Goal: Task Accomplishment & Management: Manage account settings

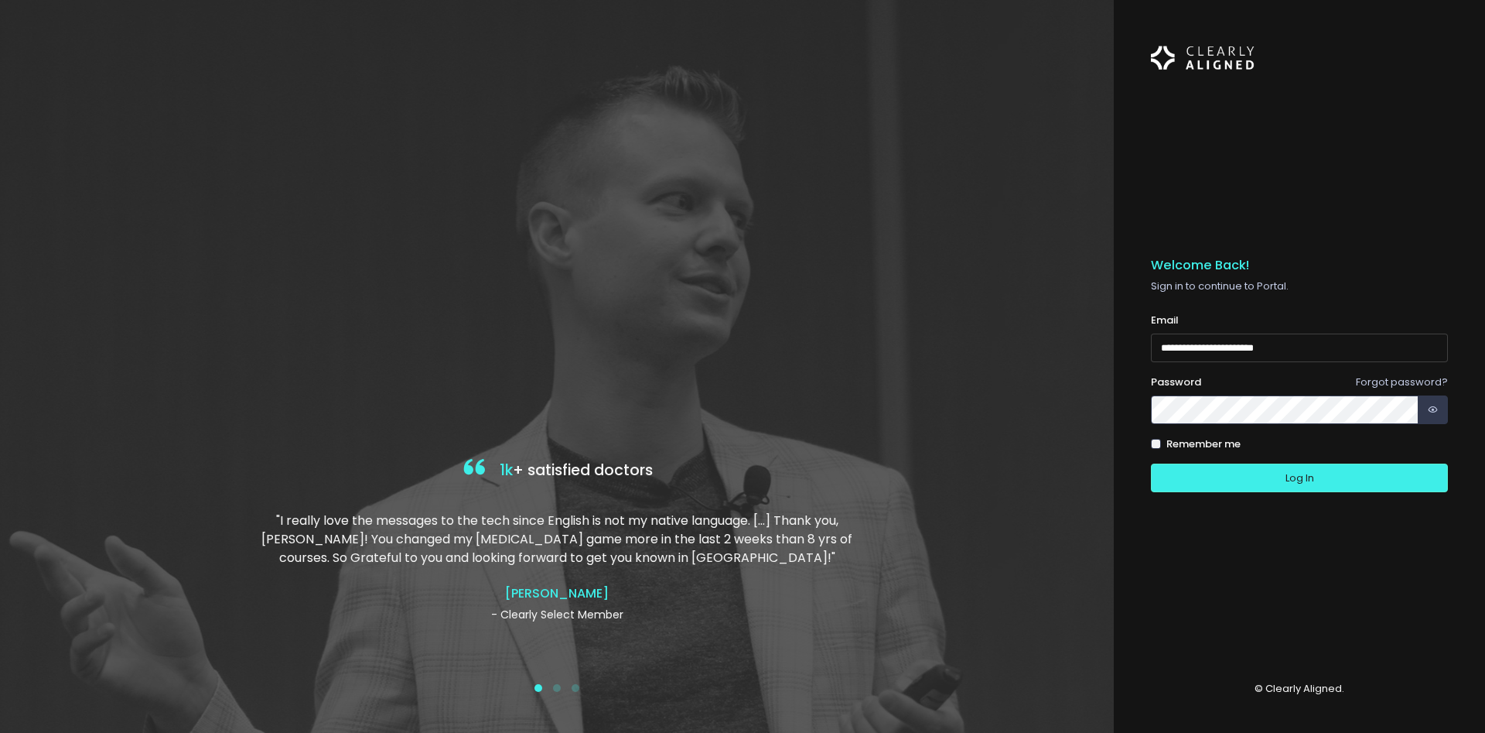
click at [1165, 354] on input "**********" at bounding box center [1299, 347] width 297 height 29
click at [1165, 350] on input "**********" at bounding box center [1299, 347] width 297 height 29
type input "**********"
click at [1213, 471] on button "Log In" at bounding box center [1299, 477] width 297 height 29
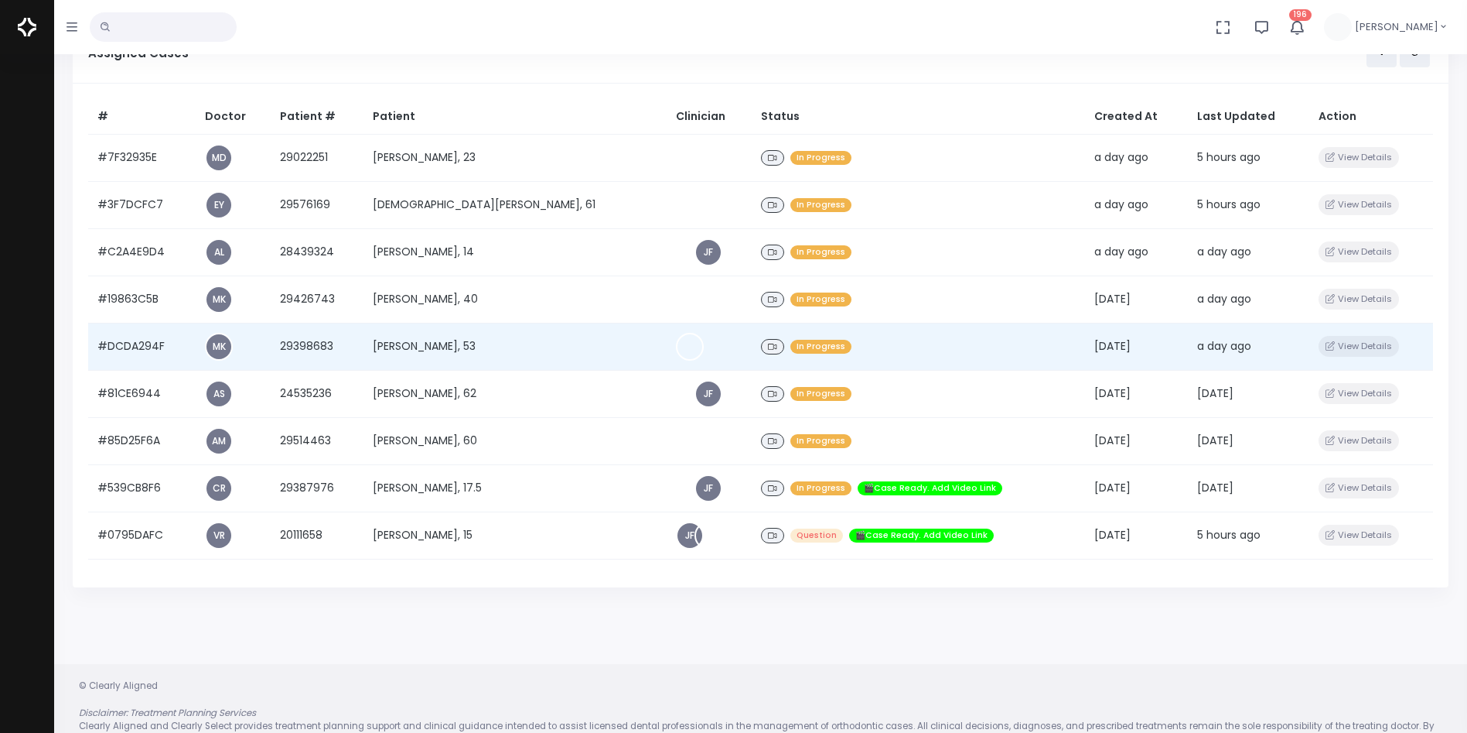
scroll to position [188, 0]
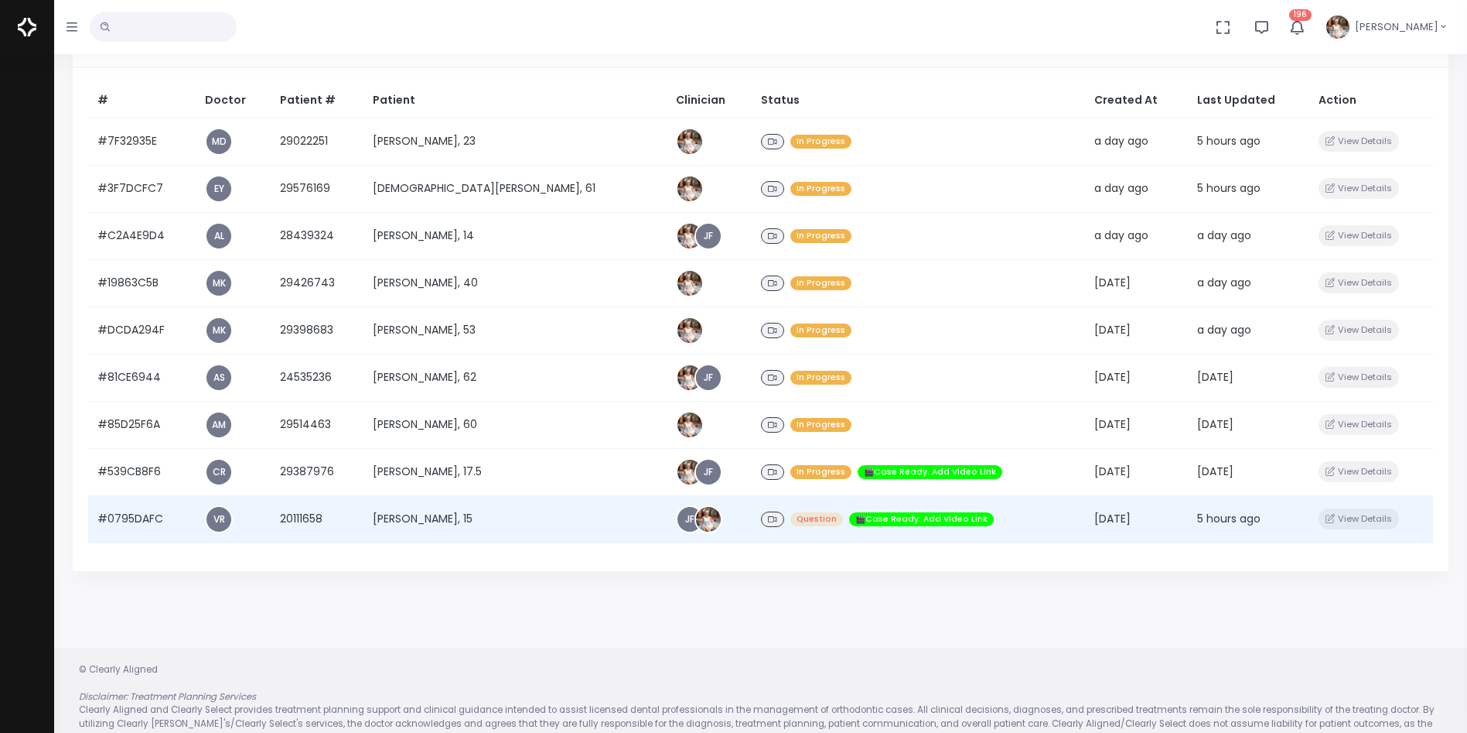
click at [159, 526] on td "#0795DAFC" at bounding box center [142, 518] width 108 height 47
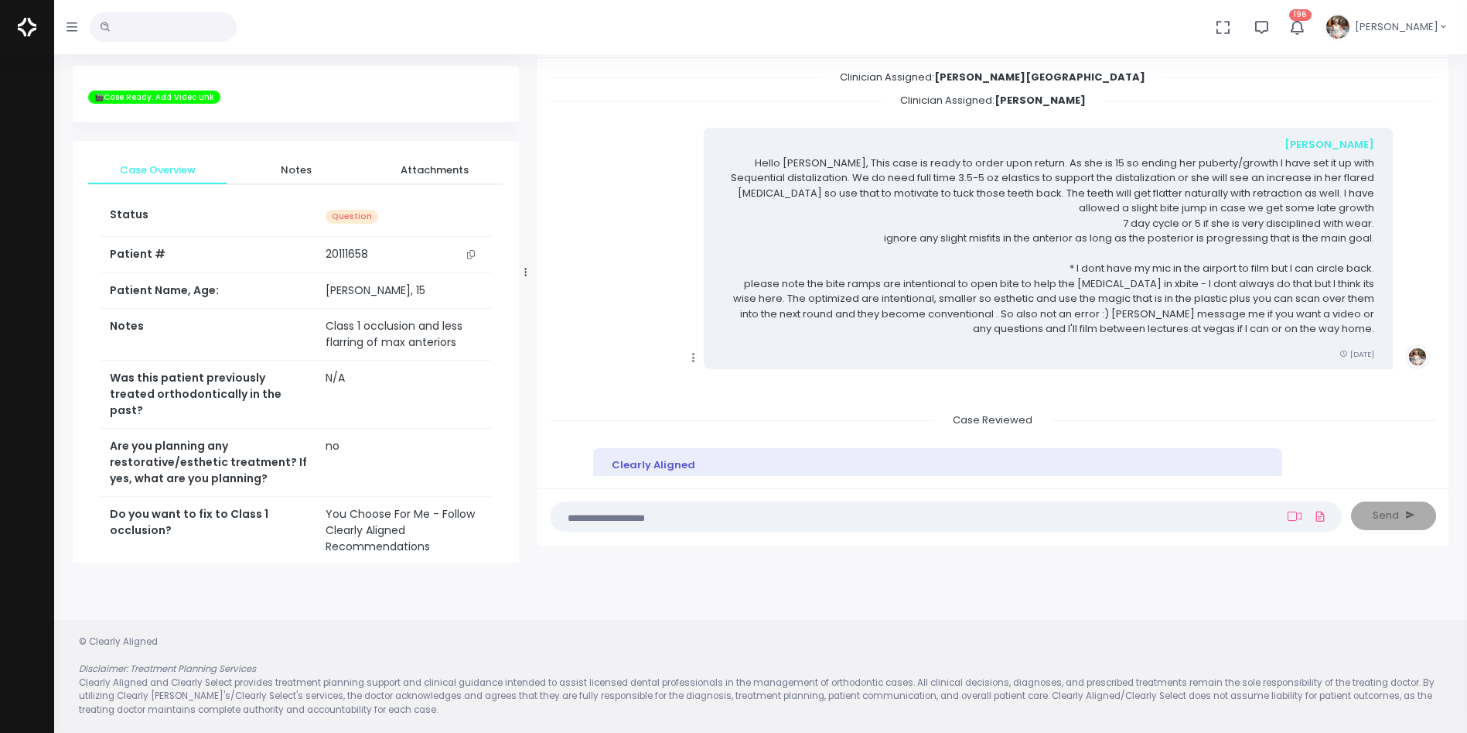
scroll to position [316, 0]
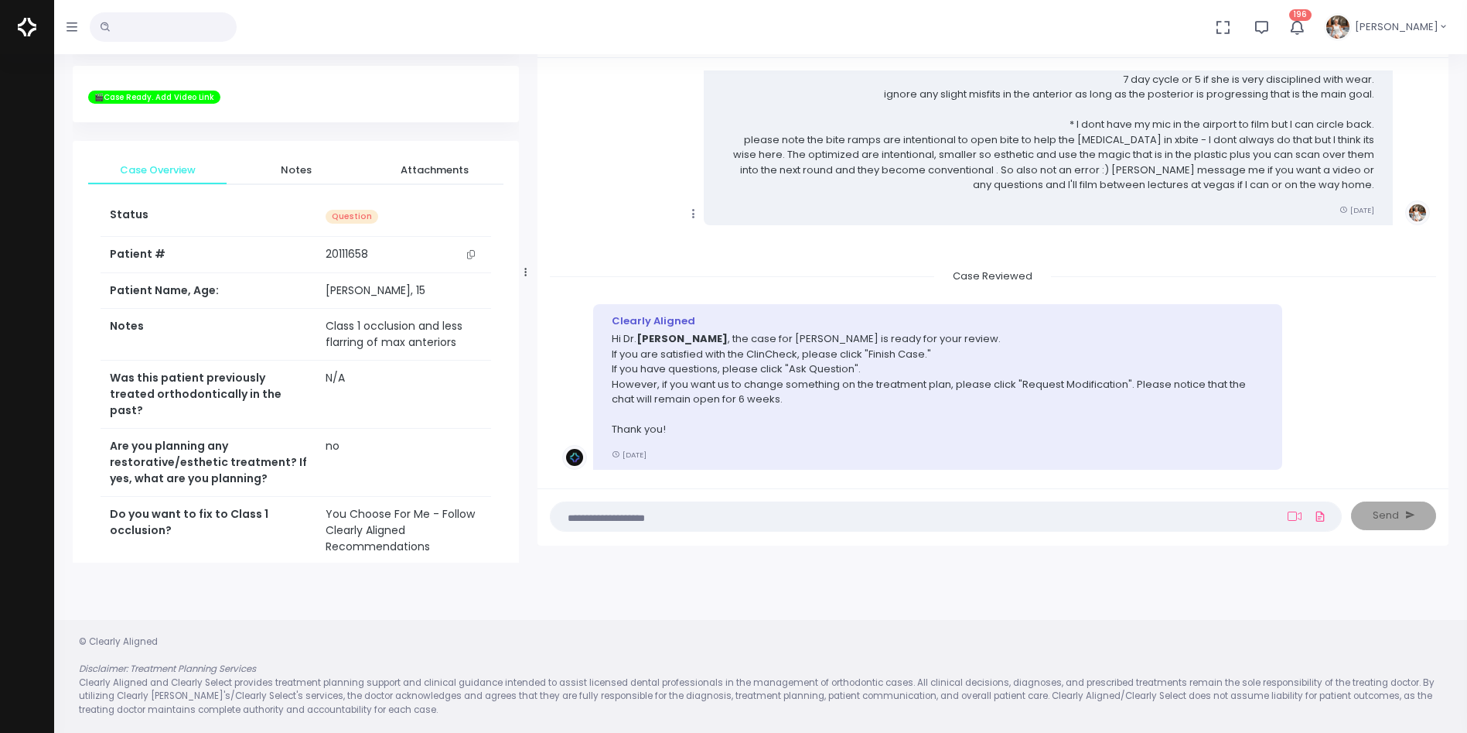
click at [856, 521] on textarea at bounding box center [916, 515] width 712 height 17
click at [856, 524] on nick-textarea "(Obrigatório)" at bounding box center [946, 516] width 792 height 30
click at [849, 519] on textarea at bounding box center [916, 515] width 712 height 17
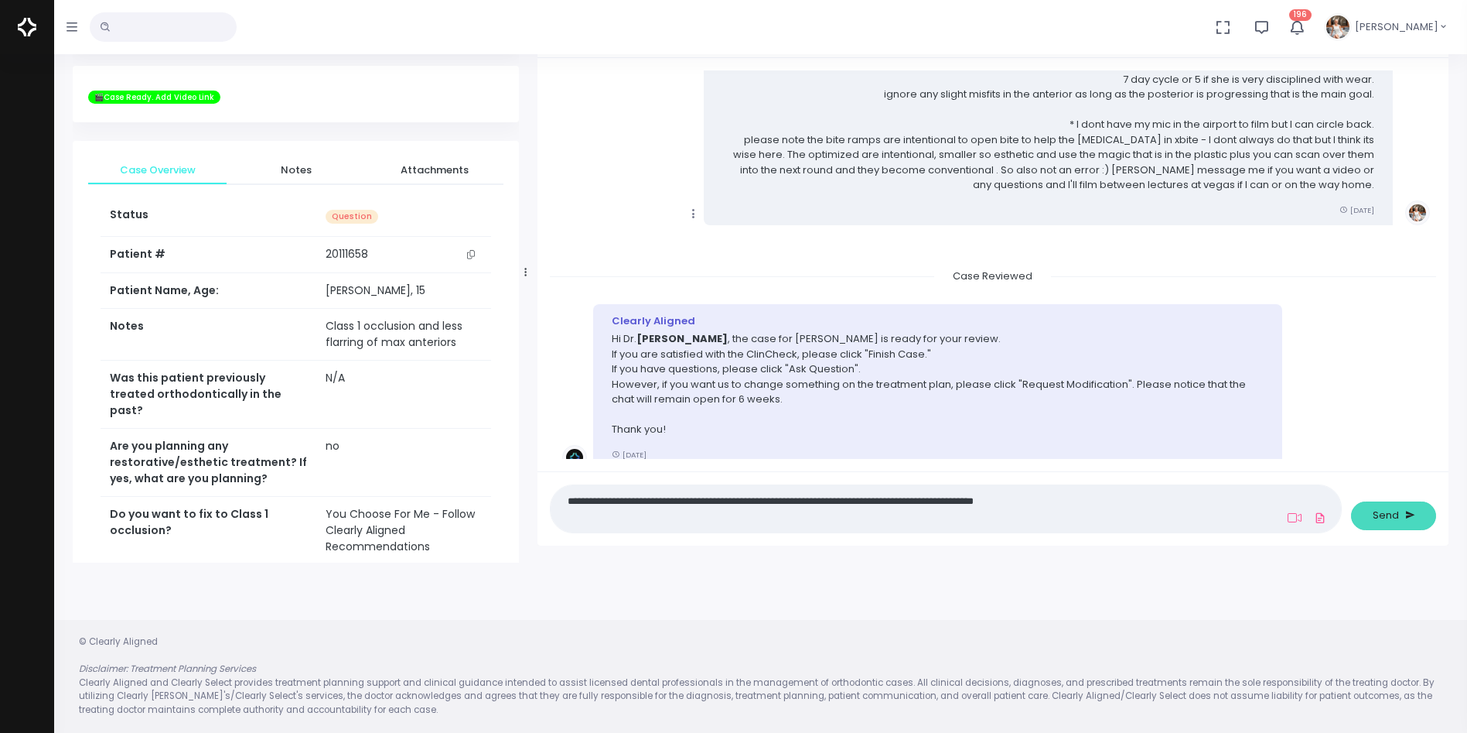
type textarea "**********"
click at [1387, 510] on span "Send" at bounding box center [1386, 514] width 26 height 15
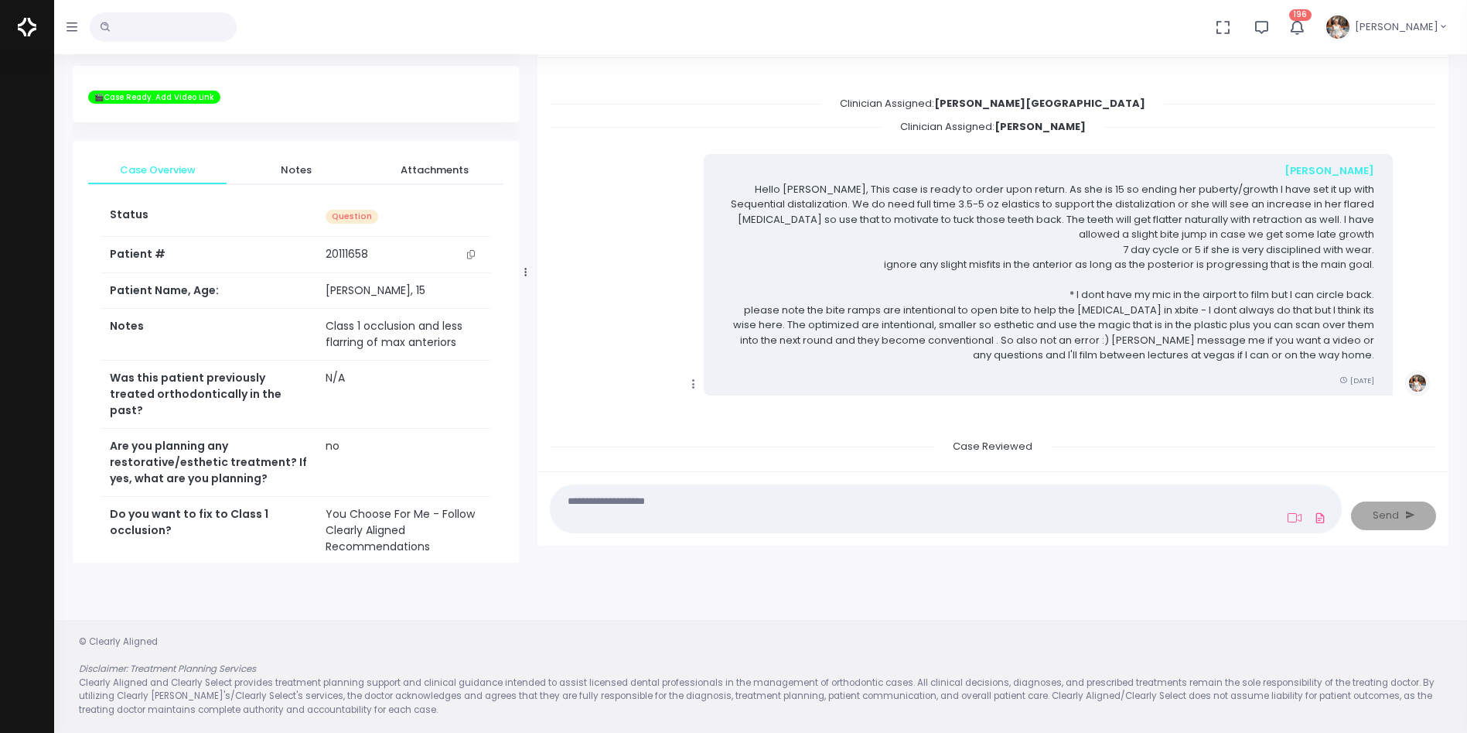
scroll to position [146, 0]
click at [524, 276] on div at bounding box center [526, 272] width 8 height 568
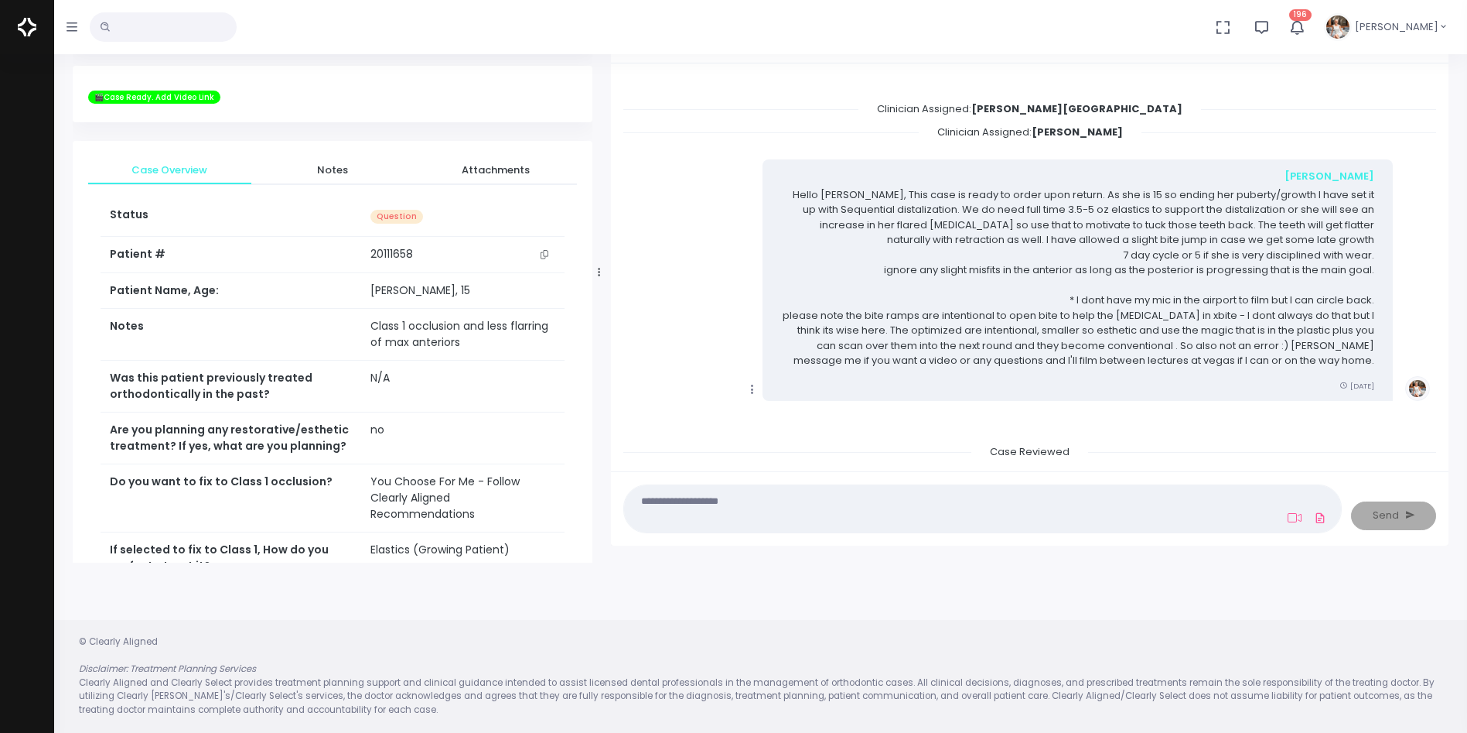
drag, startPoint x: 524, startPoint y: 273, endPoint x: 596, endPoint y: 277, distance: 72.0
click at [596, 277] on div at bounding box center [600, 272] width 8 height 568
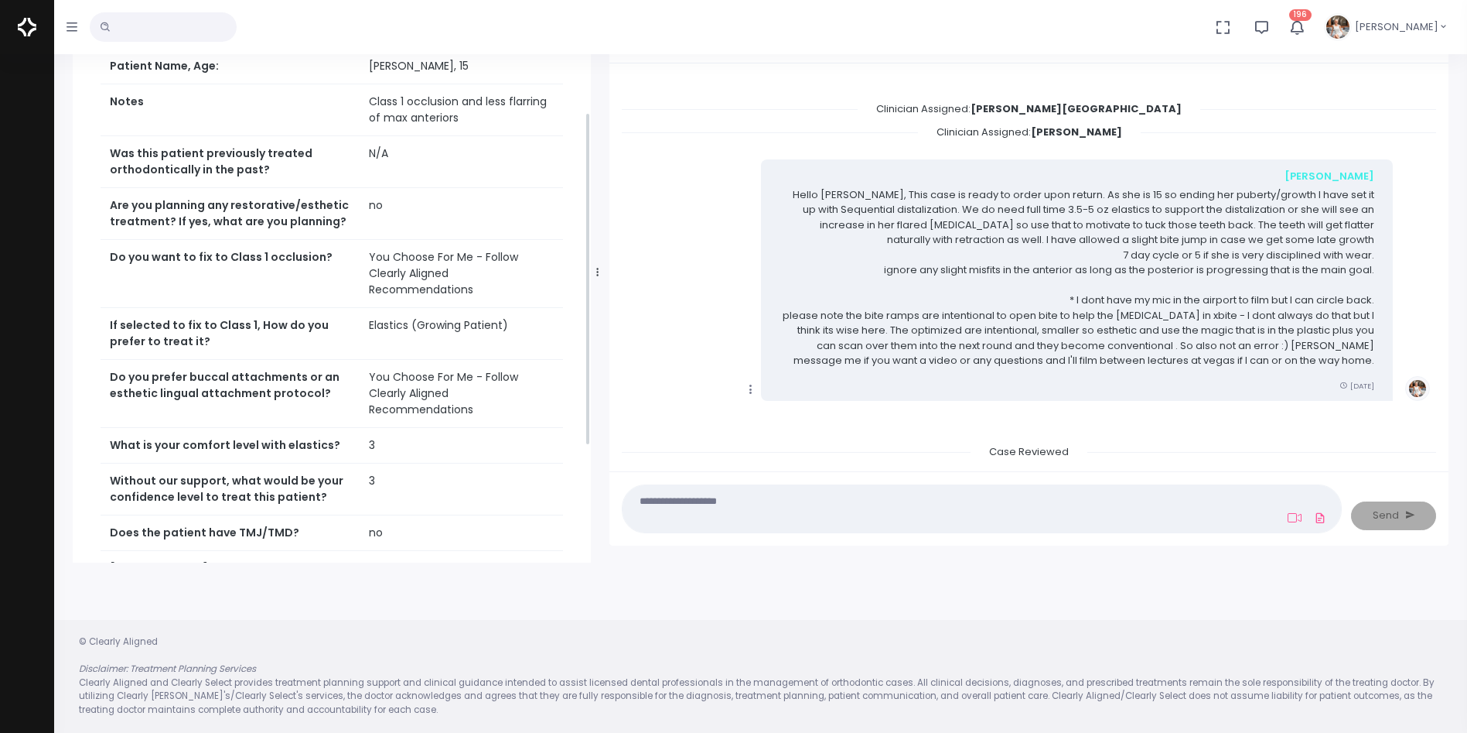
scroll to position [225, 0]
click at [541, 563] on icon "scrollable content" at bounding box center [543, 567] width 8 height 9
click at [545, 563] on icon "scrollable content" at bounding box center [543, 567] width 8 height 9
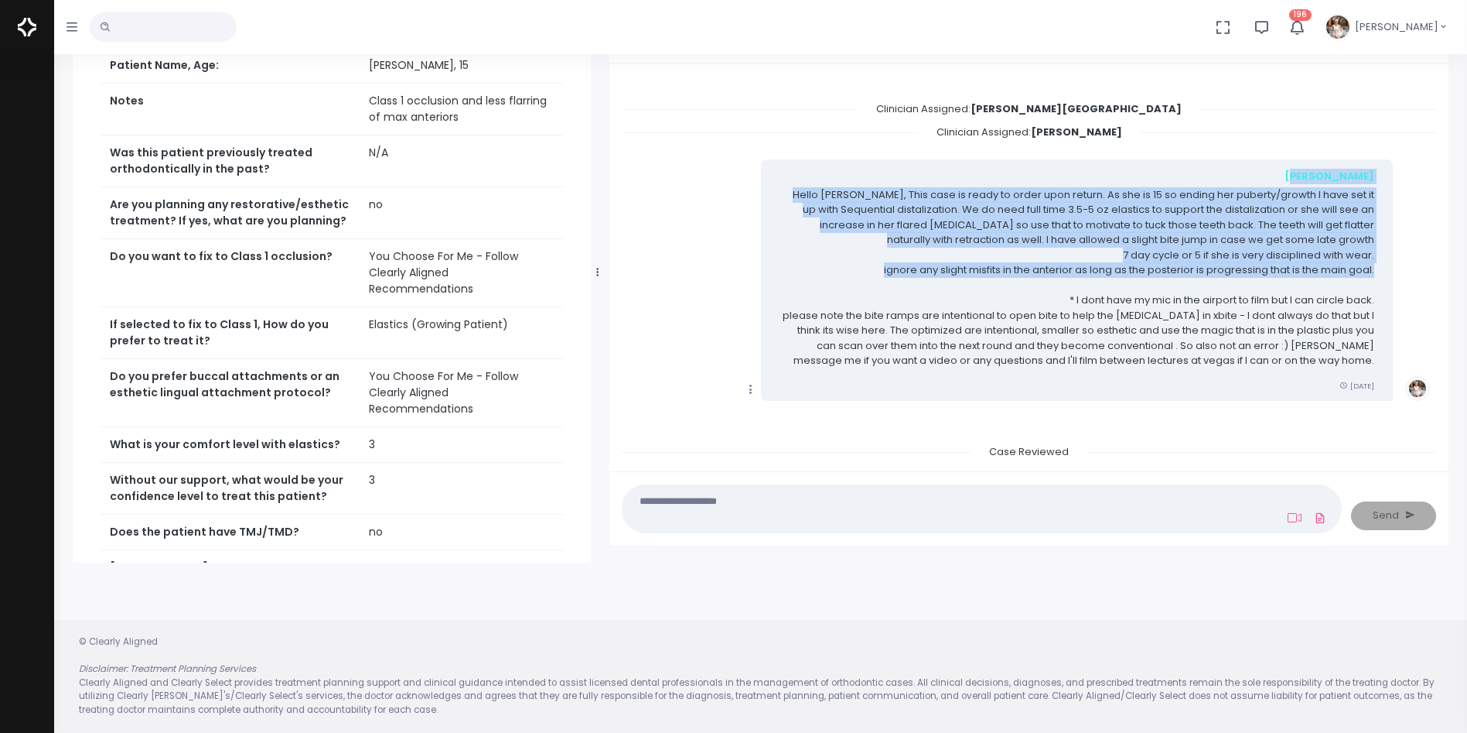
drag, startPoint x: 1360, startPoint y: 268, endPoint x: 726, endPoint y: 177, distance: 640.7
click at [726, 177] on div "Copy Edit [PERSON_NAME] Hello [PERSON_NAME], This case is ready to order upon r…" at bounding box center [1029, 279] width 790 height 241
copy div "[PERSON_NAME] Hello [PERSON_NAME], This case is ready to order upon return. As …"
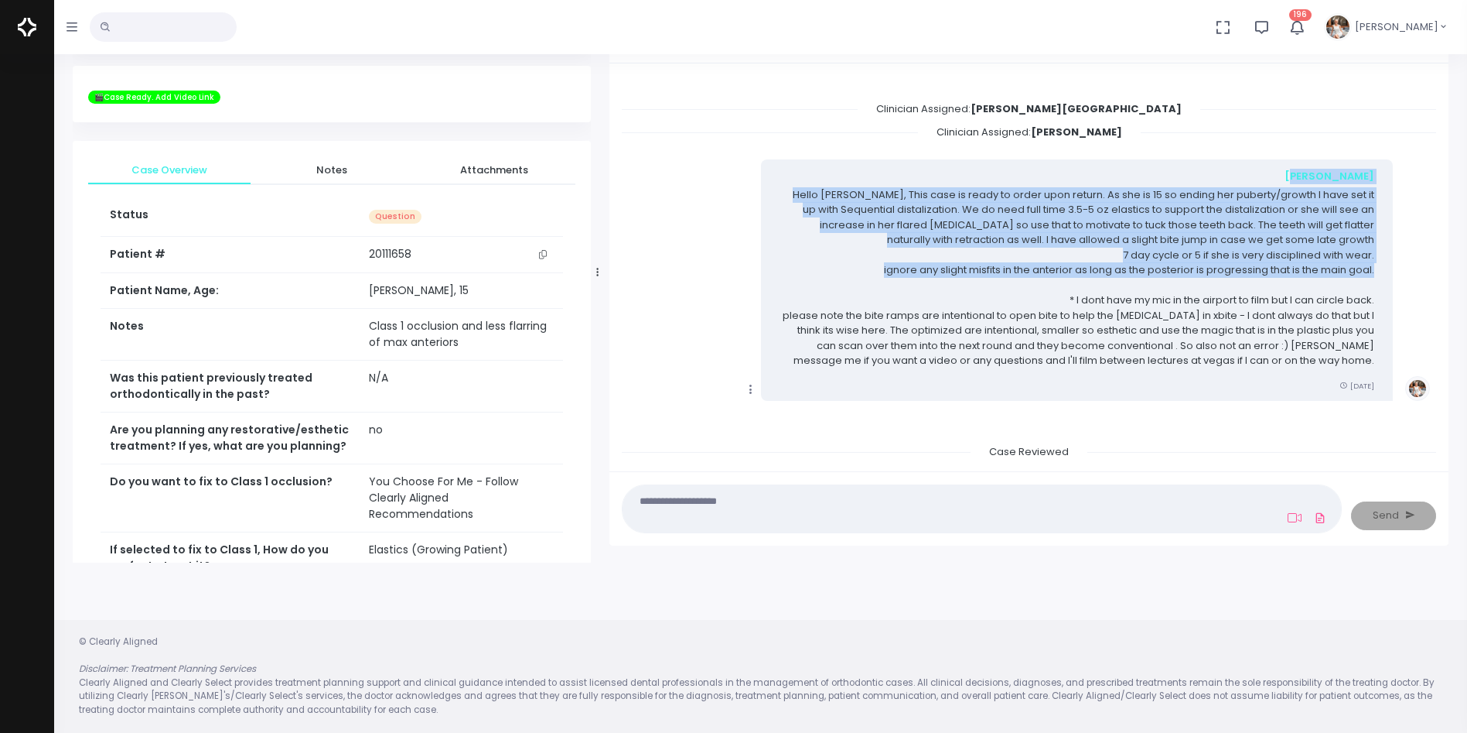
scroll to position [0, 0]
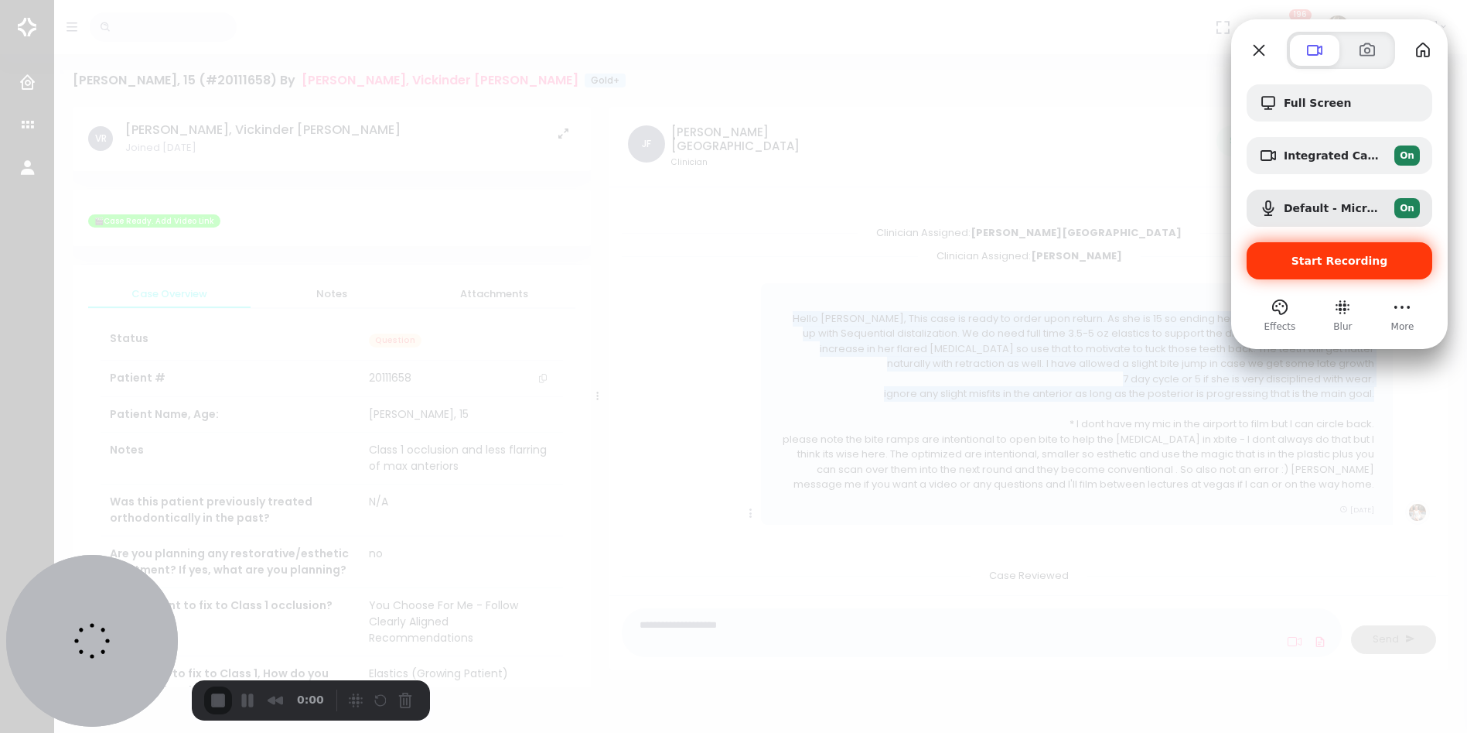
click at [1314, 268] on div "Start Recording" at bounding box center [1340, 260] width 186 height 37
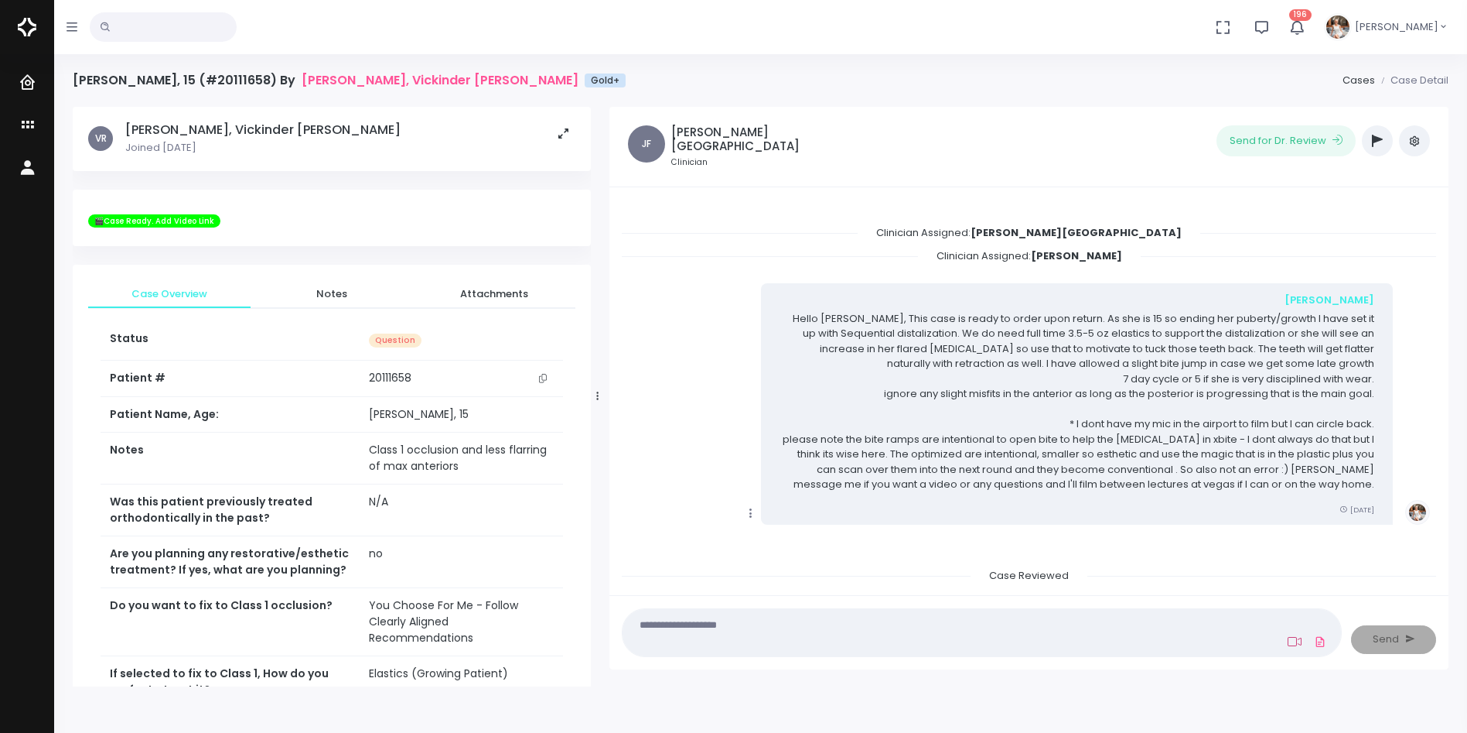
click at [1294, 641] on icon at bounding box center [1295, 641] width 14 height 12
click at [1182, 642] on textarea at bounding box center [952, 632] width 640 height 35
click at [1179, 612] on nick-textarea "(Obrigatório)" at bounding box center [982, 632] width 720 height 48
click at [1143, 629] on textarea at bounding box center [952, 632] width 640 height 35
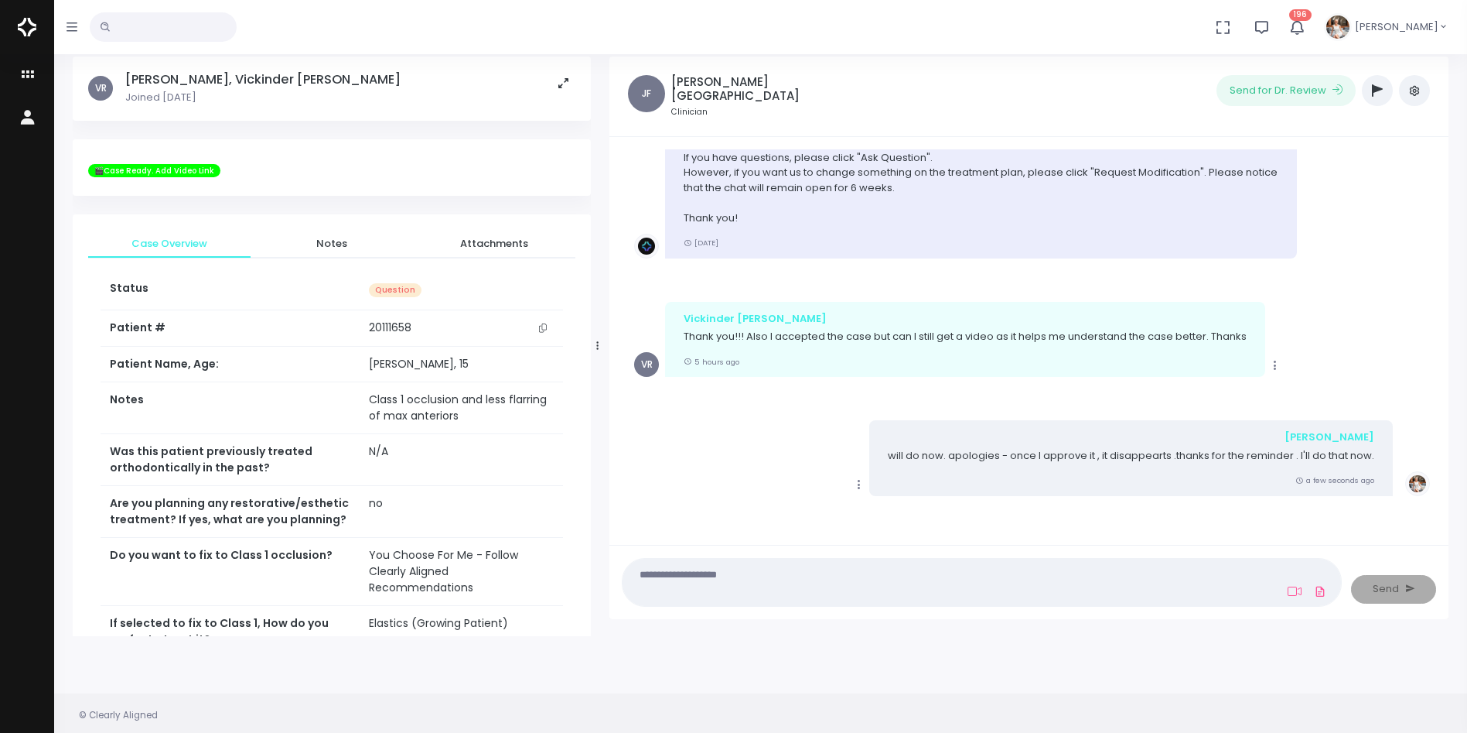
scroll to position [124, 0]
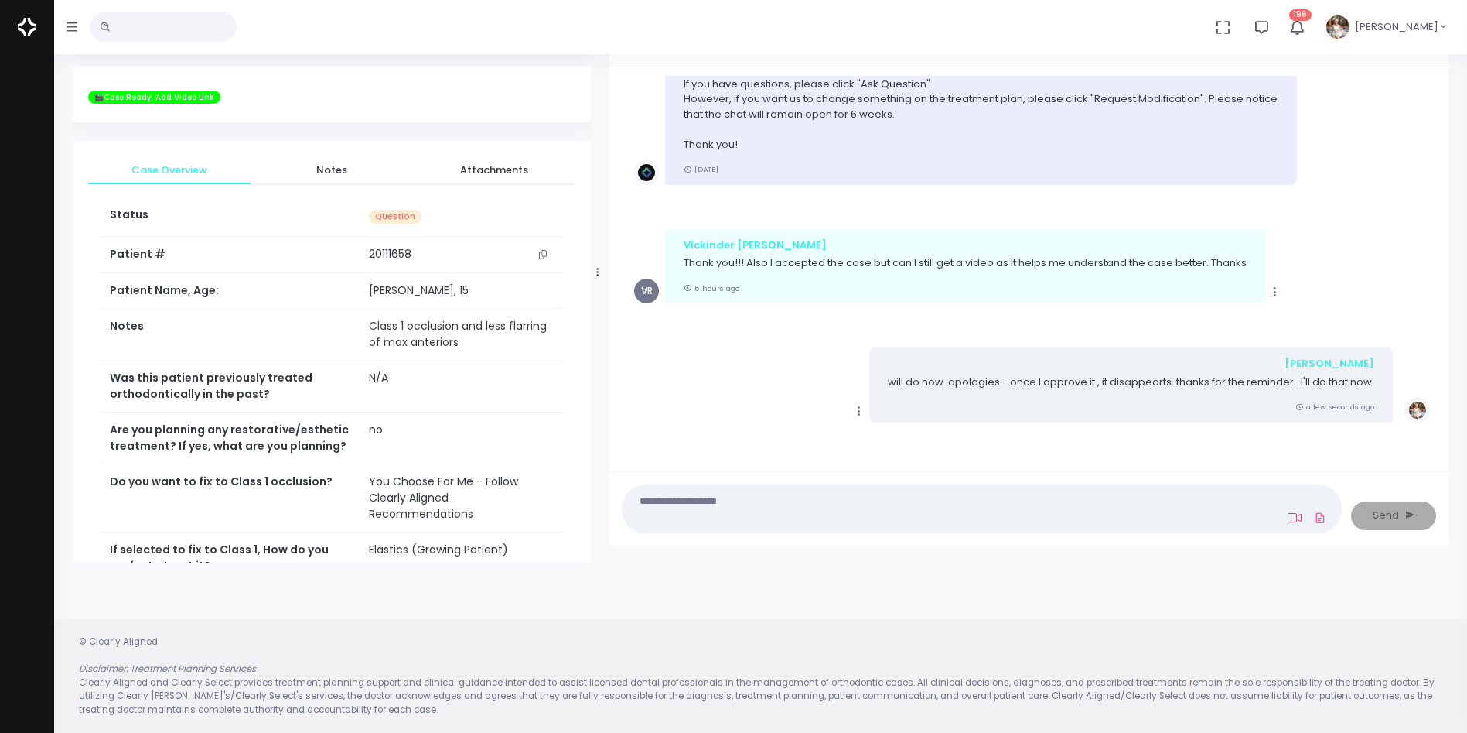
click at [1292, 518] on icon at bounding box center [1295, 517] width 14 height 12
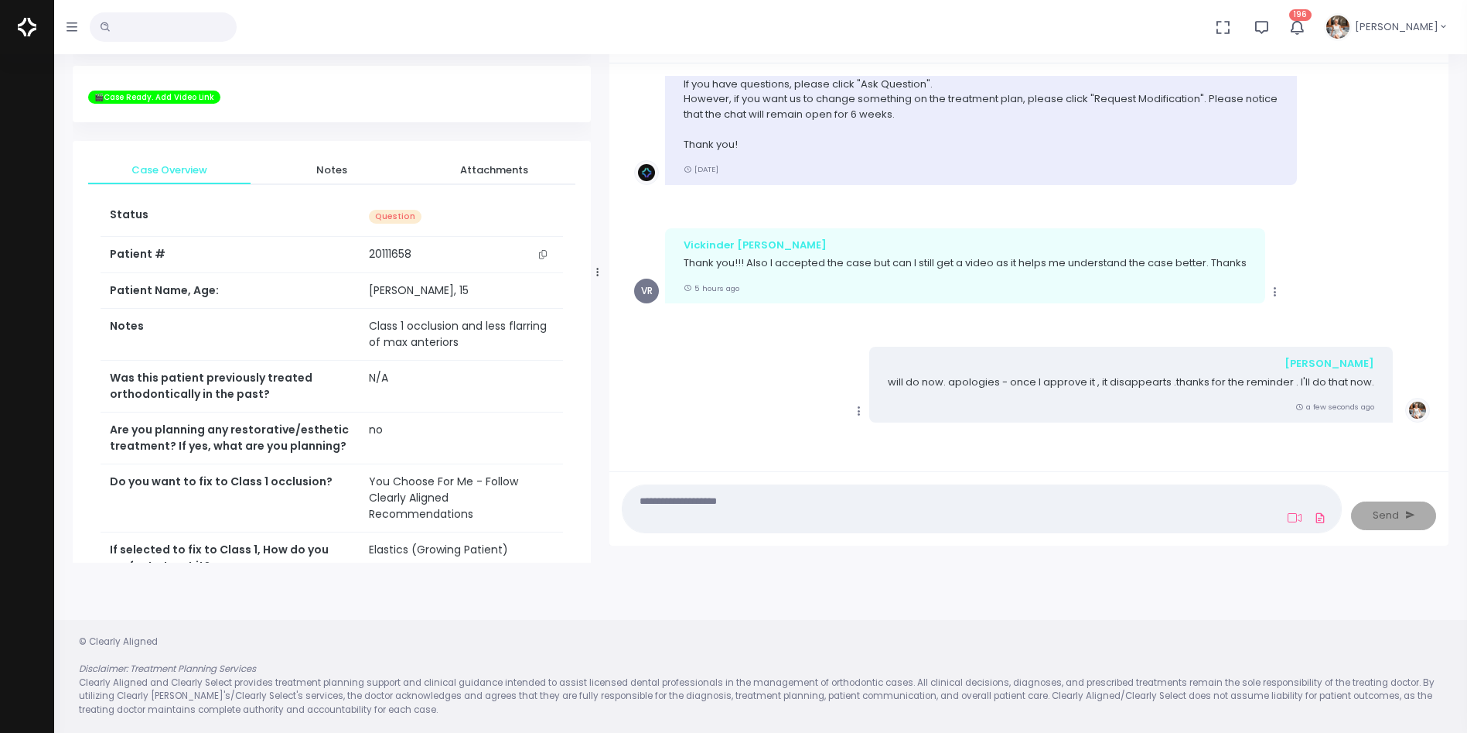
click at [1168, 510] on textarea at bounding box center [952, 508] width 640 height 35
click at [1172, 501] on textarea at bounding box center [952, 508] width 640 height 35
click at [1172, 500] on textarea at bounding box center [952, 508] width 640 height 35
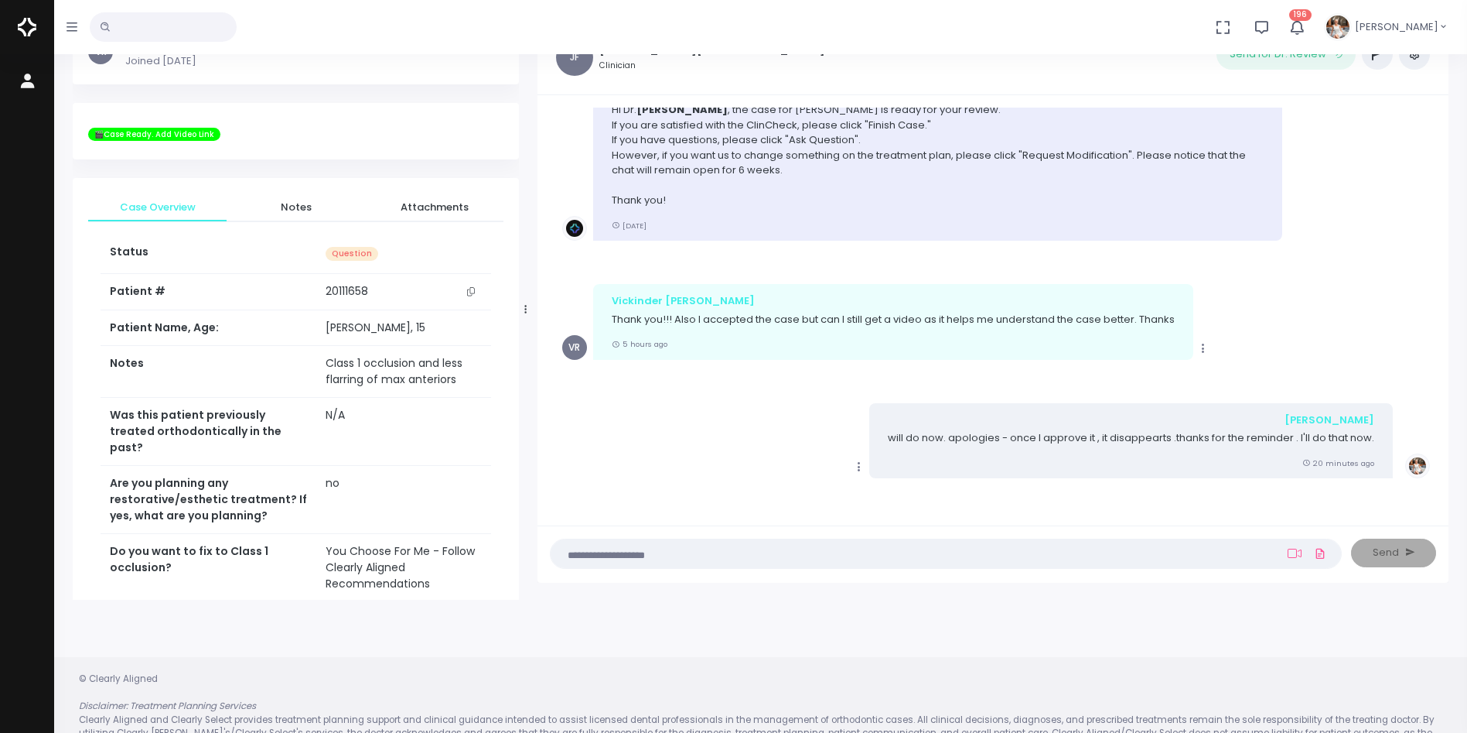
scroll to position [124, 0]
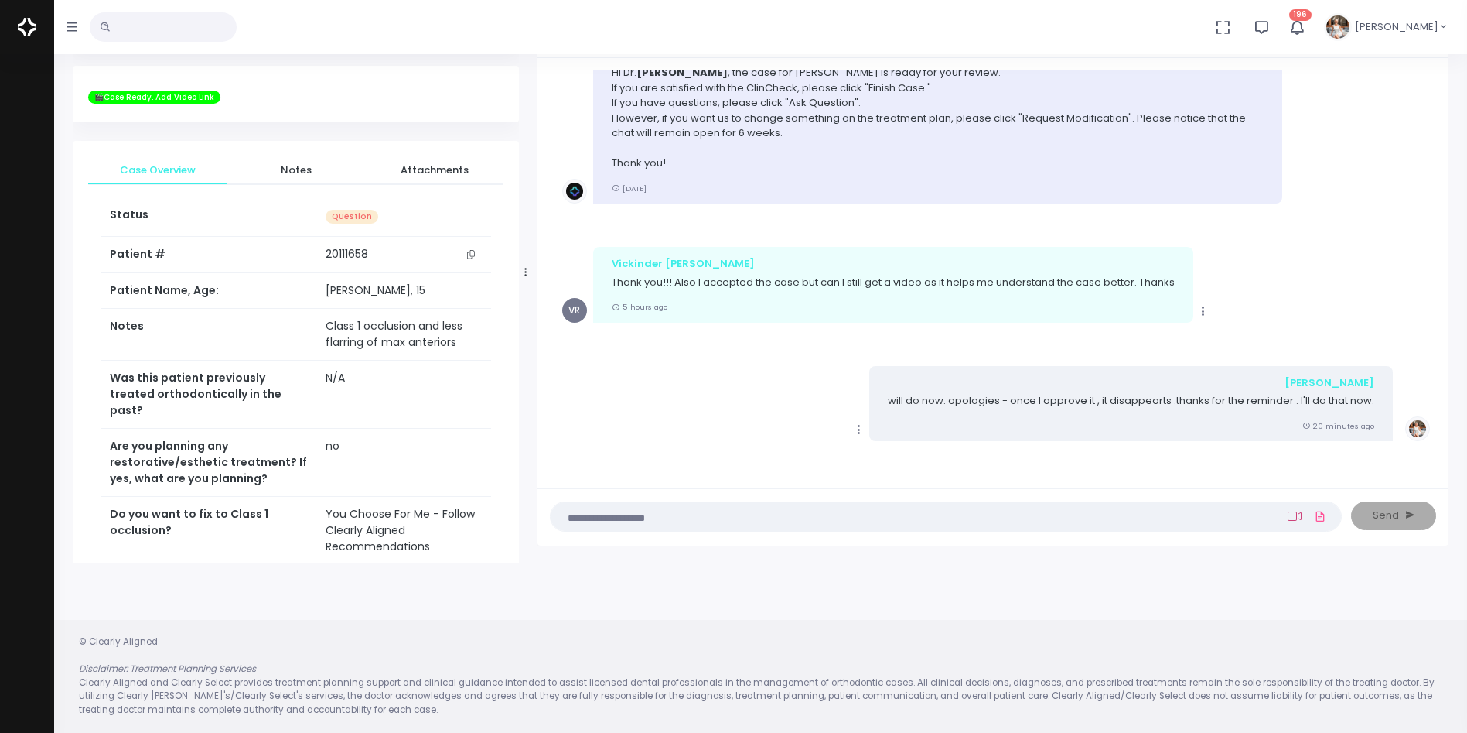
click at [1295, 518] on icon at bounding box center [1295, 516] width 14 height 12
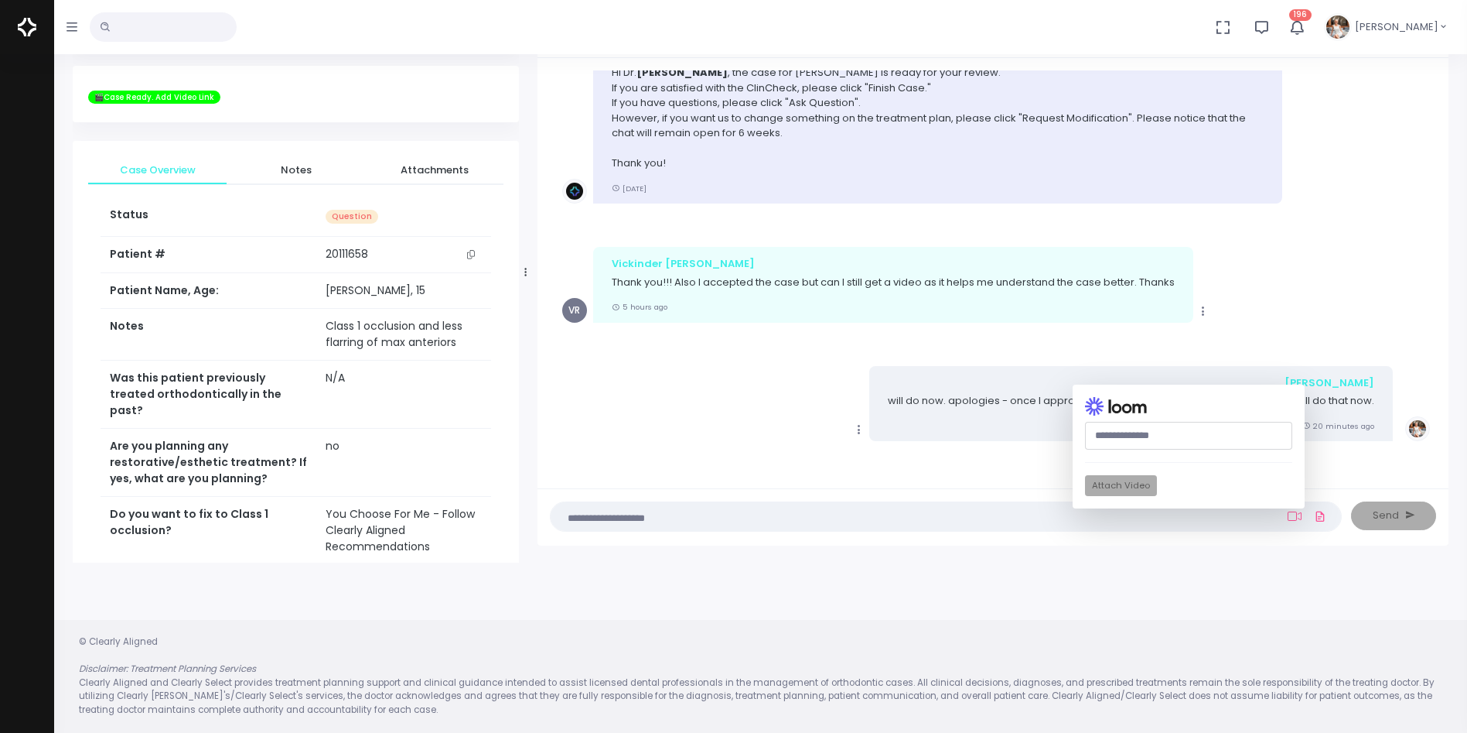
click at [1147, 439] on input "text" at bounding box center [1188, 436] width 207 height 29
paste input "**********"
type input "**********"
click at [1126, 489] on button "Attach Video" at bounding box center [1121, 485] width 72 height 21
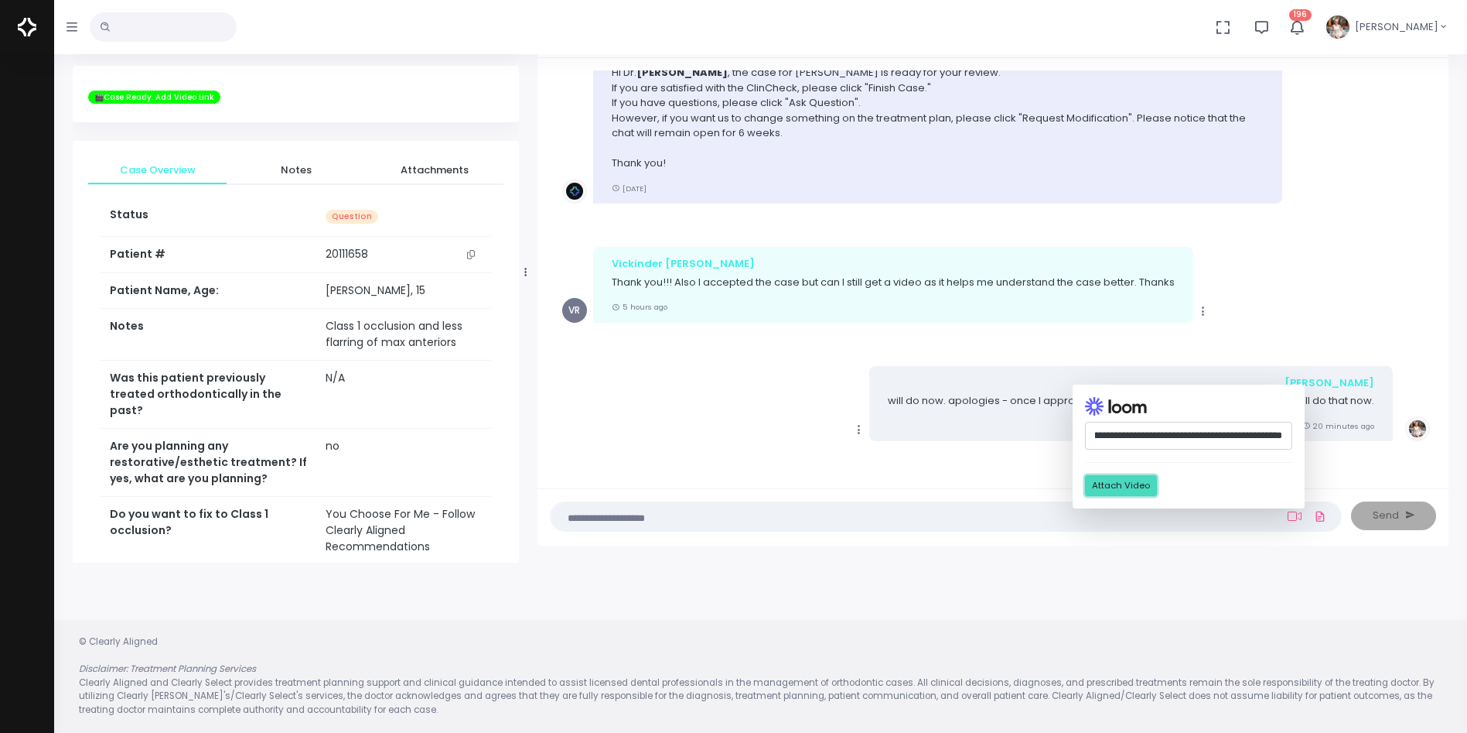
scroll to position [0, 0]
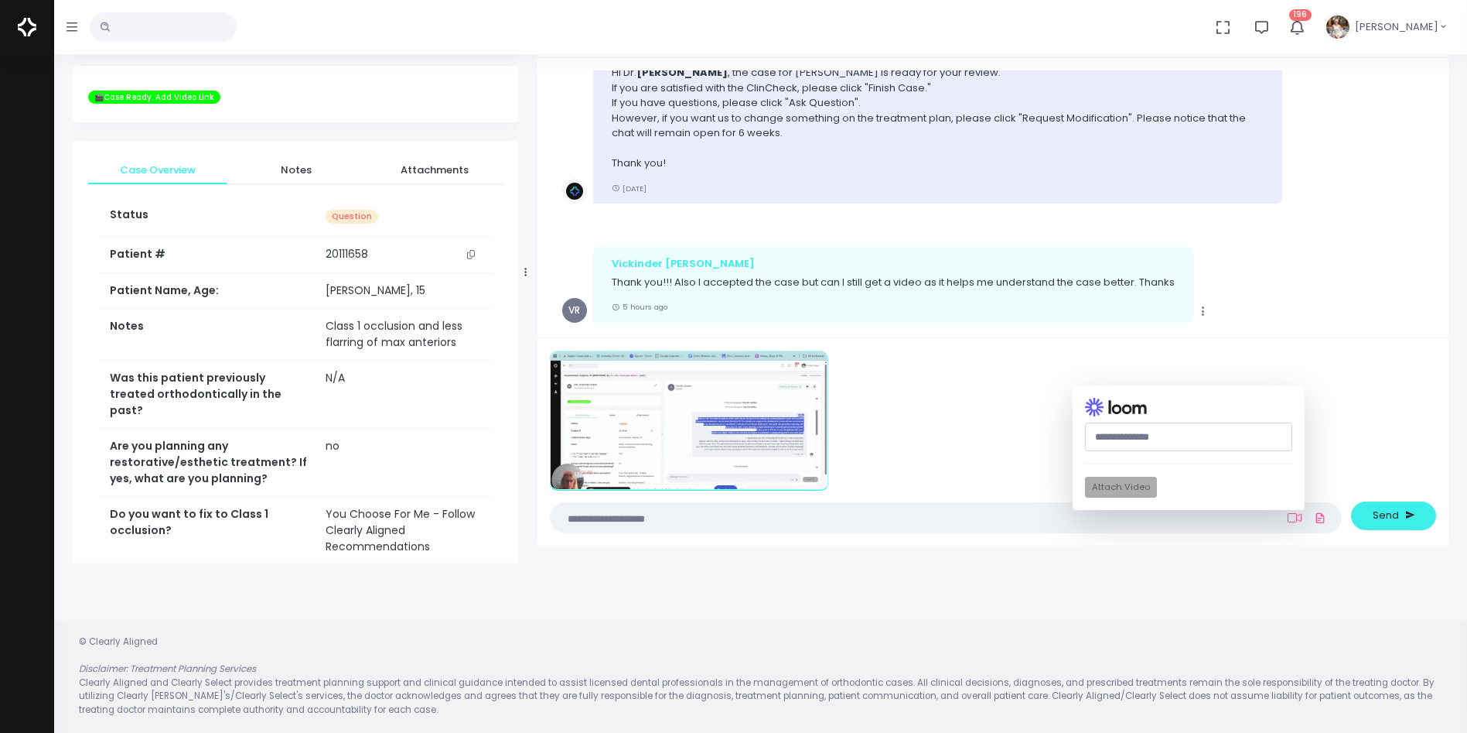
click at [879, 518] on textarea at bounding box center [916, 517] width 712 height 17
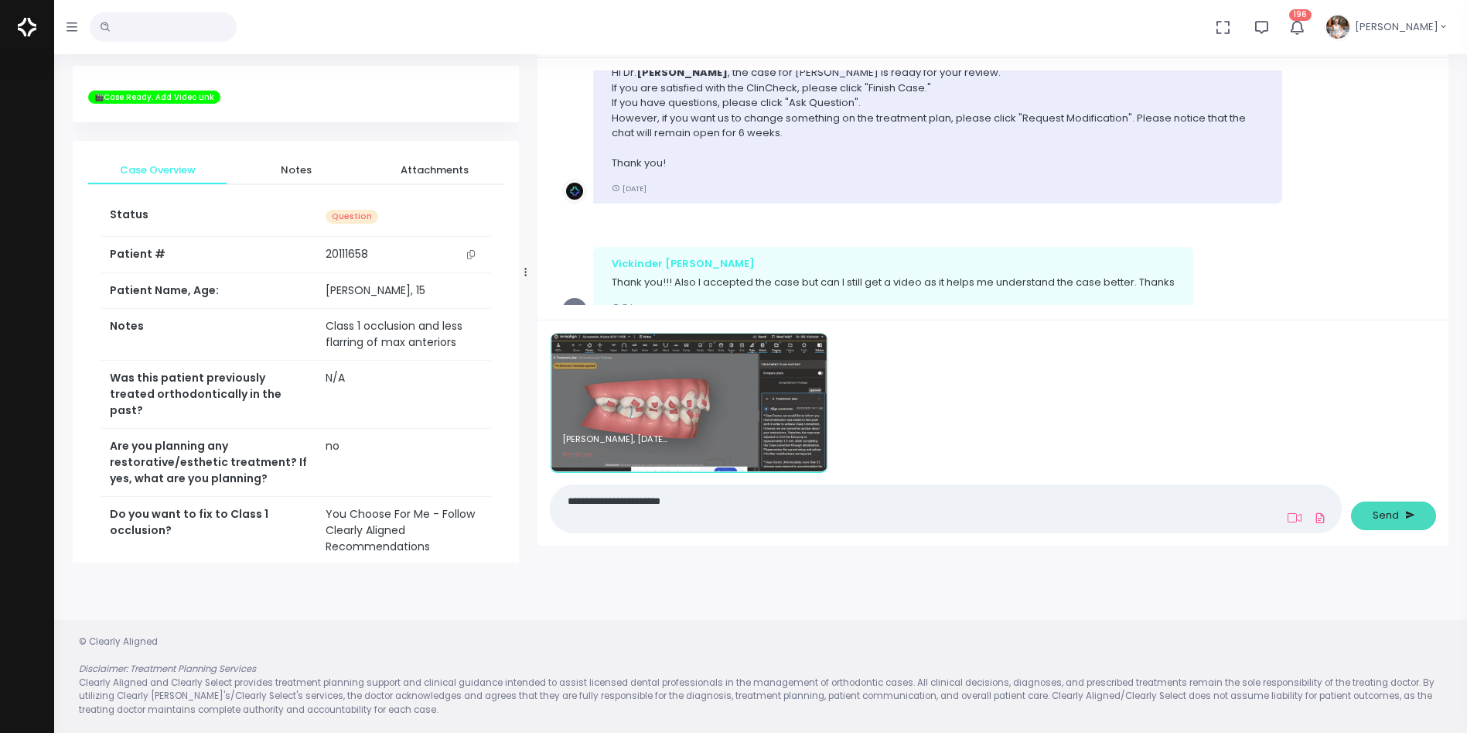
type textarea "**********"
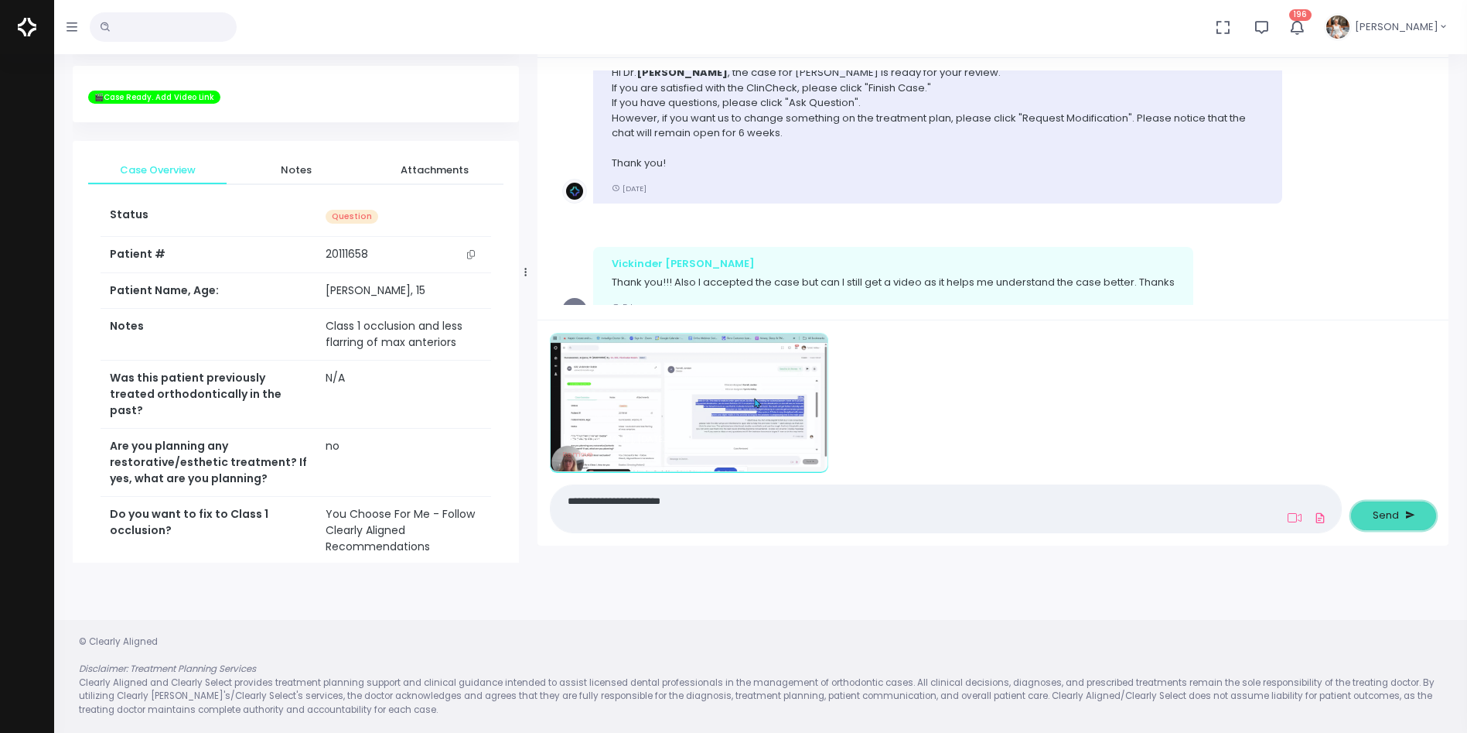
click at [1372, 514] on button "Send" at bounding box center [1393, 515] width 85 height 29
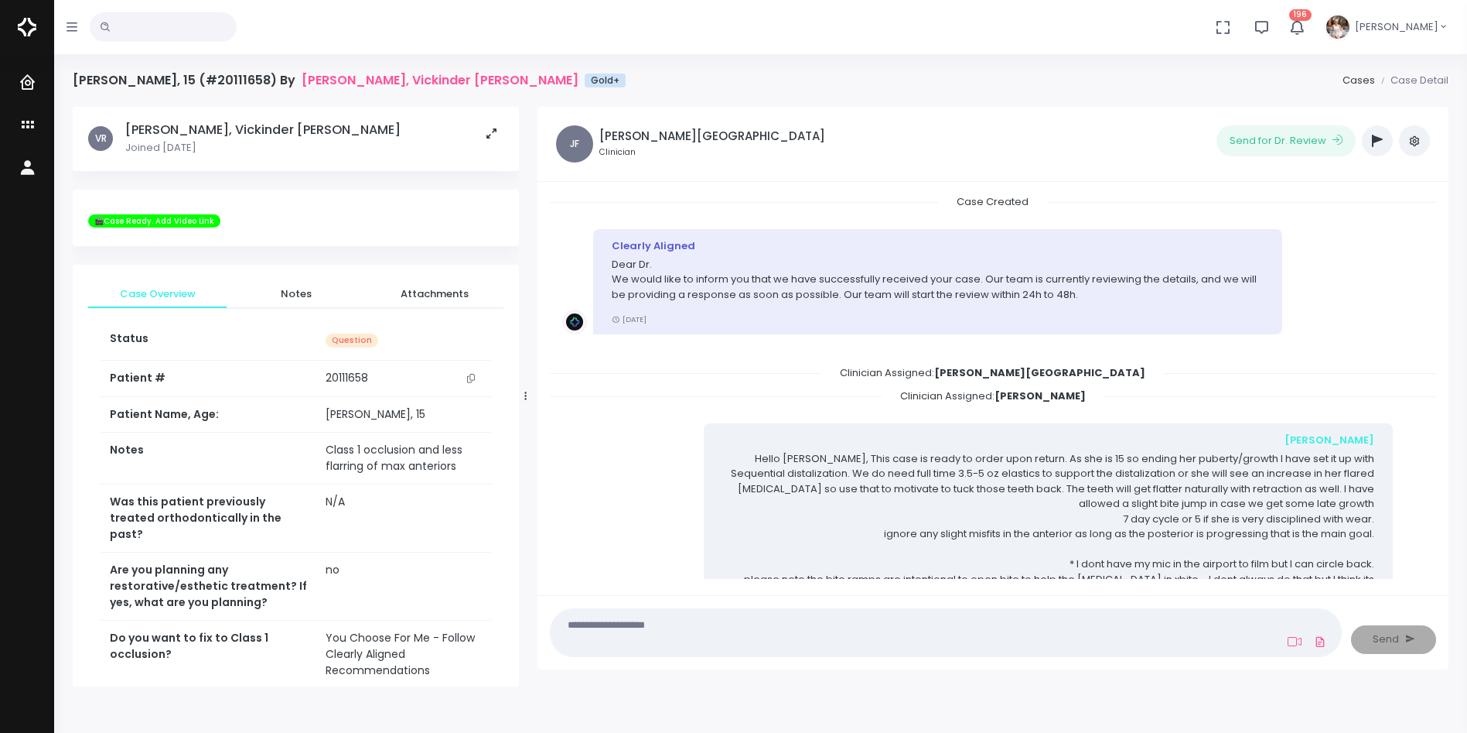
click at [1373, 140] on icon "button" at bounding box center [1377, 141] width 11 height 12
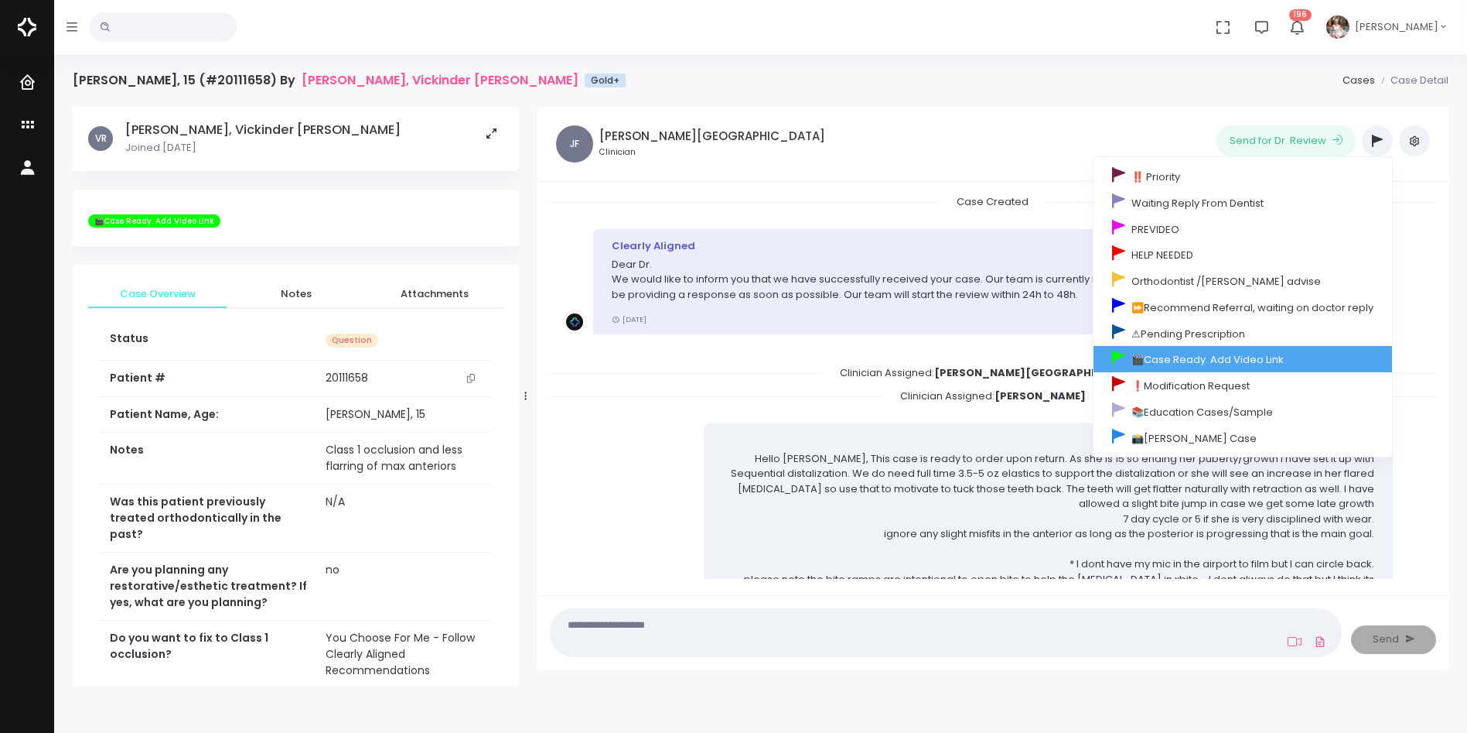
click at [1245, 357] on link "🎬Case Ready. Add Video Link" at bounding box center [1243, 359] width 299 height 26
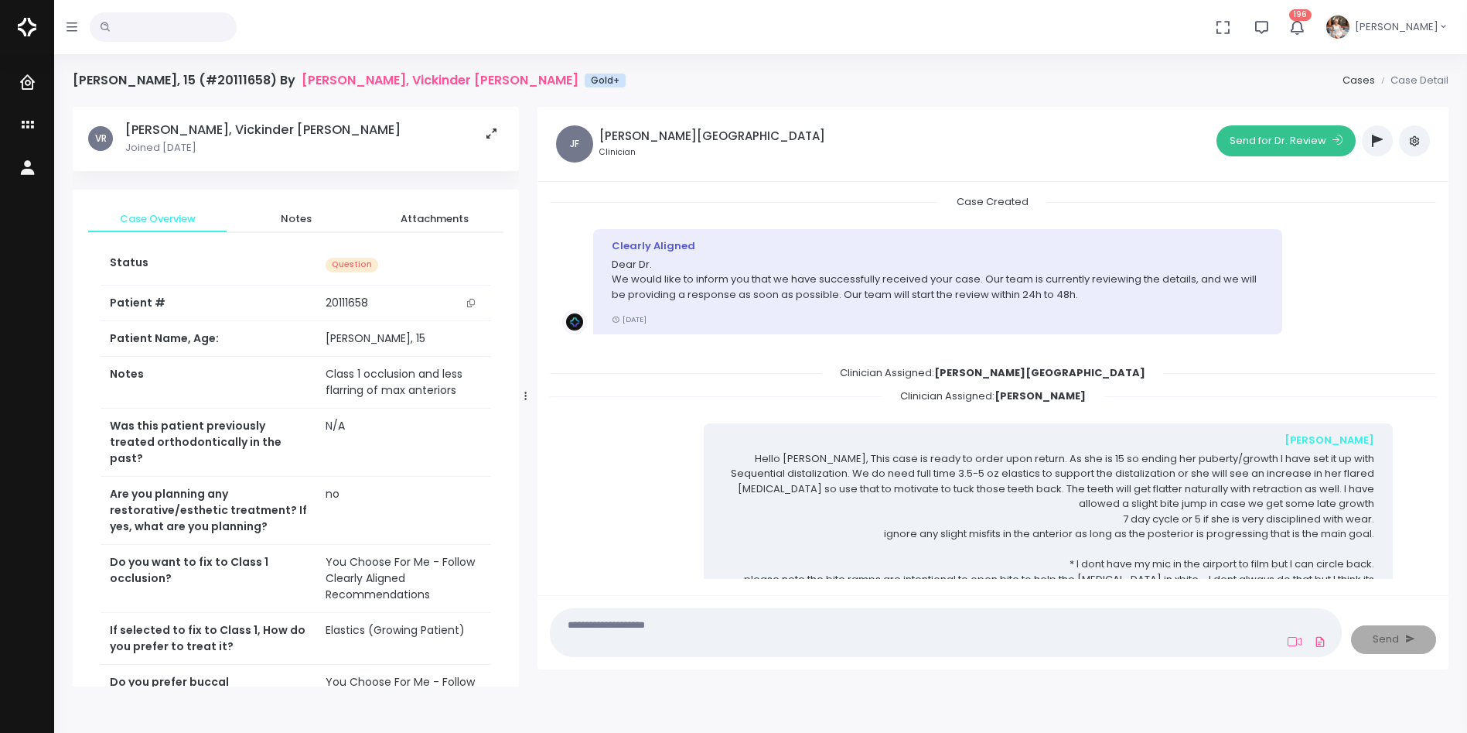
click at [1276, 138] on button "Send for Dr. Review" at bounding box center [1286, 140] width 139 height 31
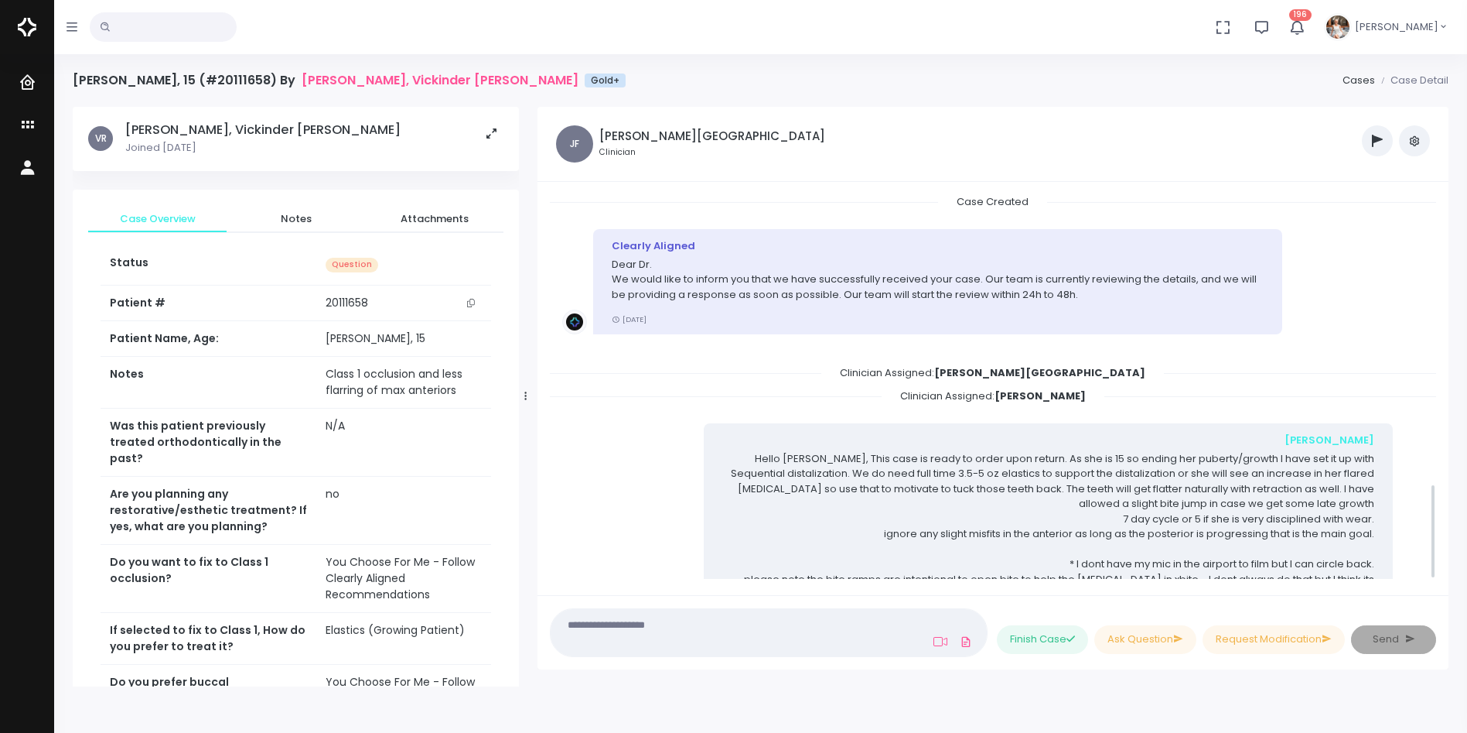
scroll to position [1173, 0]
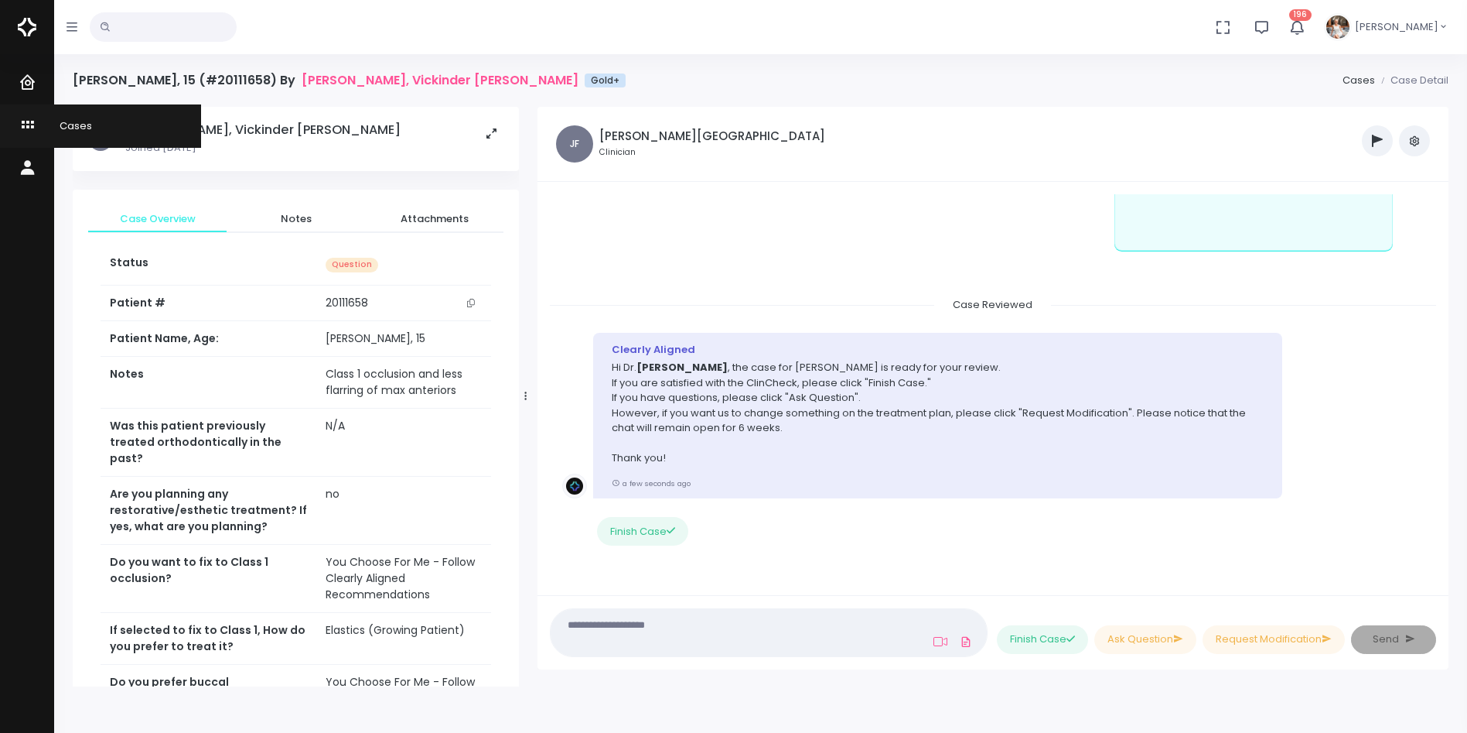
click at [28, 116] on icon "scrollable content" at bounding box center [30, 125] width 22 height 19
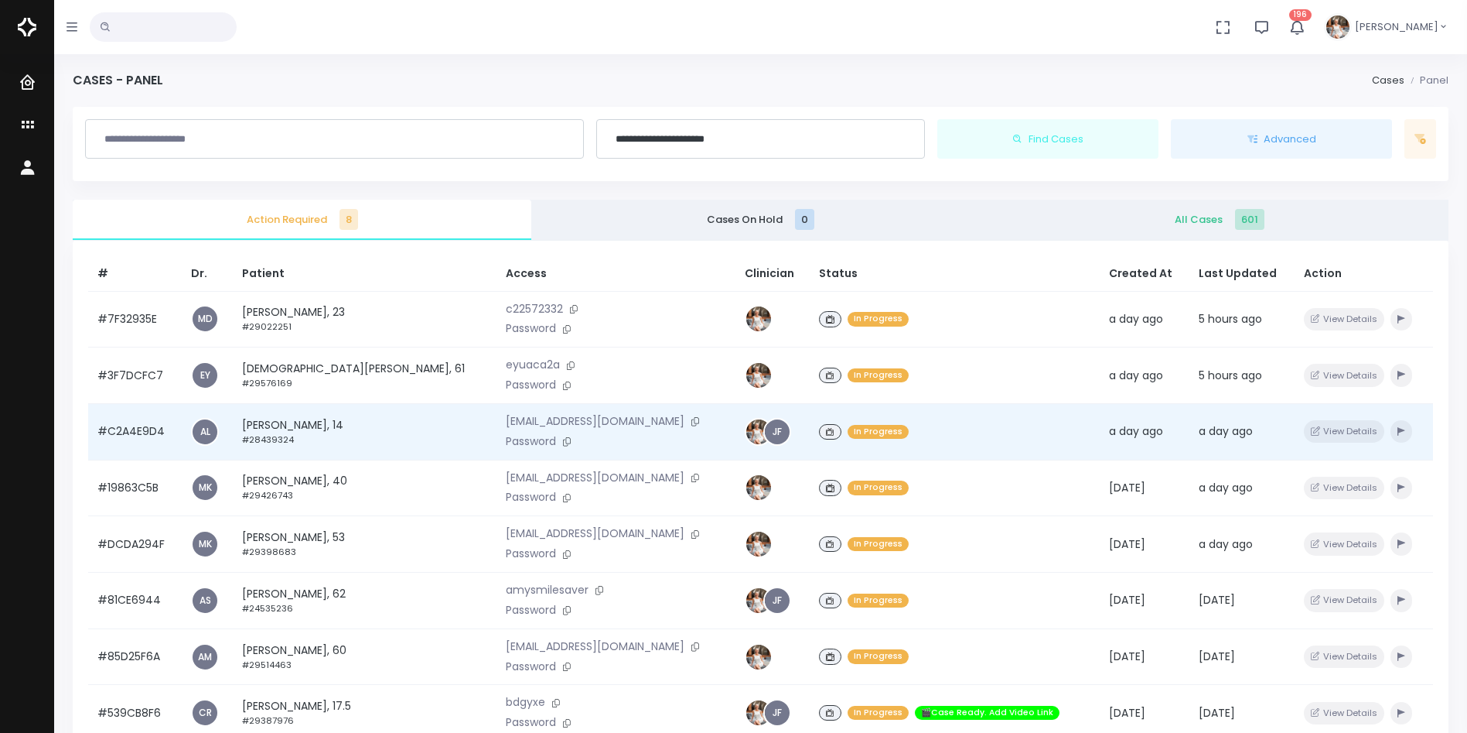
scroll to position [370, 0]
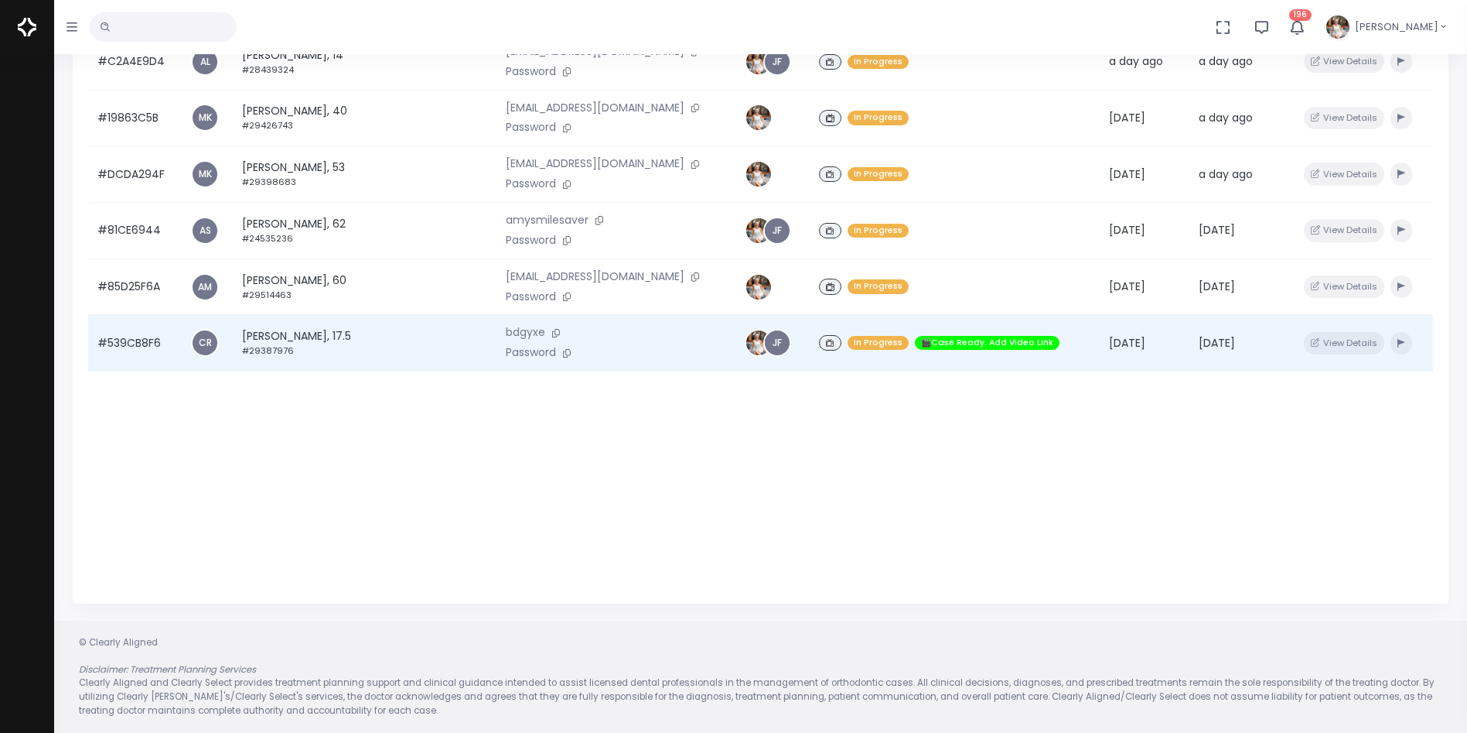
click at [170, 341] on td "#539CB8F6" at bounding box center [135, 343] width 94 height 56
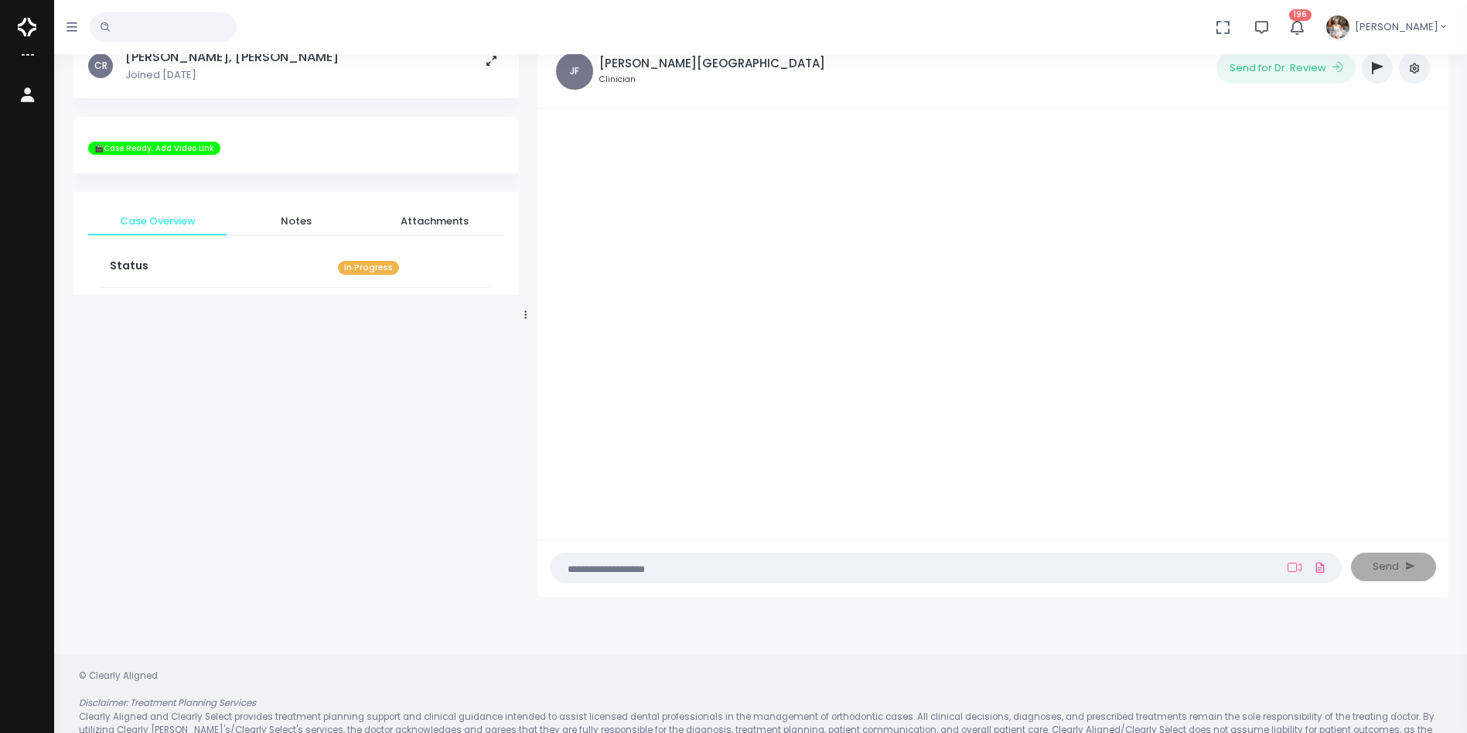
scroll to position [124, 0]
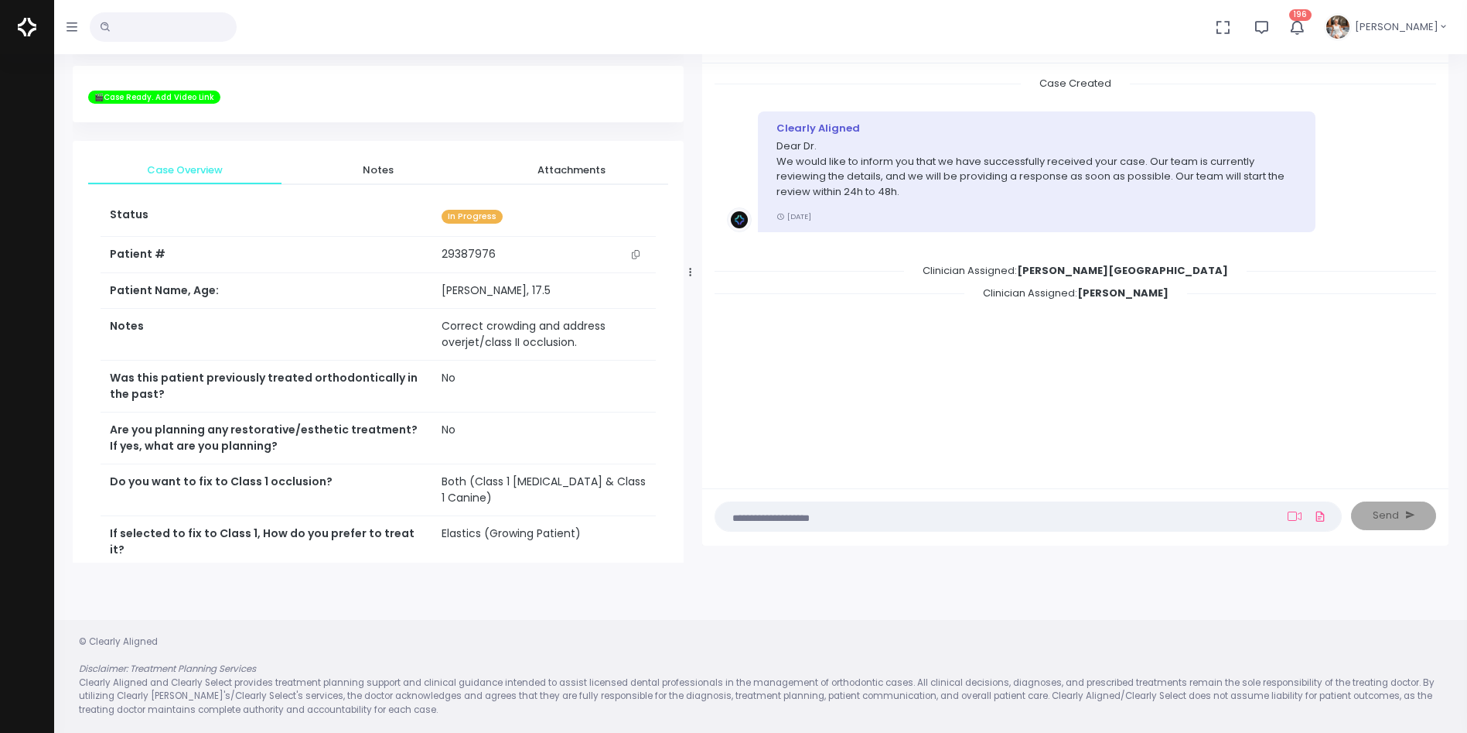
drag, startPoint x: 526, startPoint y: 266, endPoint x: 691, endPoint y: 277, distance: 165.1
click at [691, 277] on div at bounding box center [691, 272] width 8 height 568
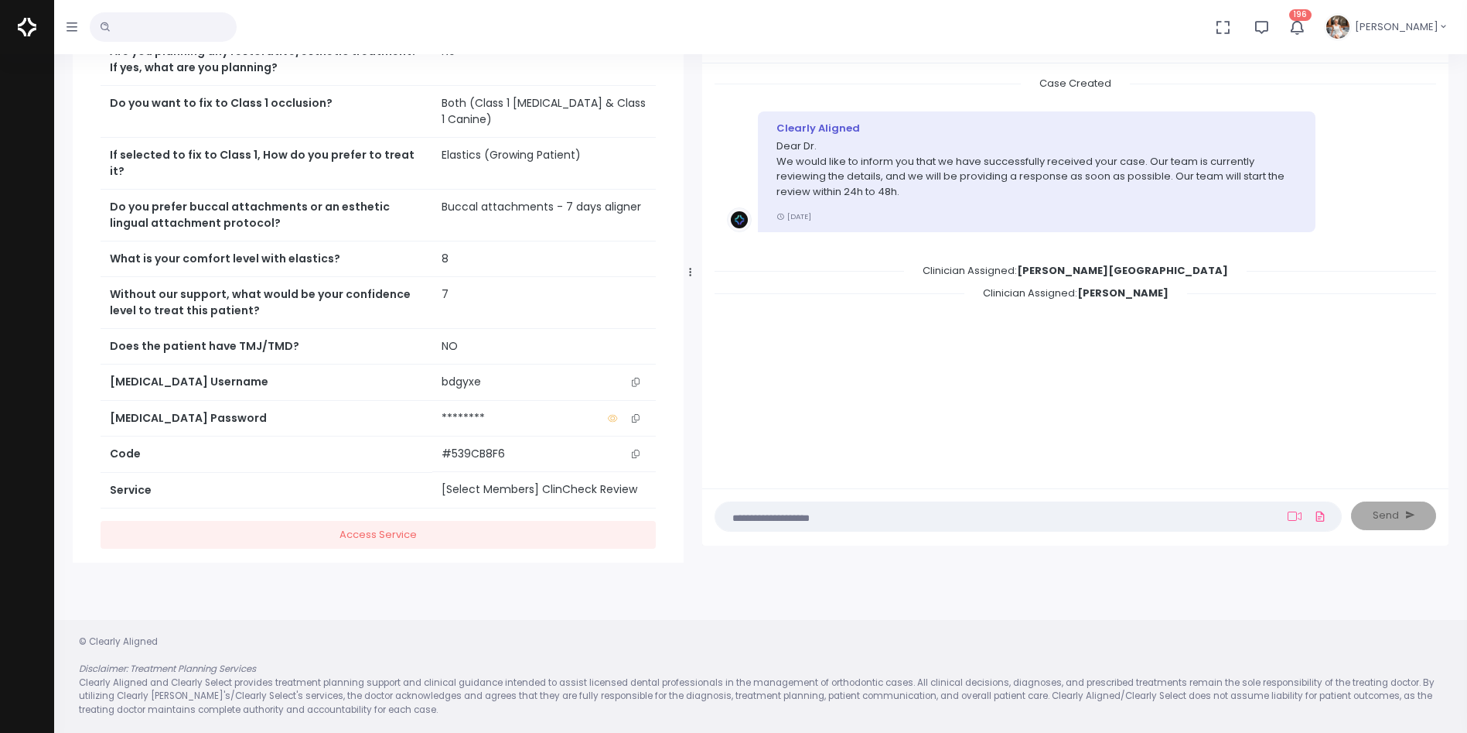
click at [635, 377] on icon "scrollable content" at bounding box center [636, 381] width 8 height 9
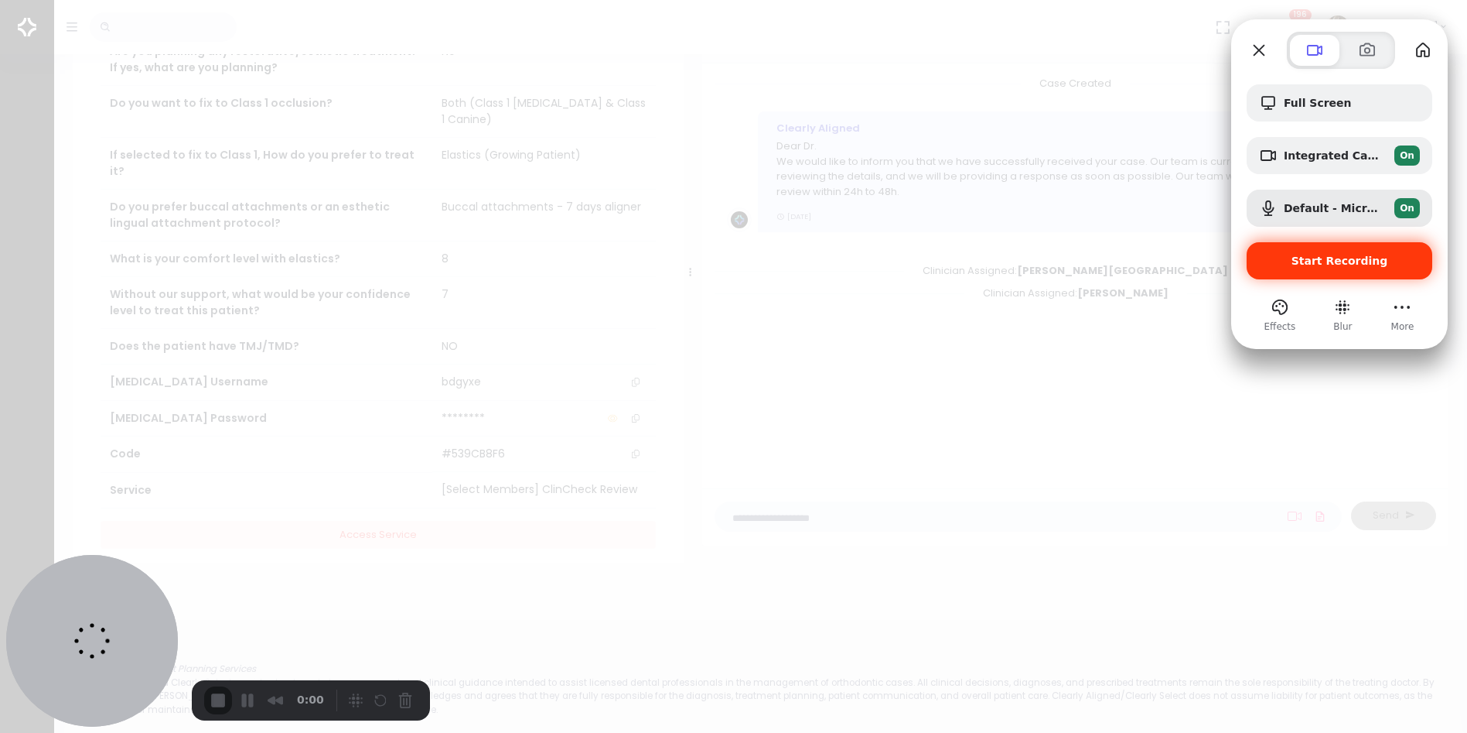
click at [1347, 258] on span "Start Recording" at bounding box center [1340, 261] width 97 height 12
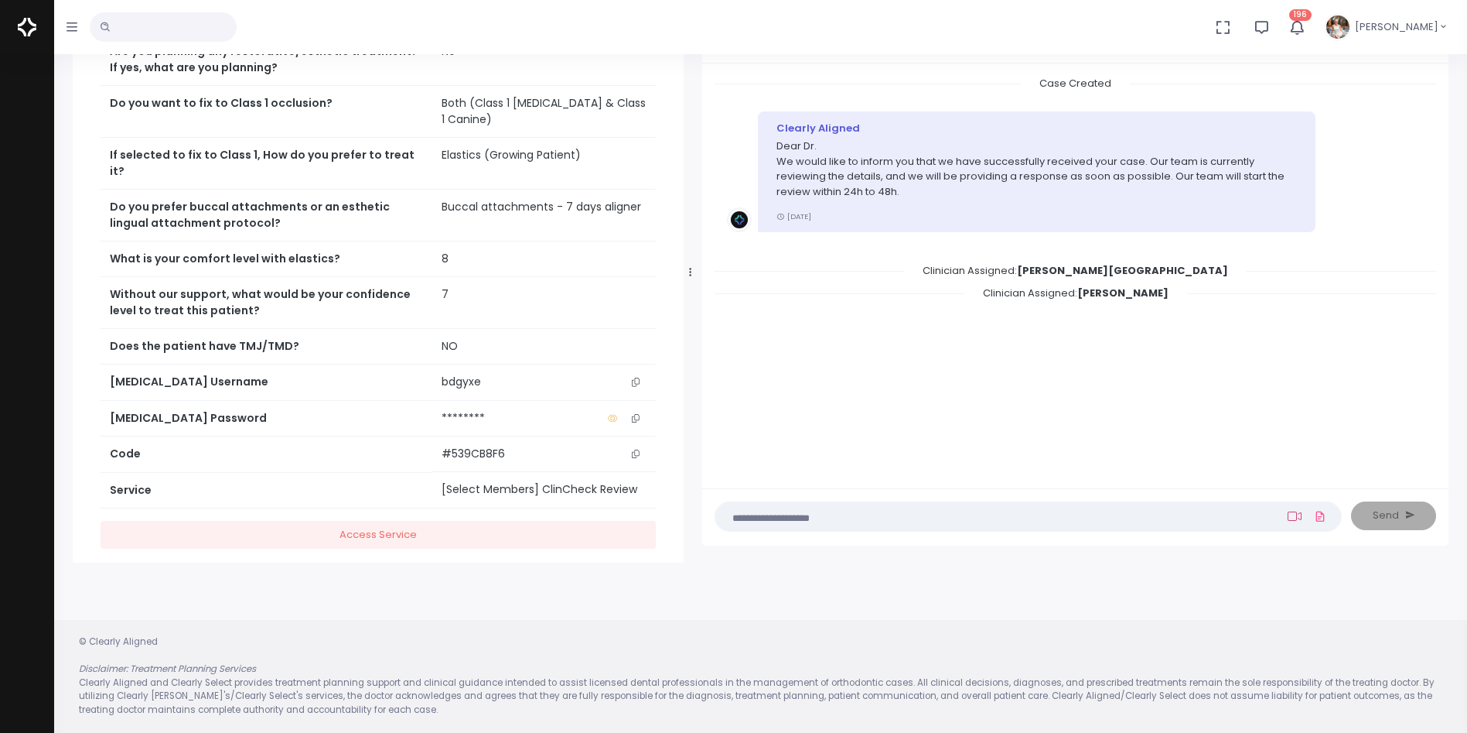
click at [1296, 511] on icon at bounding box center [1295, 516] width 14 height 12
click at [1148, 434] on input "text" at bounding box center [1188, 436] width 207 height 29
paste input "********"
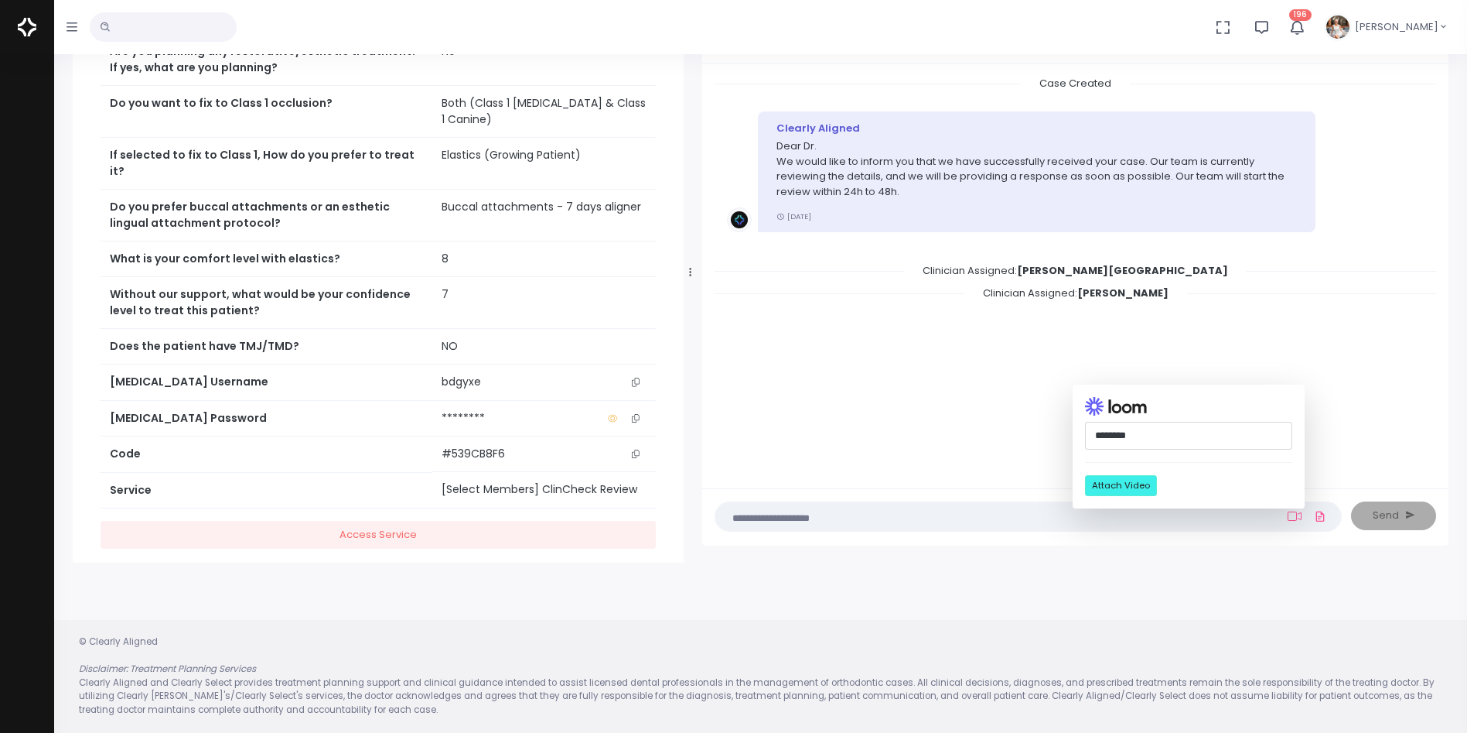
drag, startPoint x: 1147, startPoint y: 433, endPoint x: 1050, endPoint y: 427, distance: 97.7
click at [1050, 427] on div "Case Created Clearly Aligned Dear Dr. We would like to inform you that we have …" at bounding box center [1075, 303] width 746 height 481
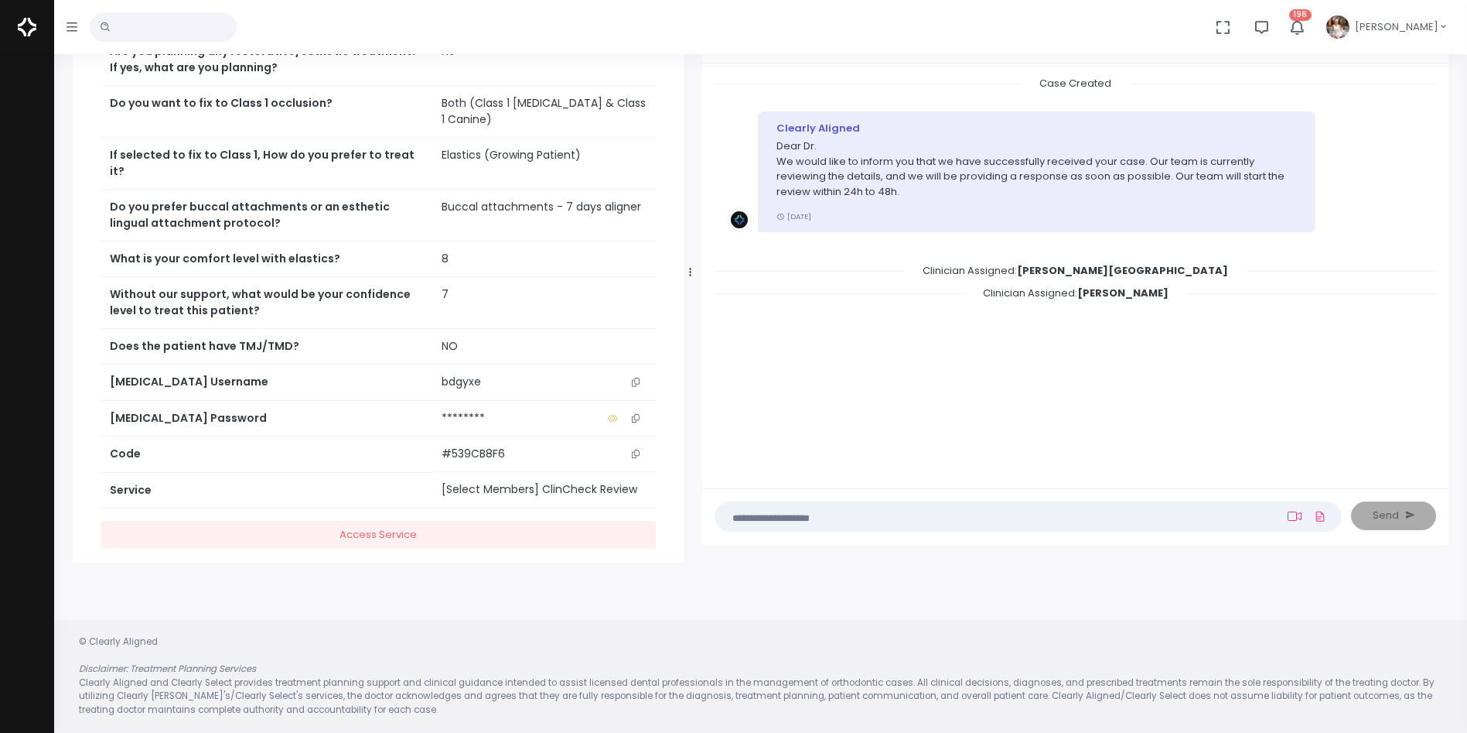
click at [1297, 518] on icon at bounding box center [1295, 515] width 14 height 9
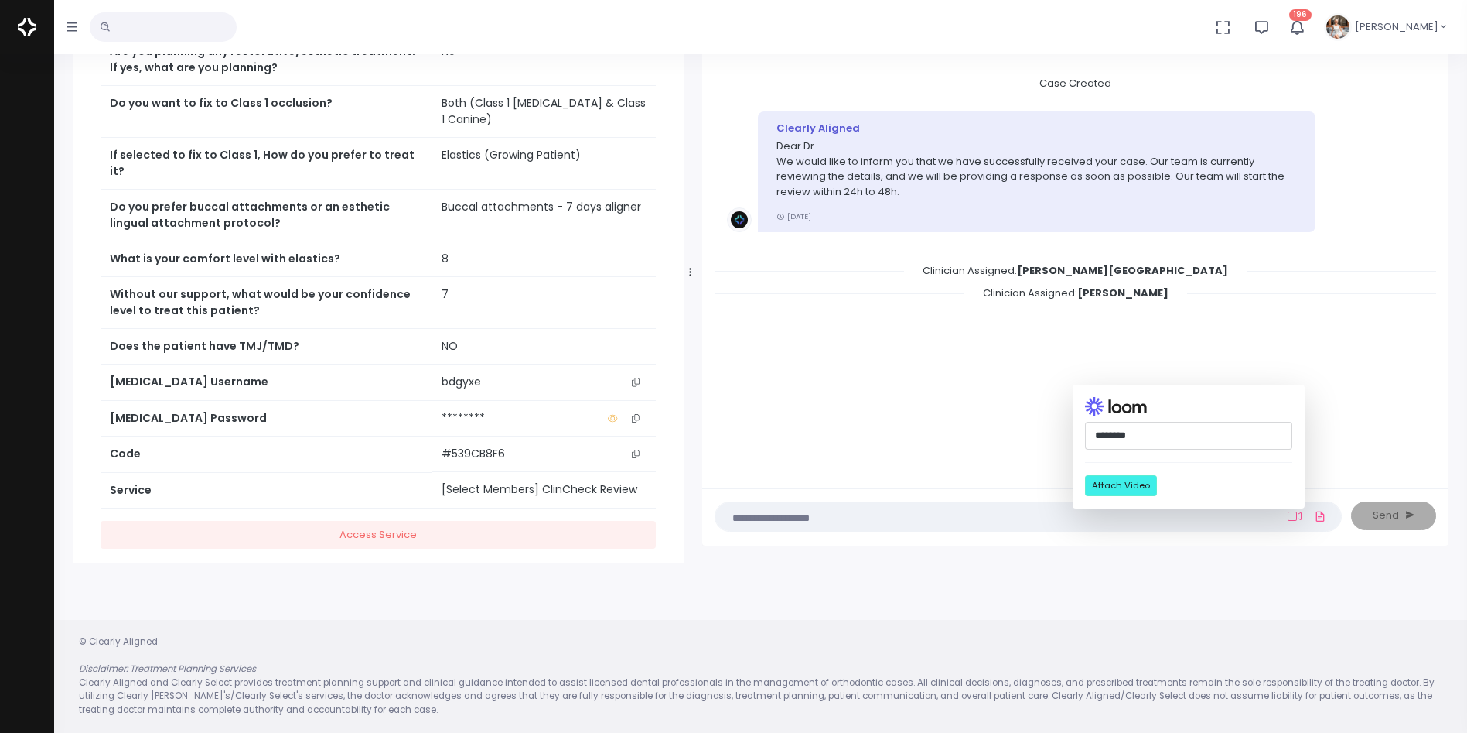
paste input "**********"
type input "**********"
click at [1142, 487] on button "Attach Video" at bounding box center [1121, 485] width 72 height 21
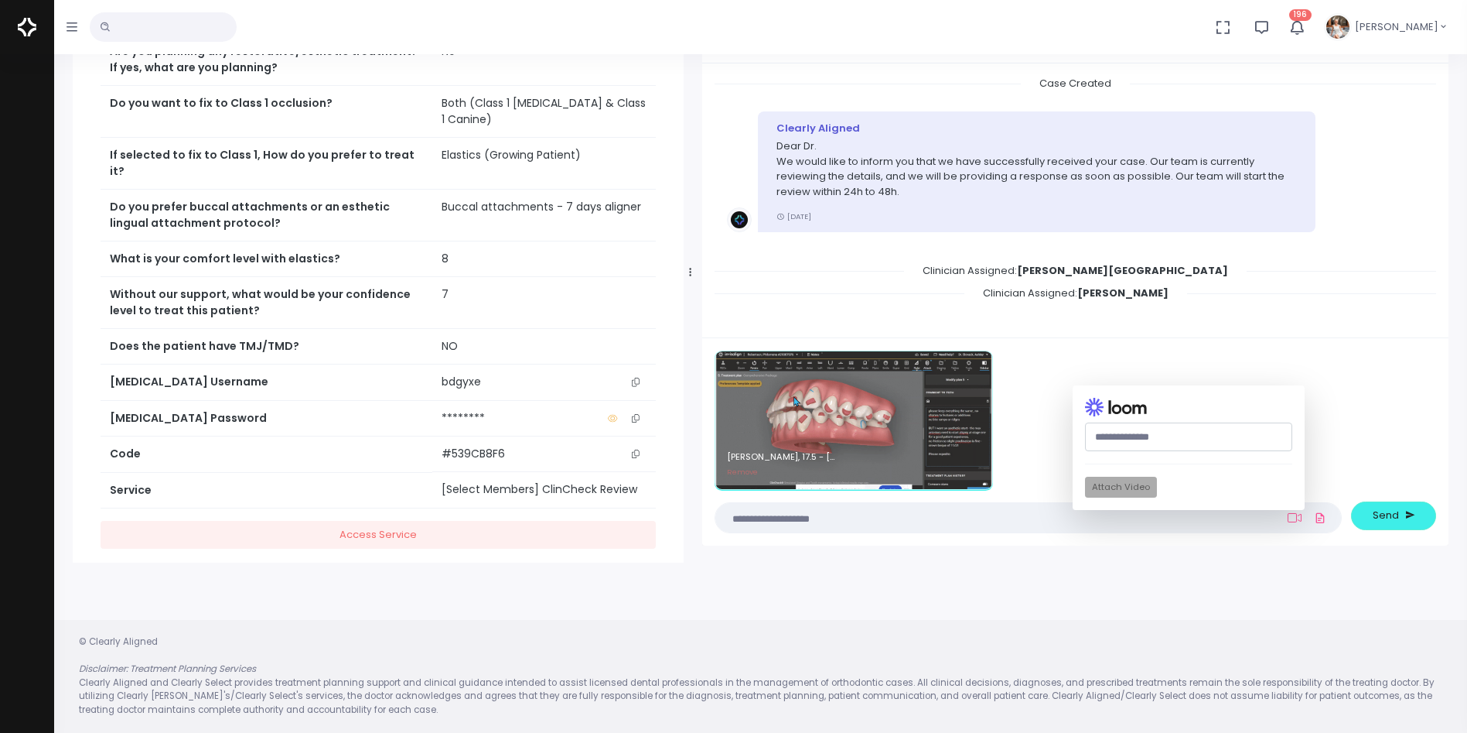
click at [981, 518] on textarea at bounding box center [998, 517] width 547 height 17
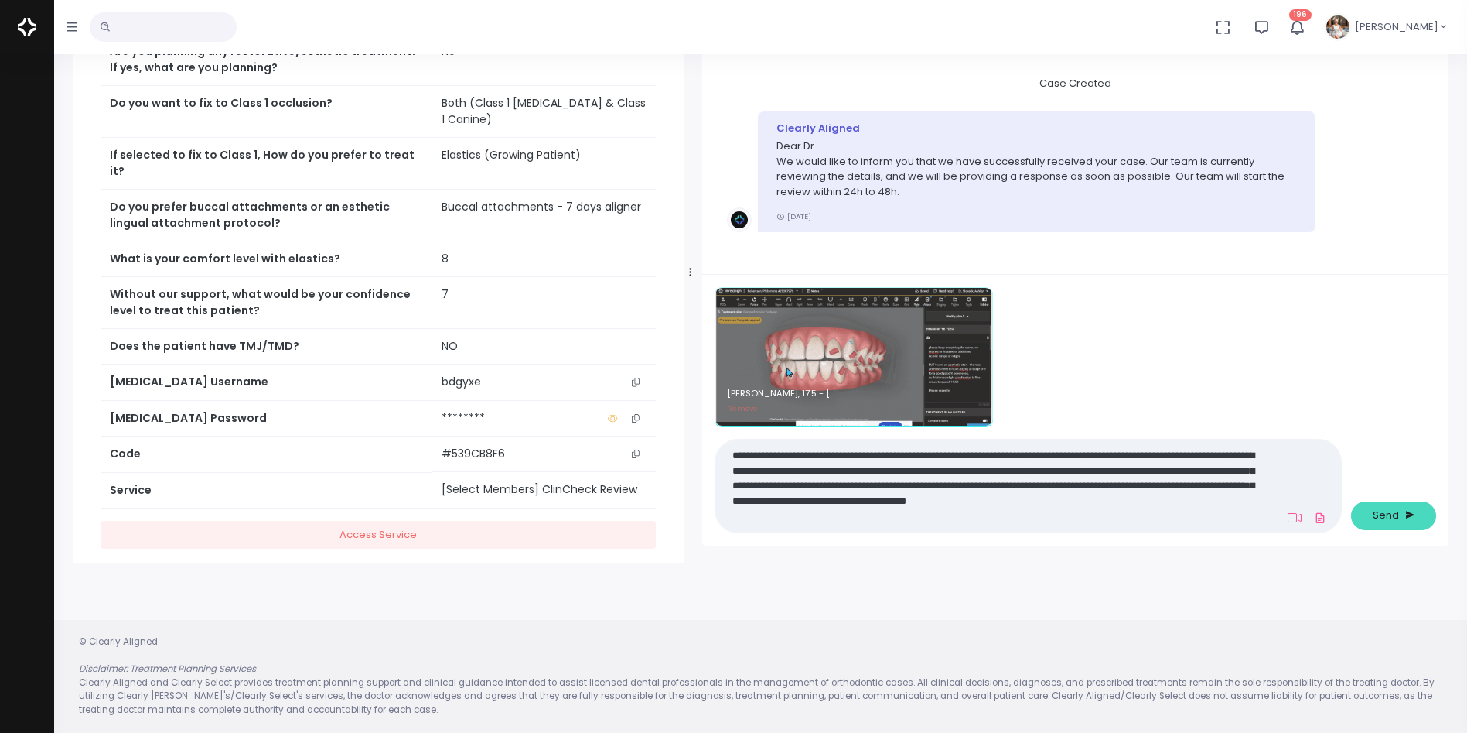
type textarea "**********"
drag, startPoint x: 1389, startPoint y: 510, endPoint x: 1395, endPoint y: 503, distance: 8.8
click at [1392, 504] on button "Send" at bounding box center [1393, 515] width 85 height 29
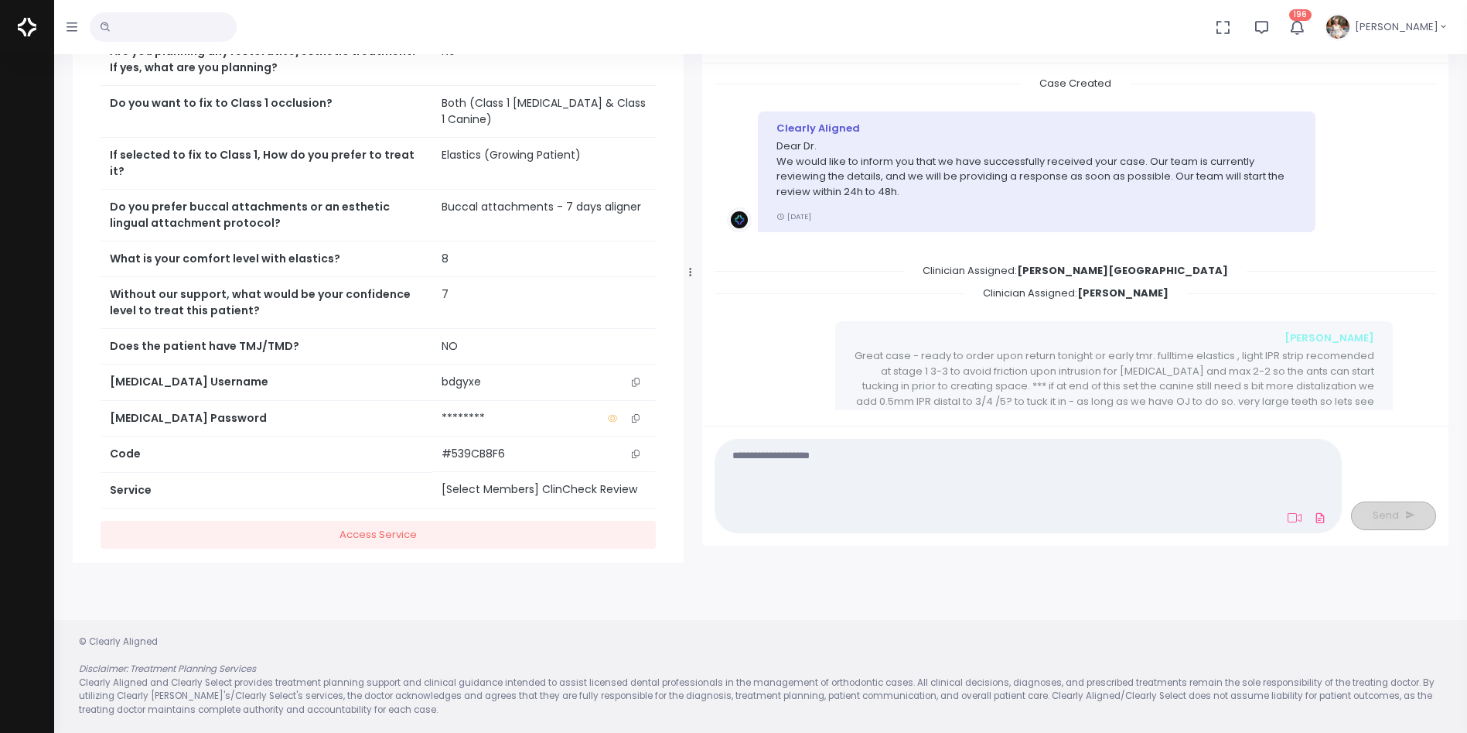
scroll to position [176, 0]
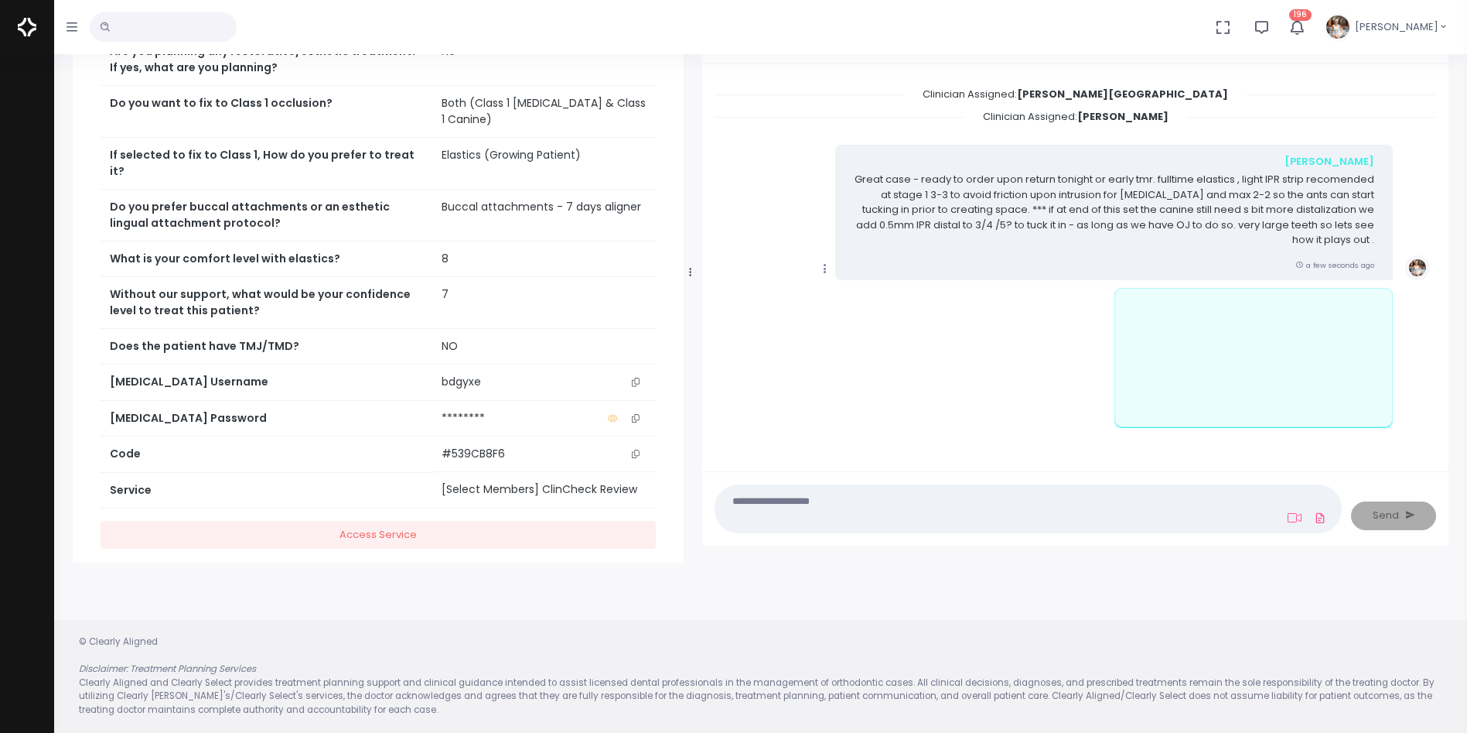
click at [824, 261] on icon "scrollable content" at bounding box center [825, 268] width 14 height 14
click at [888, 289] on link "Mark as Video Review" at bounding box center [896, 299] width 161 height 24
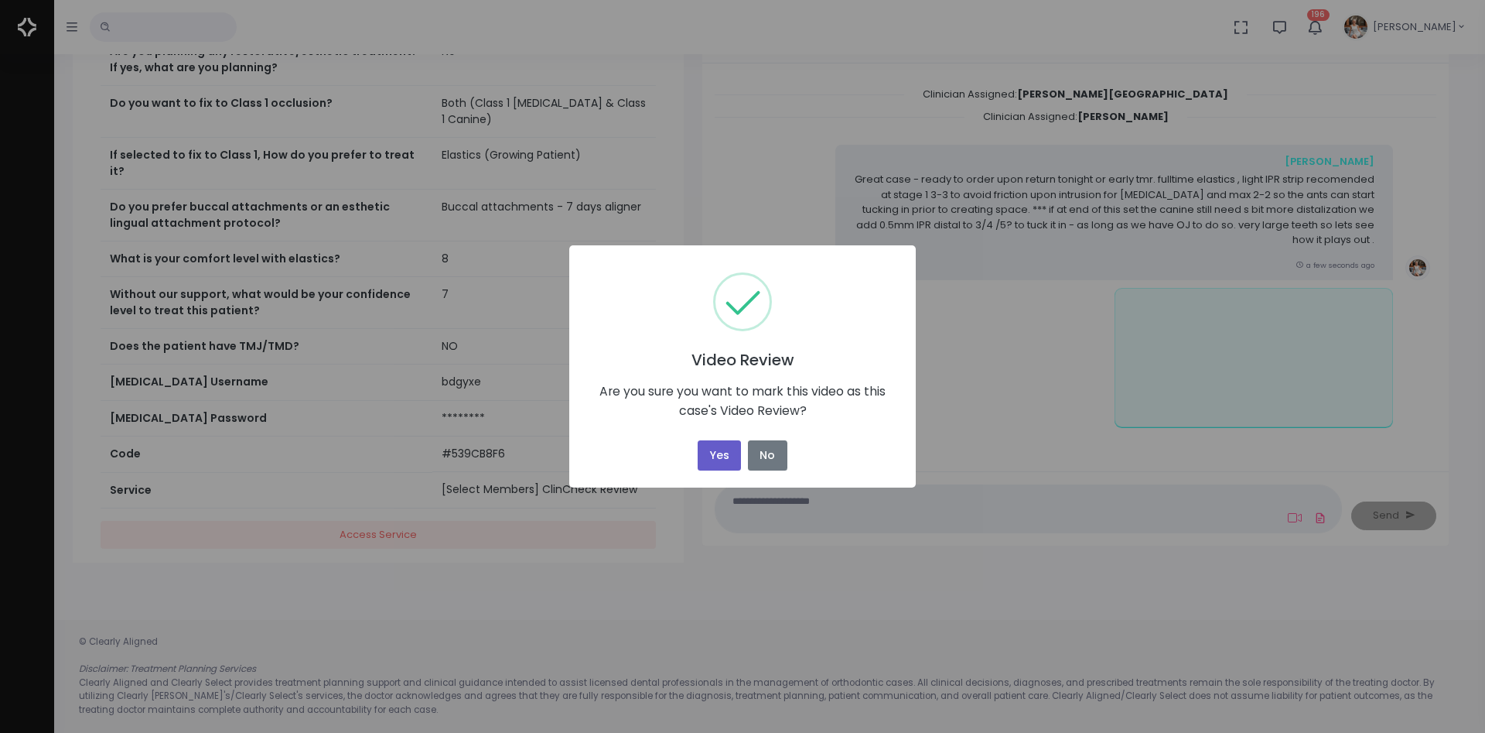
click at [706, 453] on button "Yes" at bounding box center [719, 455] width 43 height 30
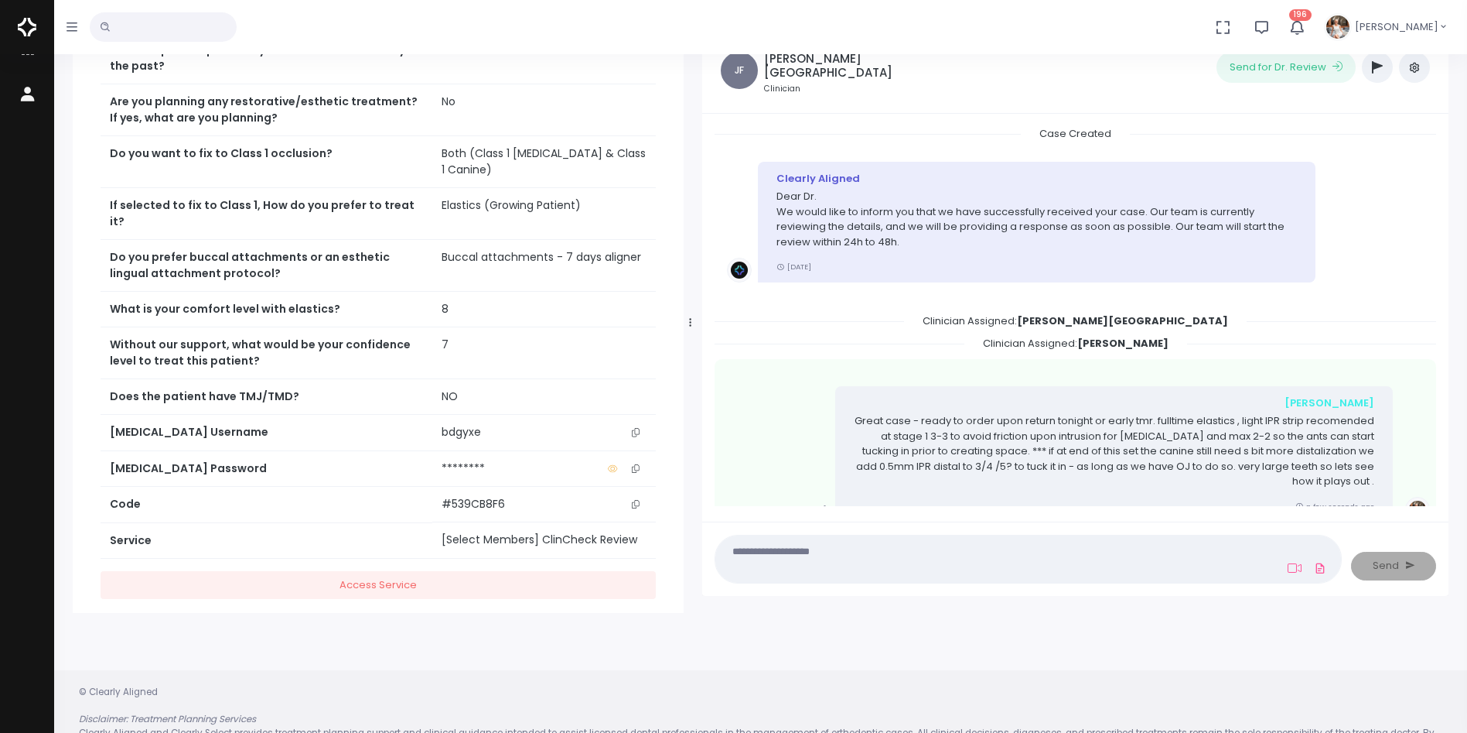
scroll to position [0, 0]
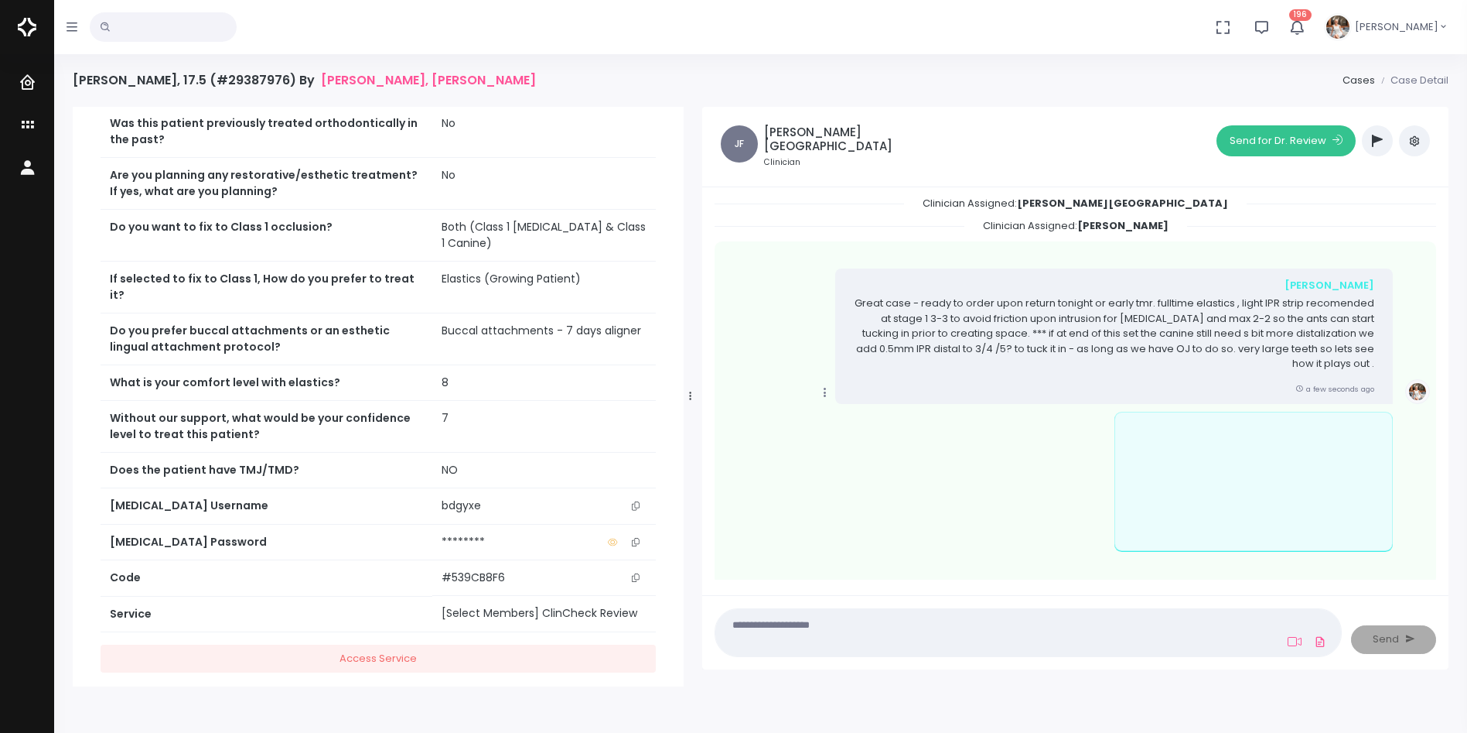
click at [1268, 136] on button "Send for Dr. Review" at bounding box center [1286, 140] width 139 height 31
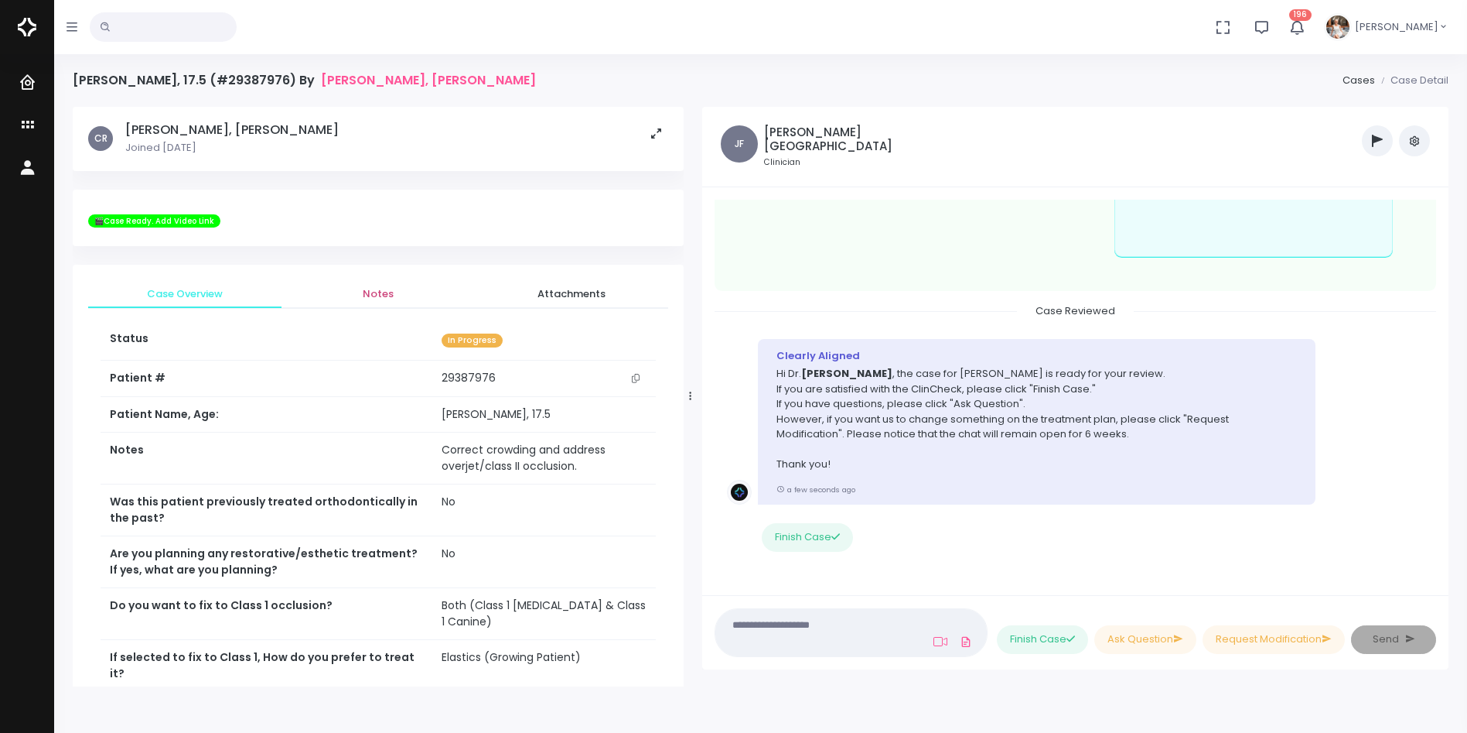
click at [382, 296] on span "Notes" at bounding box center [378, 293] width 169 height 15
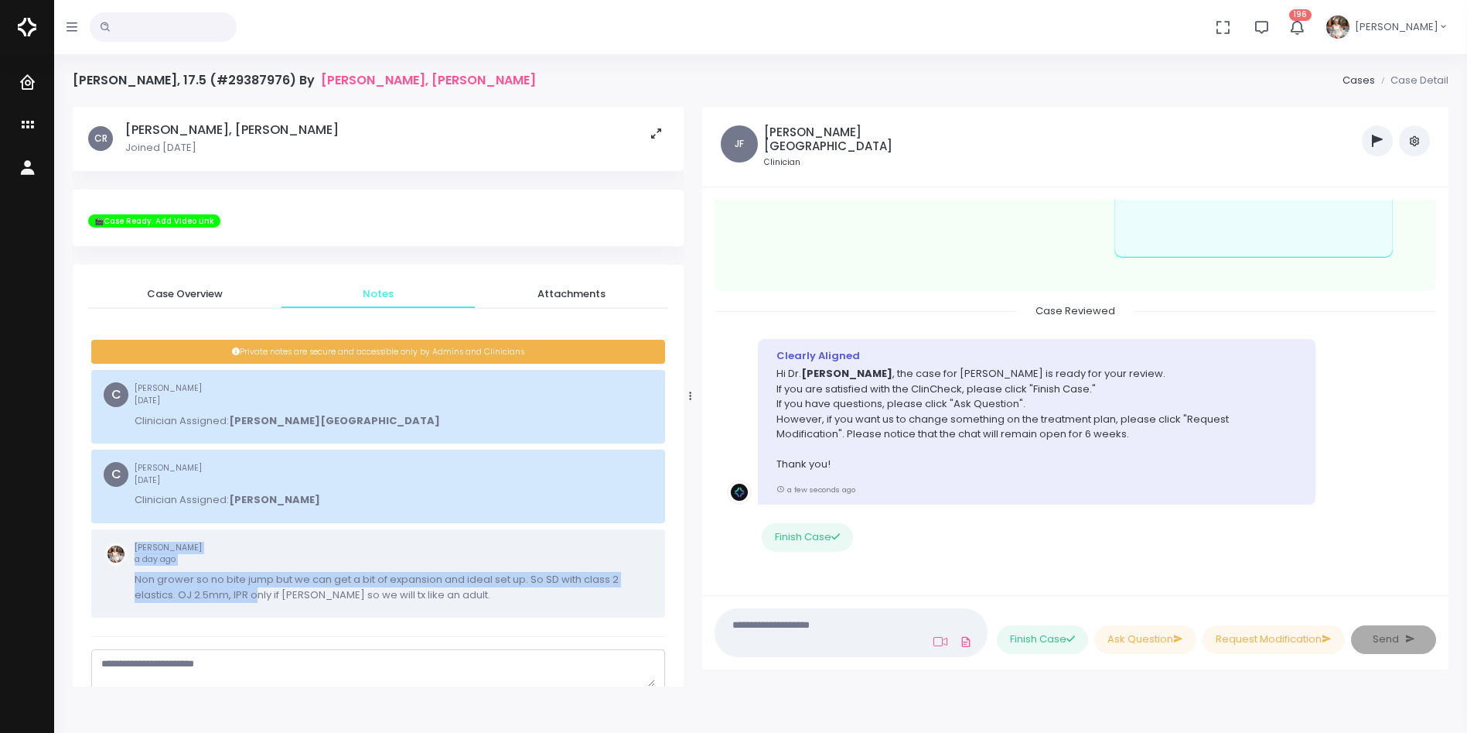
drag, startPoint x: 259, startPoint y: 593, endPoint x: 283, endPoint y: 529, distance: 67.8
click at [282, 530] on div "Tyrrell, Kelley a day ago Non grower so no bite jump but we can get a bit of ex…" at bounding box center [378, 573] width 574 height 88
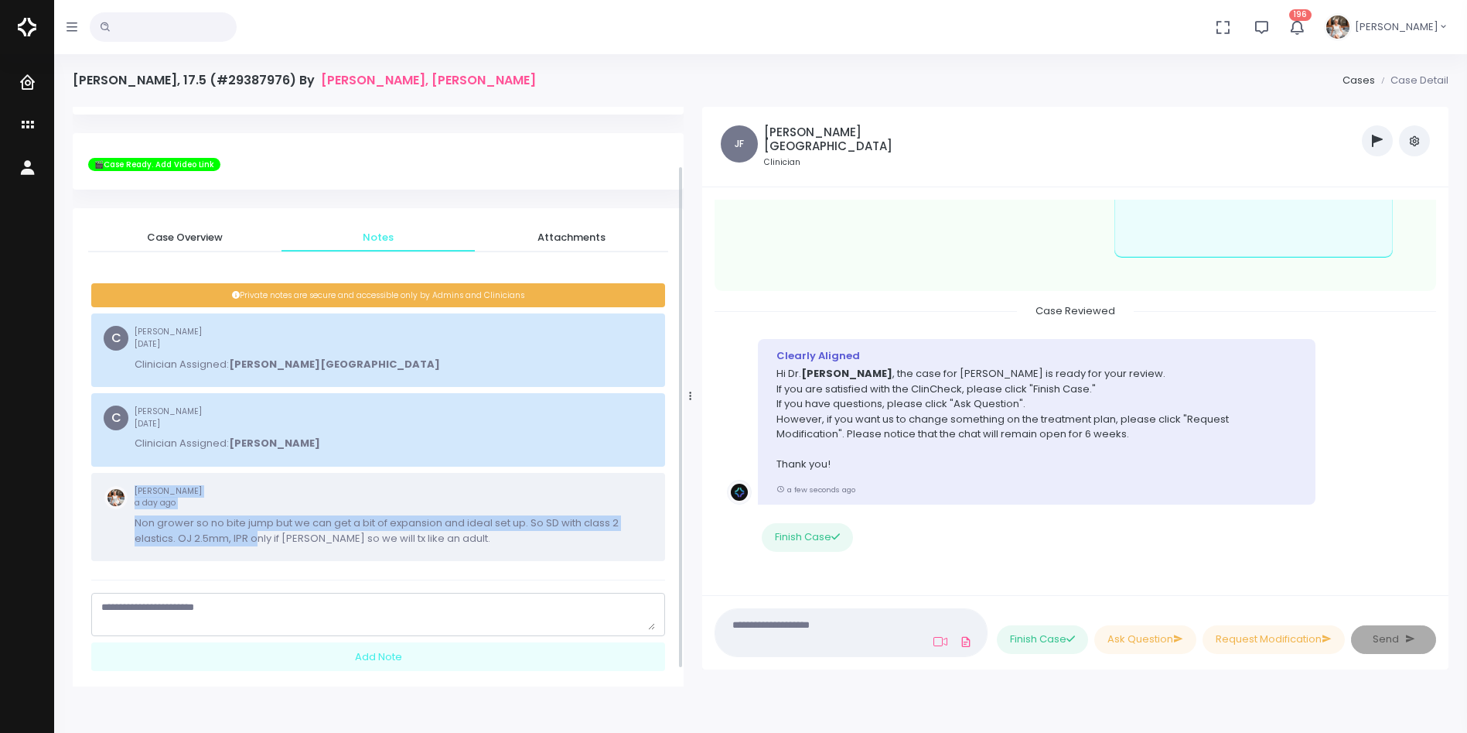
scroll to position [87, 0]
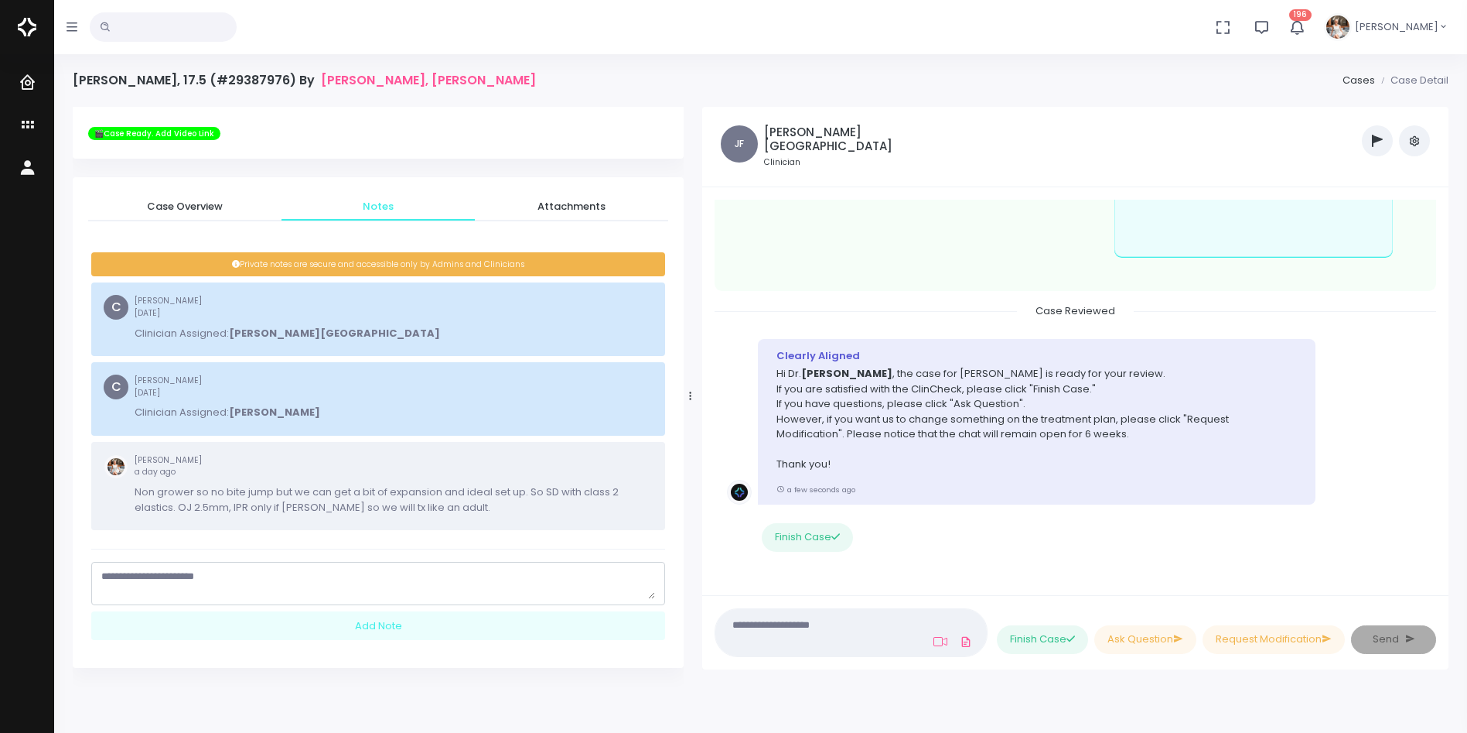
click at [243, 589] on textarea "scrollable content" at bounding box center [378, 584] width 554 height 30
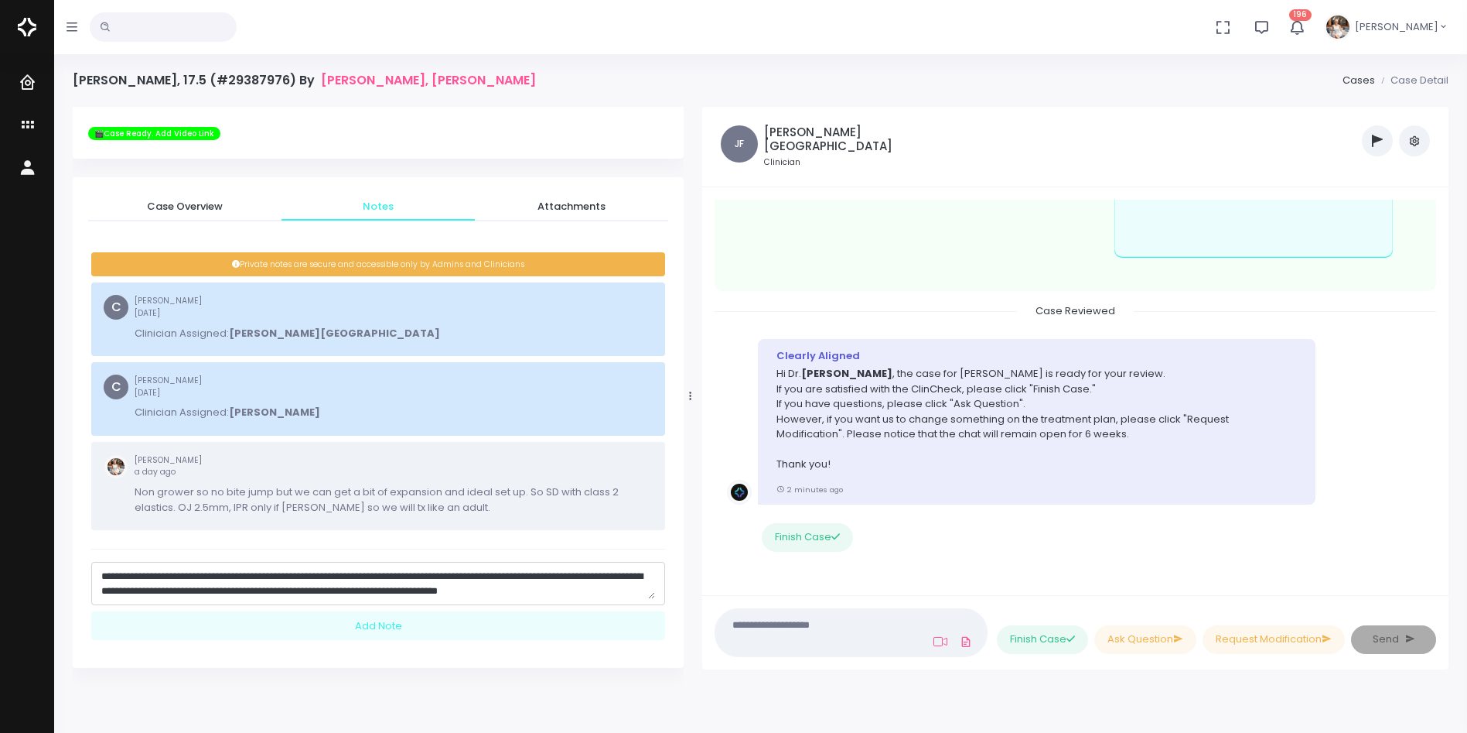
scroll to position [15, 0]
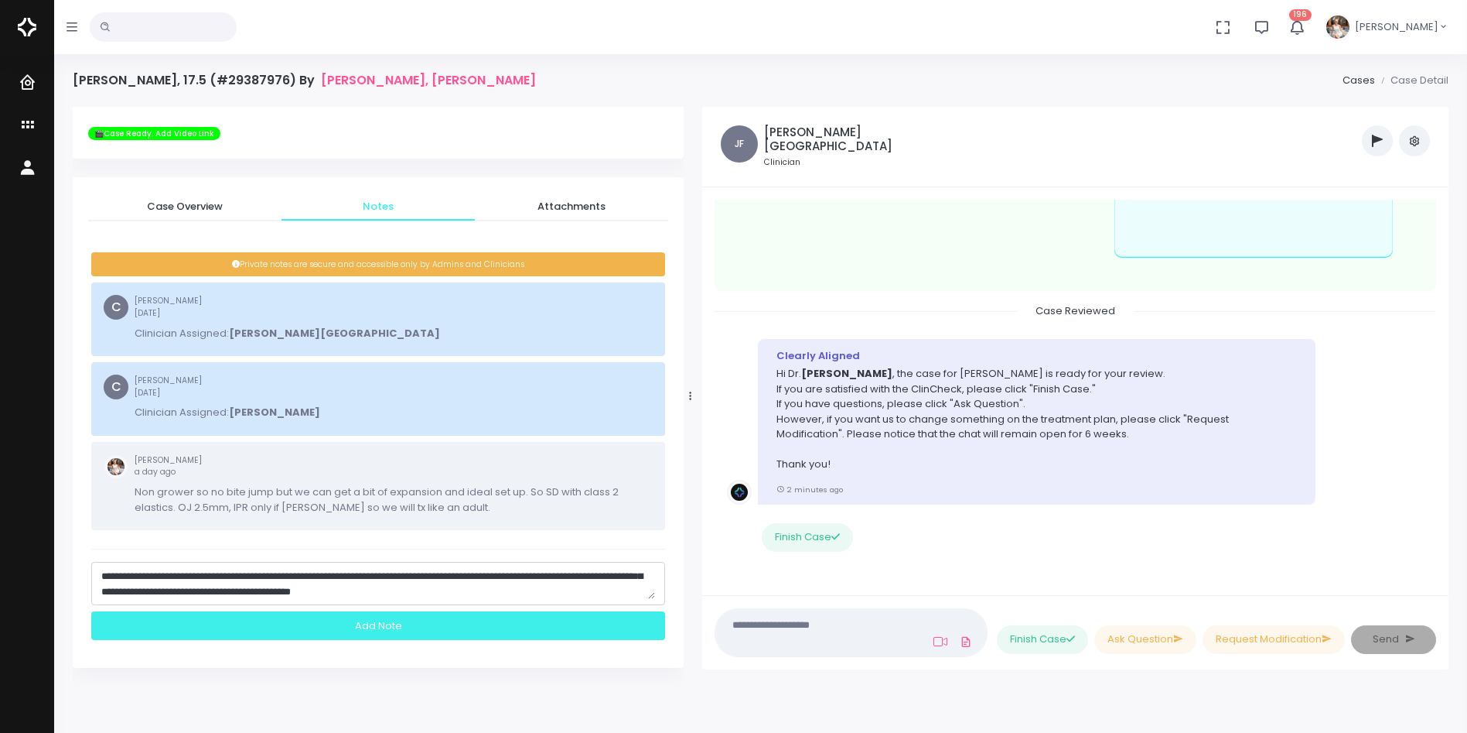
type textarea "**********"
click at [375, 624] on div "Add Note" at bounding box center [378, 625] width 574 height 29
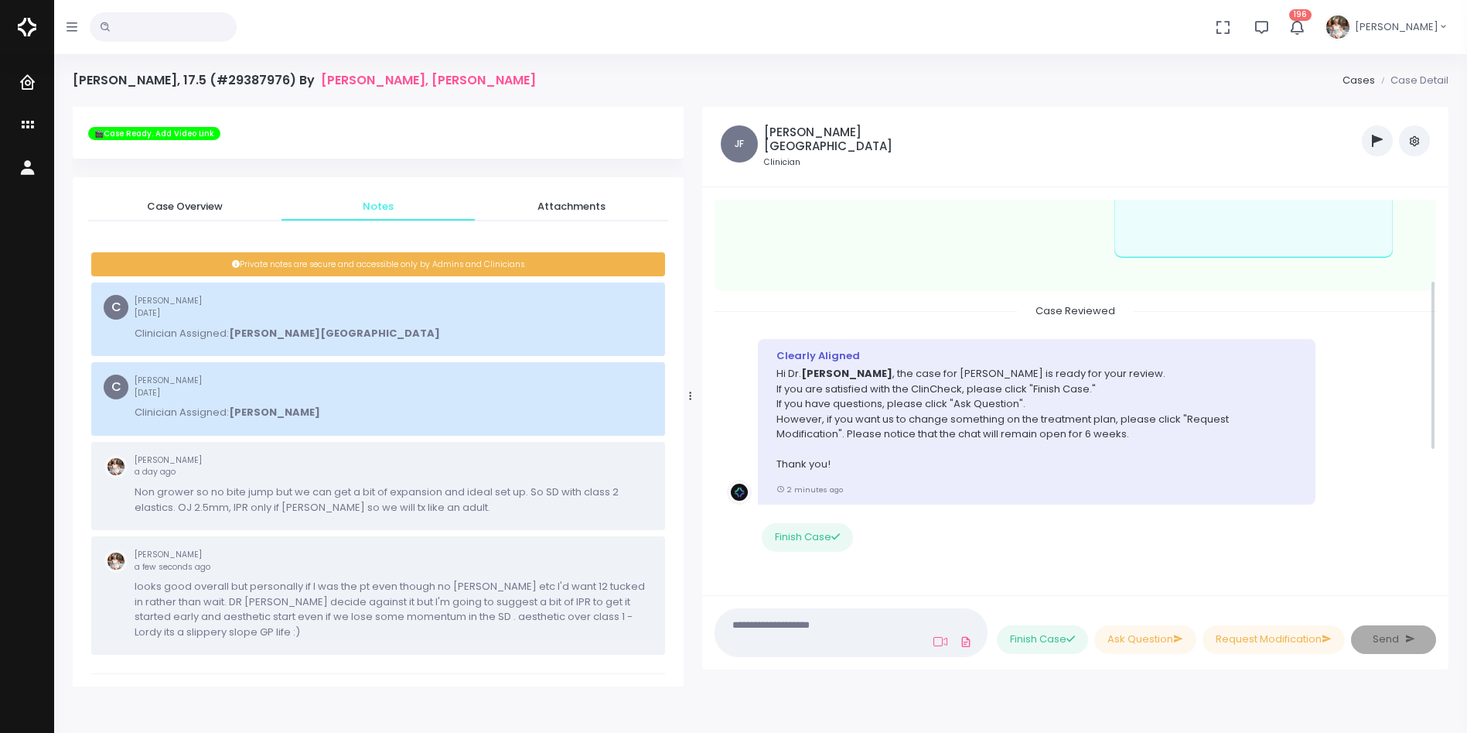
scroll to position [0, 0]
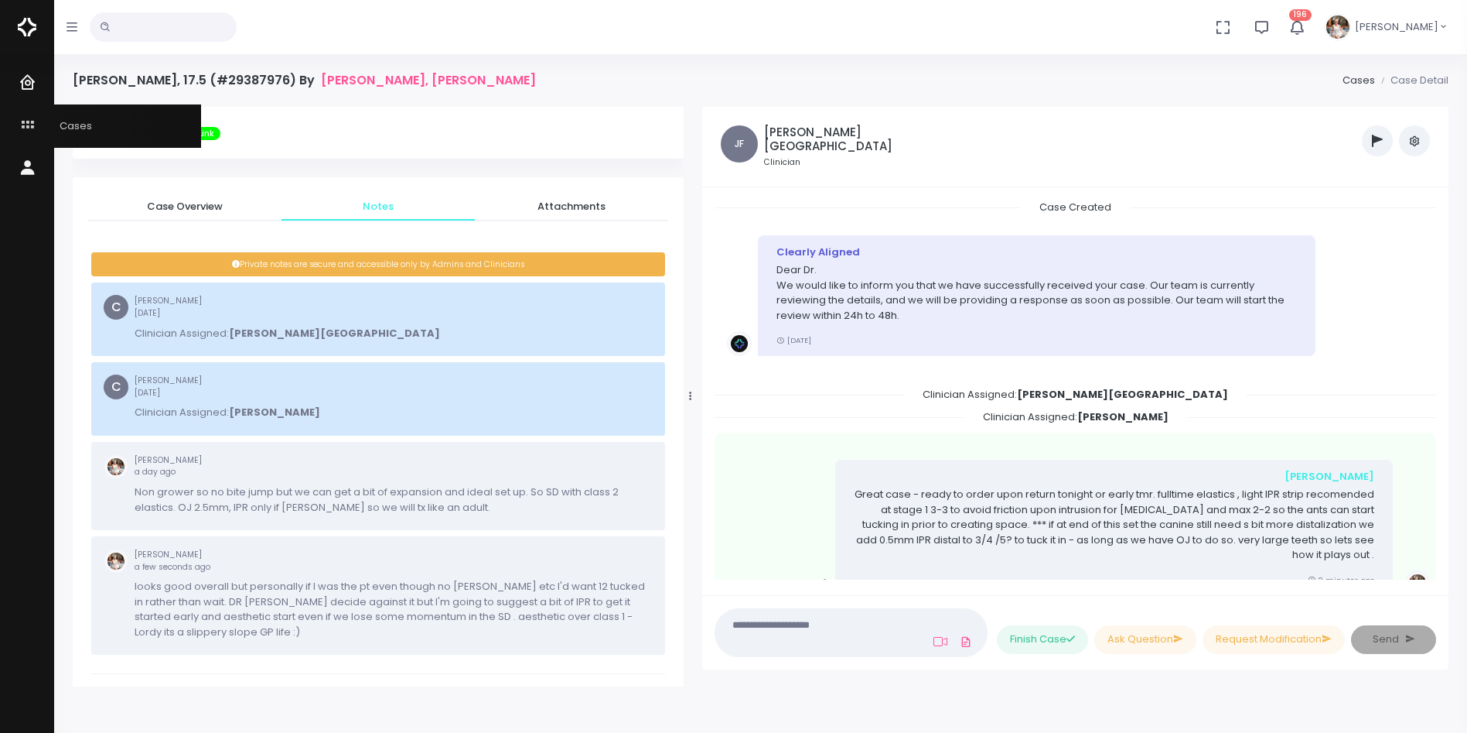
click at [31, 125] on icon "scrollable content" at bounding box center [30, 125] width 22 height 19
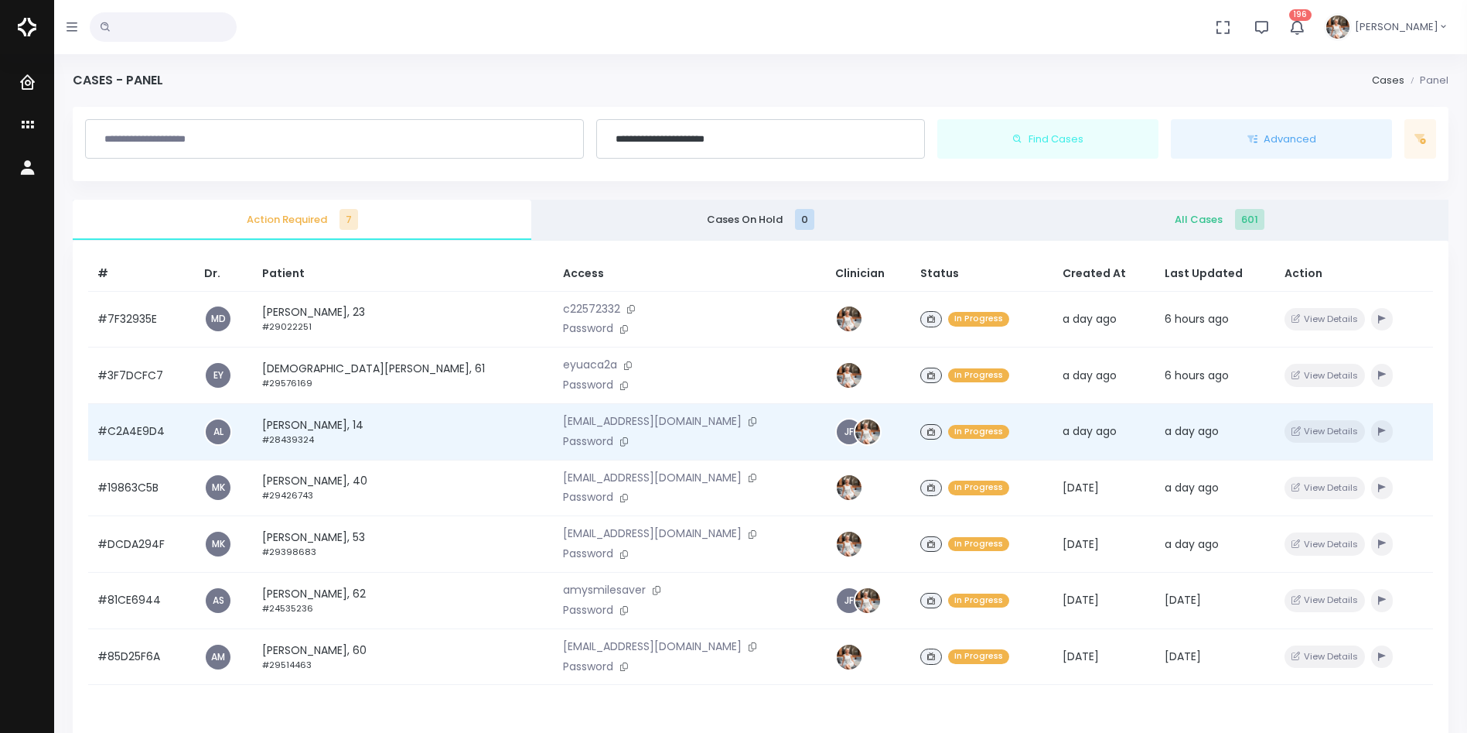
click at [140, 429] on td "#C2A4E9D4" at bounding box center [141, 431] width 107 height 56
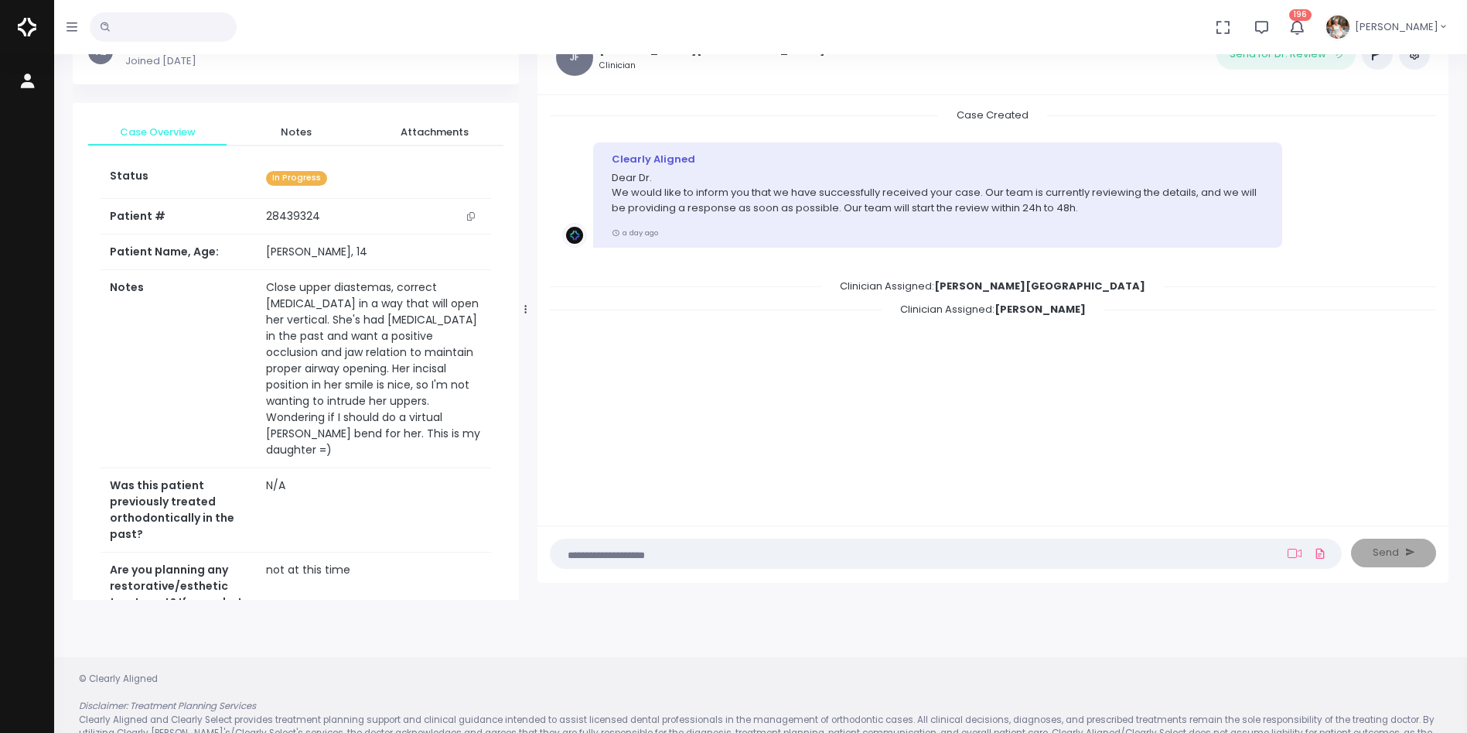
scroll to position [124, 0]
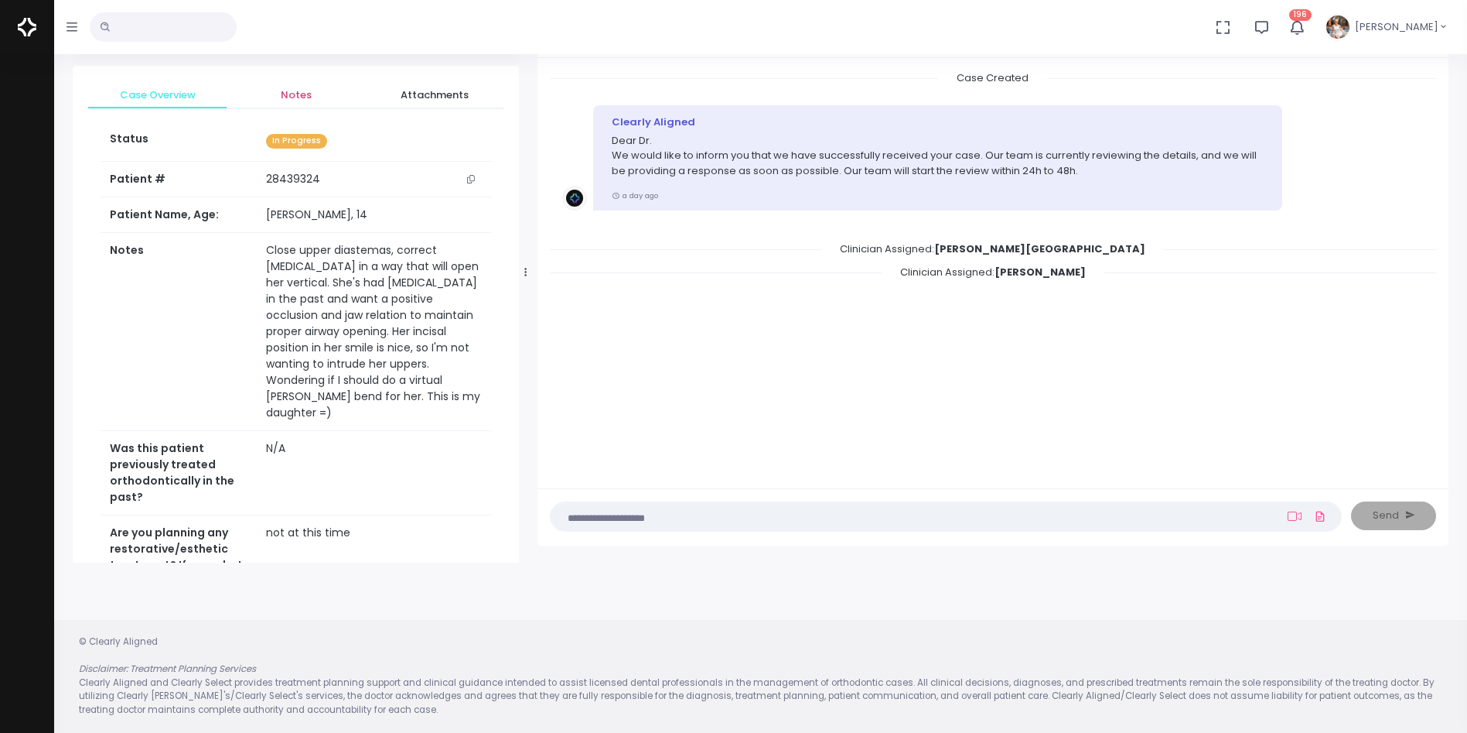
click at [308, 100] on span "Notes" at bounding box center [296, 94] width 114 height 15
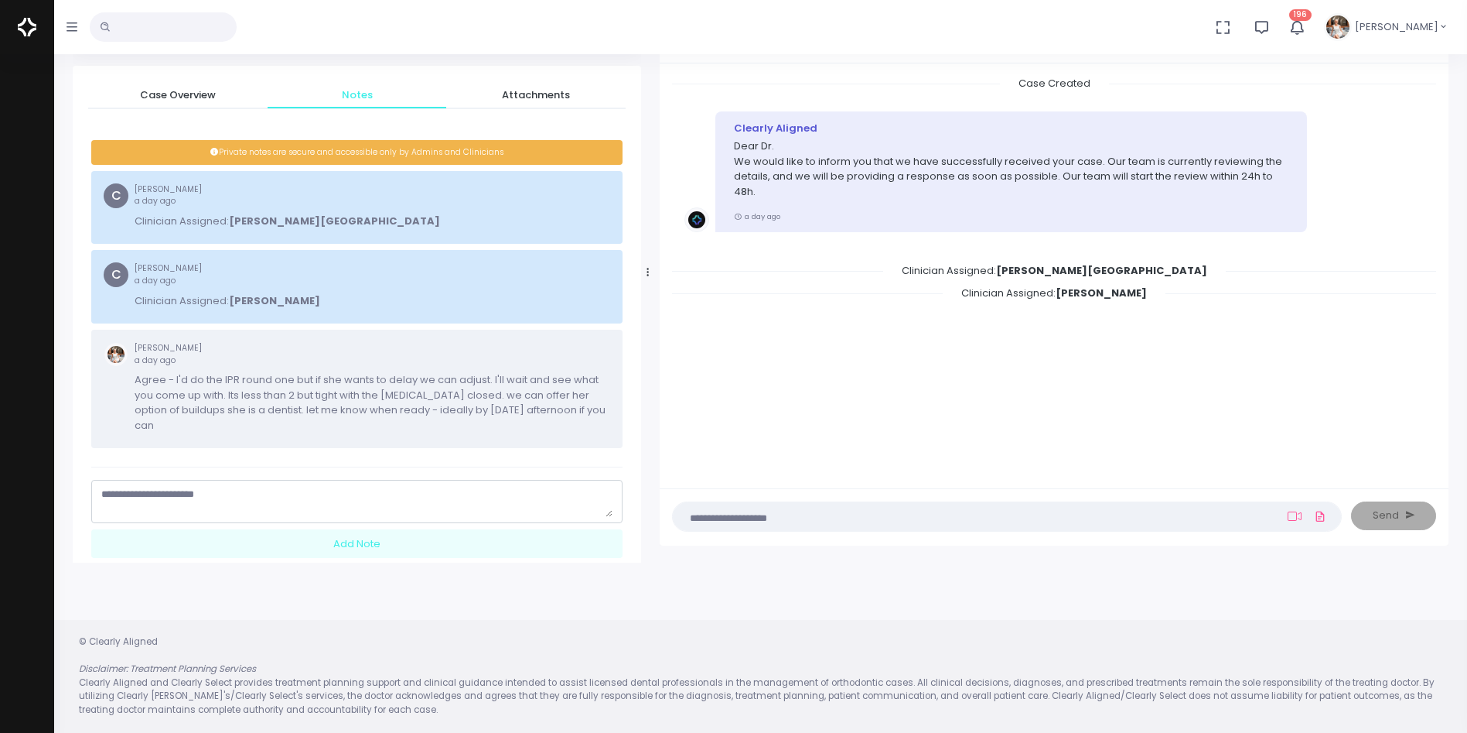
drag, startPoint x: 527, startPoint y: 272, endPoint x: 649, endPoint y: 270, distance: 122.2
click at [649, 270] on icon at bounding box center [648, 272] width 2 height 10
click at [197, 94] on span "Case Overview" at bounding box center [178, 94] width 155 height 15
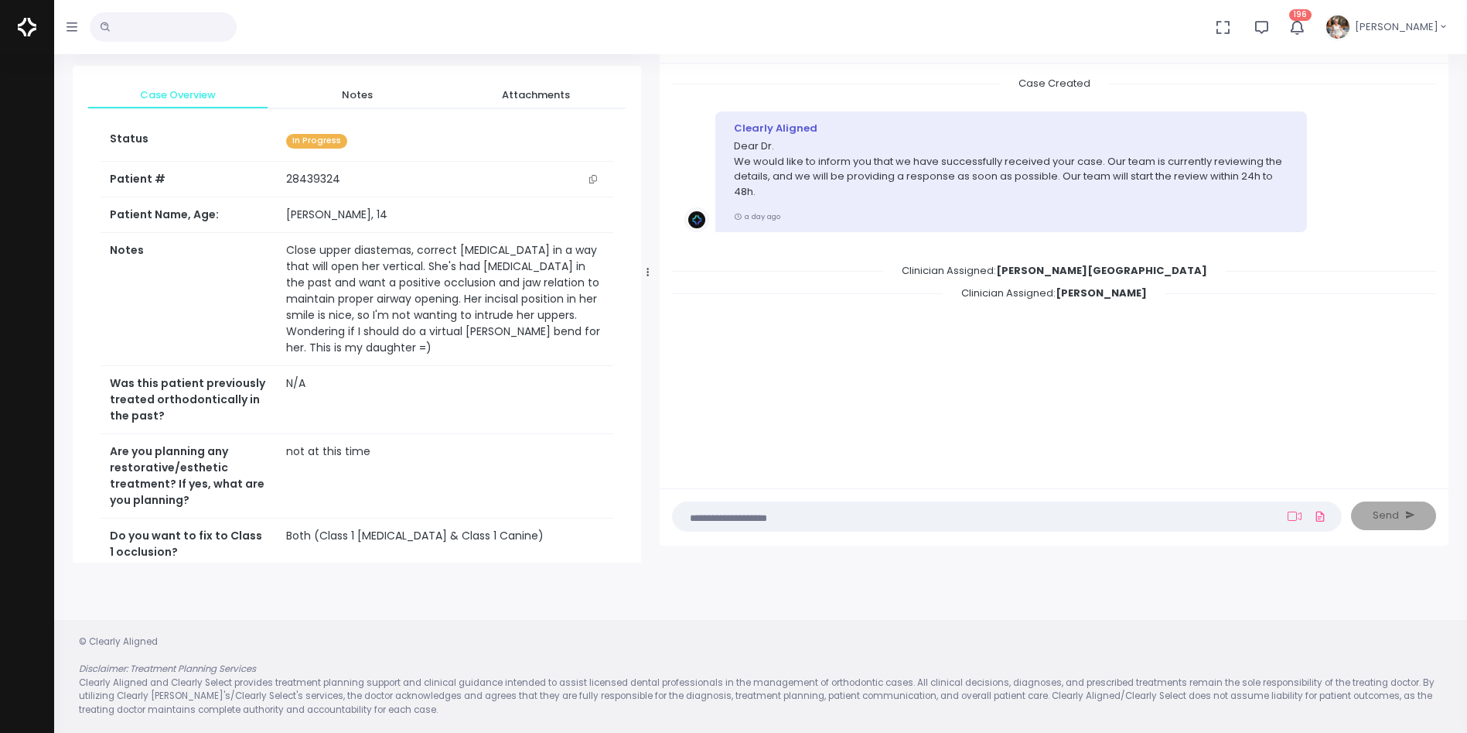
scroll to position [387, 0]
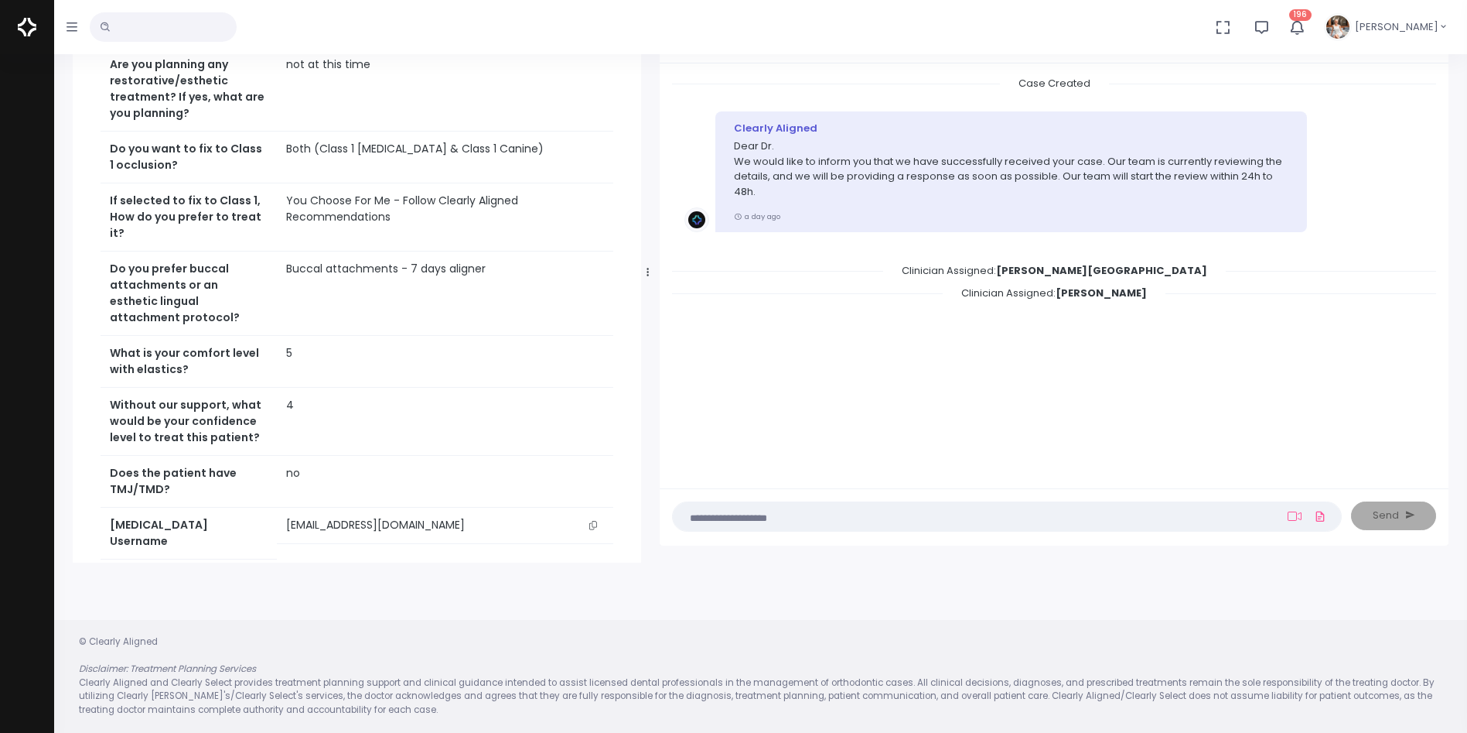
click at [596, 533] on button "scrollable content" at bounding box center [593, 525] width 22 height 16
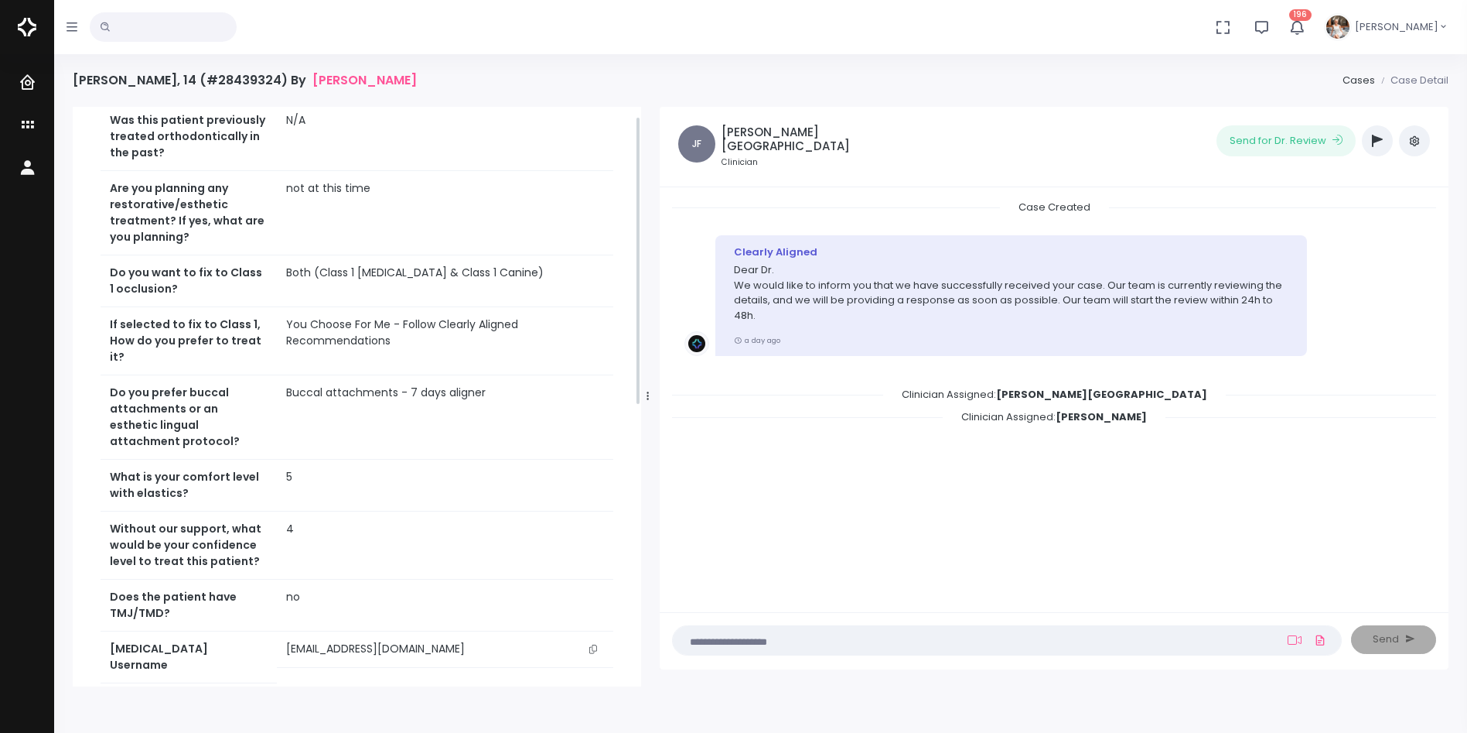
scroll to position [0, 0]
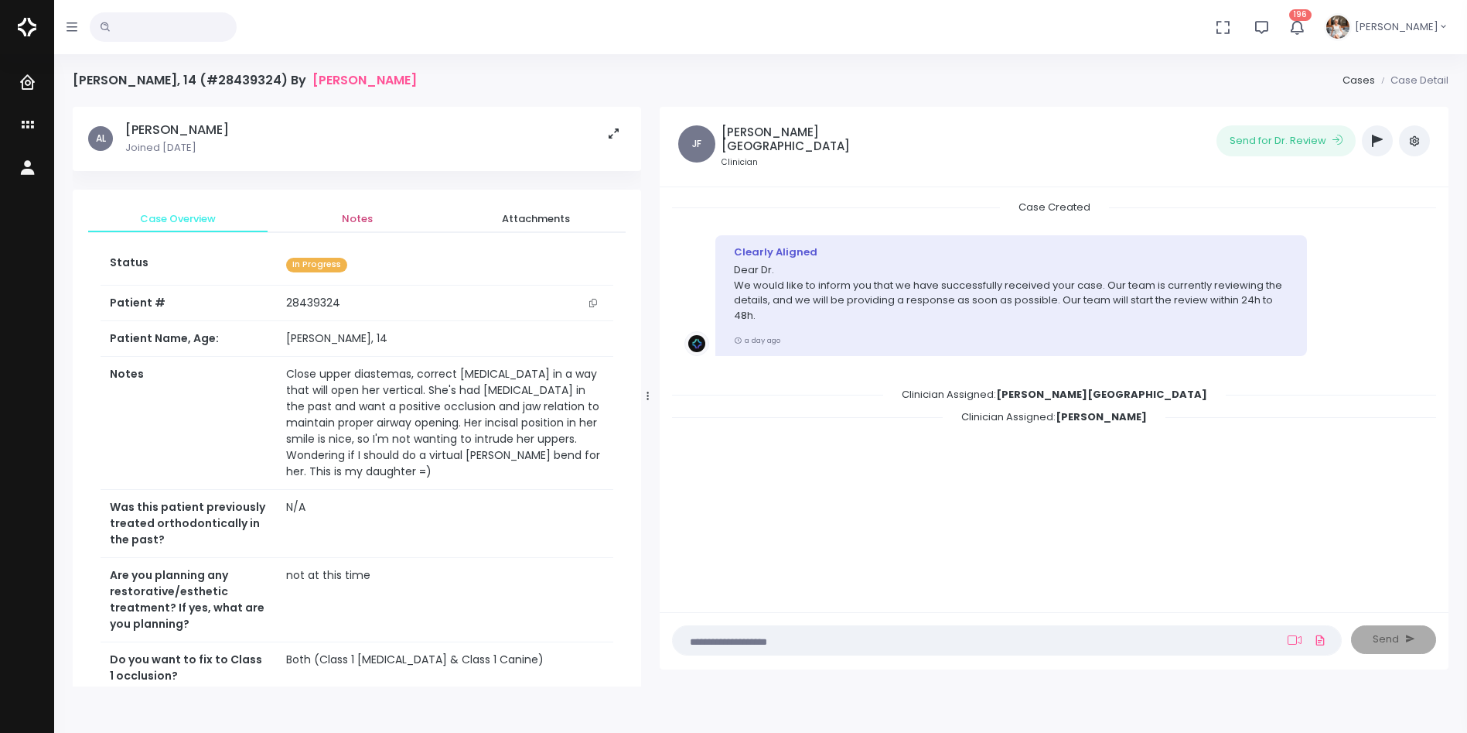
click at [354, 213] on span "Notes" at bounding box center [357, 218] width 155 height 15
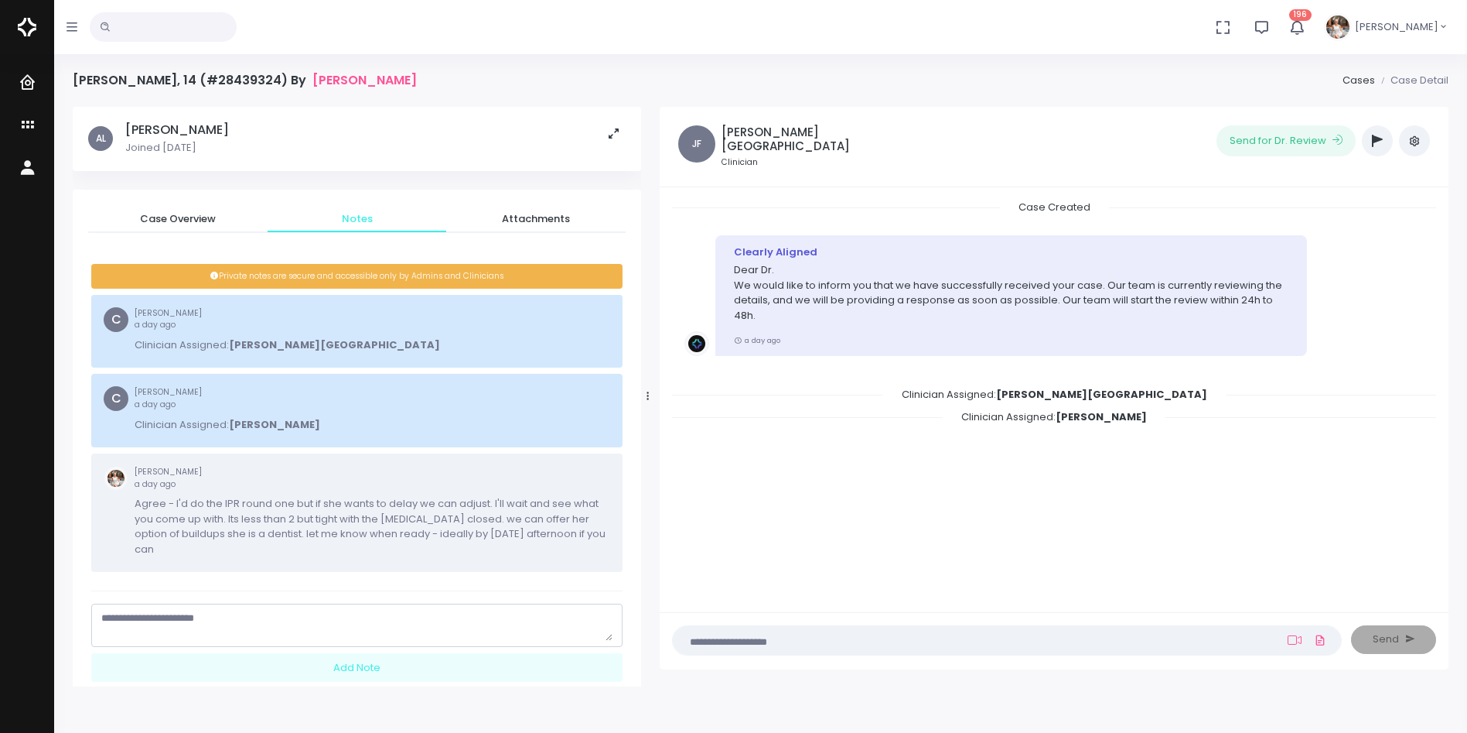
drag, startPoint x: 269, startPoint y: 603, endPoint x: 240, endPoint y: 600, distance: 29.6
click at [269, 610] on textarea "scrollable content" at bounding box center [356, 625] width 511 height 30
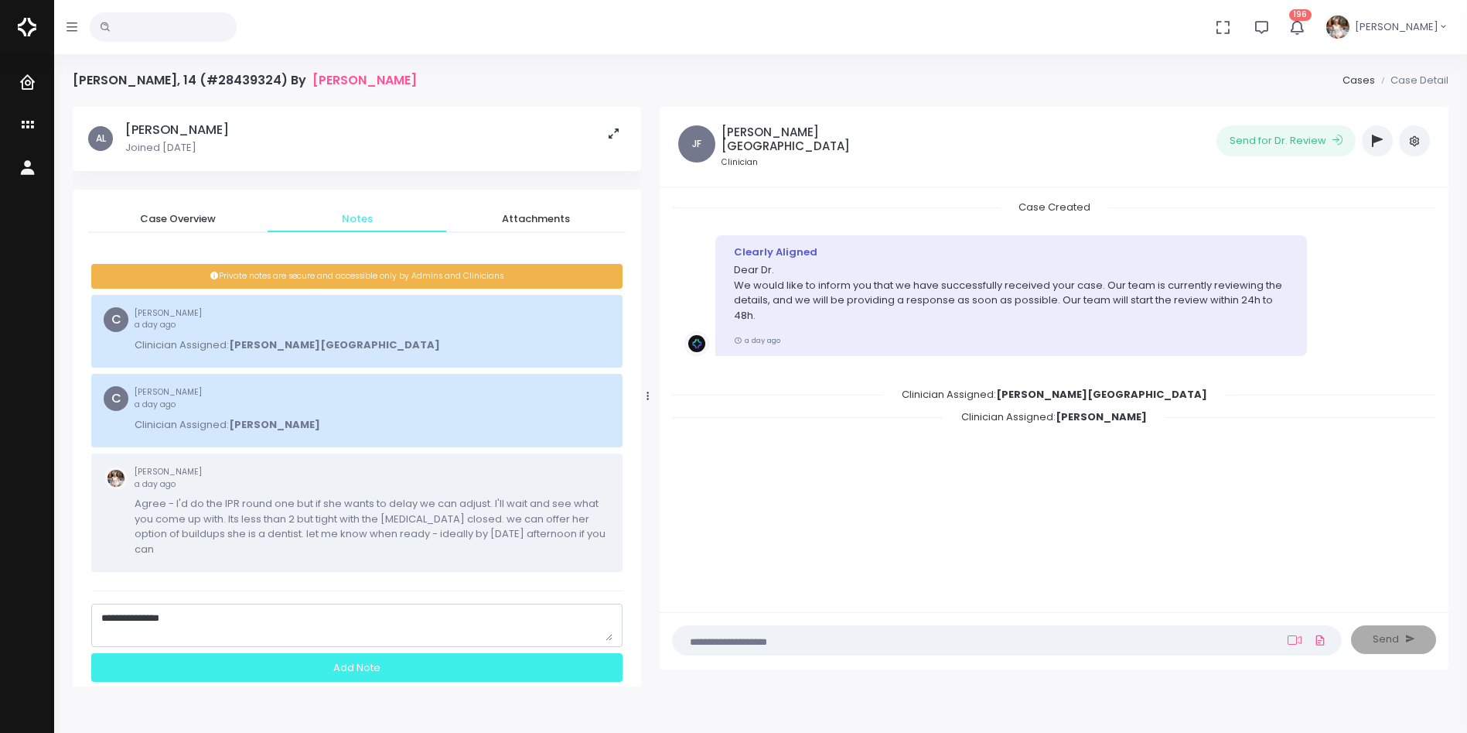
type textarea "**********"
click at [344, 653] on div "Add Note" at bounding box center [356, 667] width 531 height 29
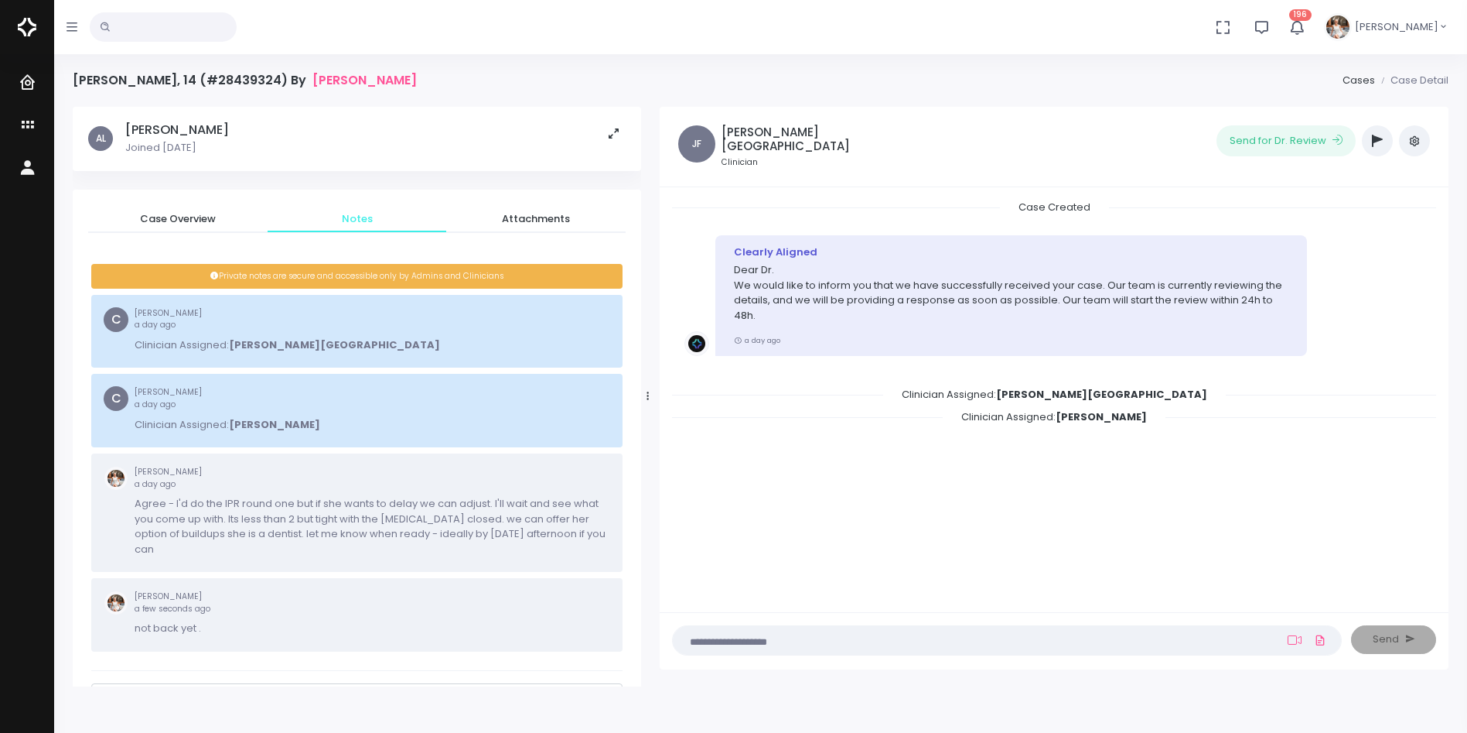
click at [1375, 142] on icon "button" at bounding box center [1377, 141] width 11 height 12
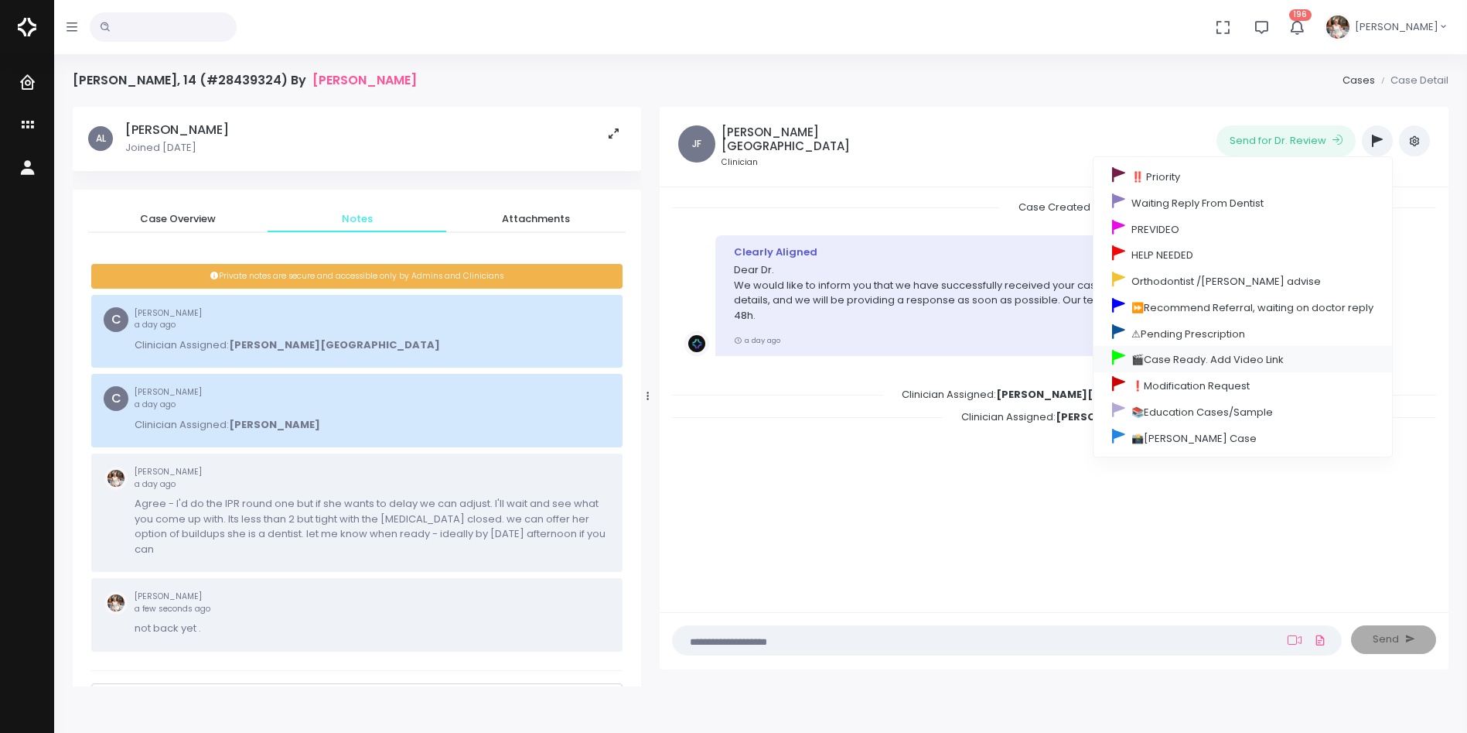
click at [1180, 357] on link "🎬Case Ready. Add Video Link" at bounding box center [1243, 359] width 299 height 26
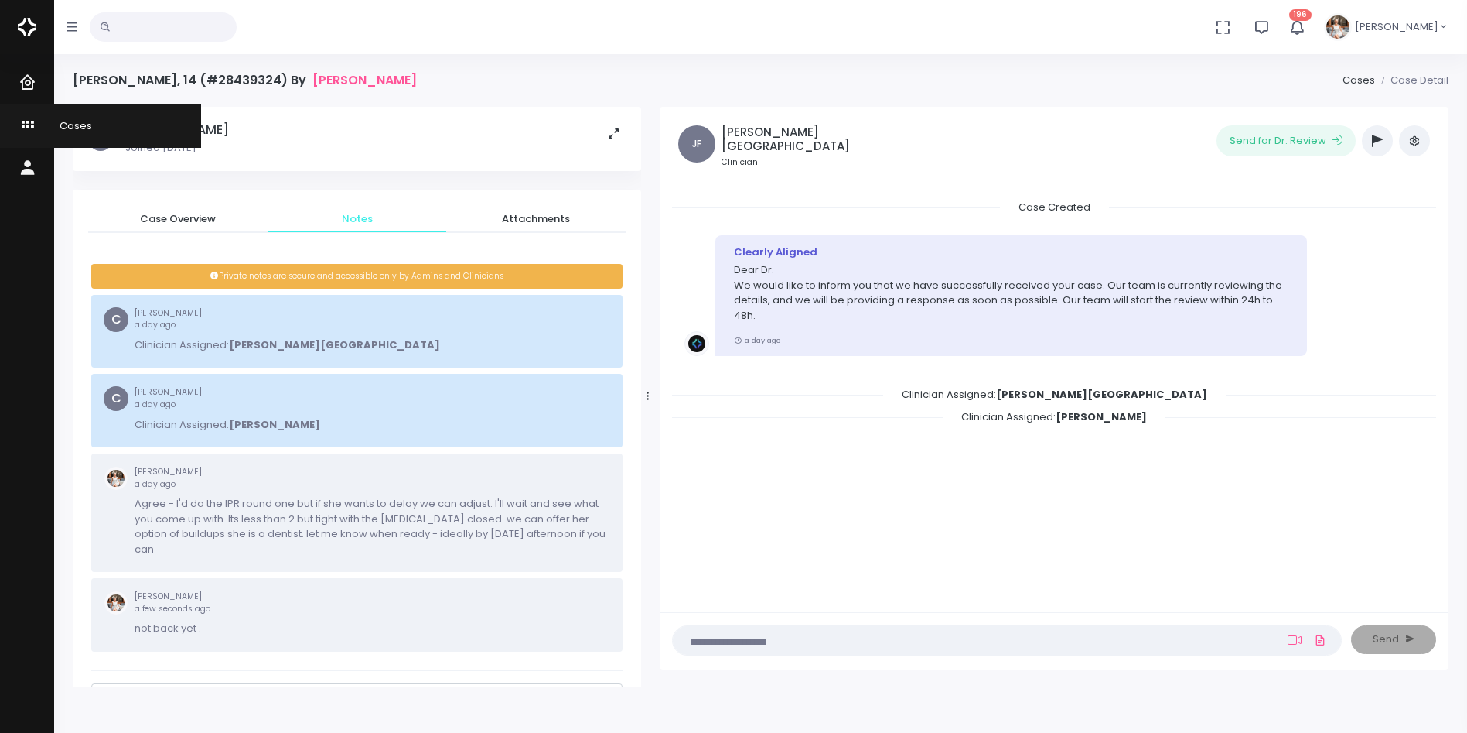
click at [19, 129] on icon "scrollable content" at bounding box center [30, 125] width 22 height 19
